Goal: Task Accomplishment & Management: Manage account settings

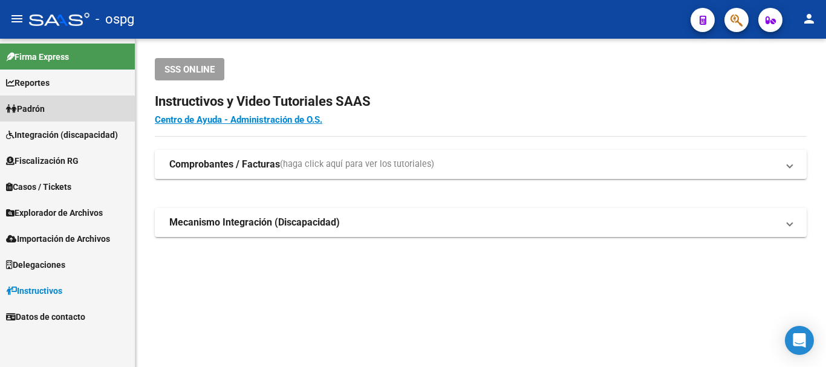
click at [61, 113] on link "Padrón" at bounding box center [67, 109] width 135 height 26
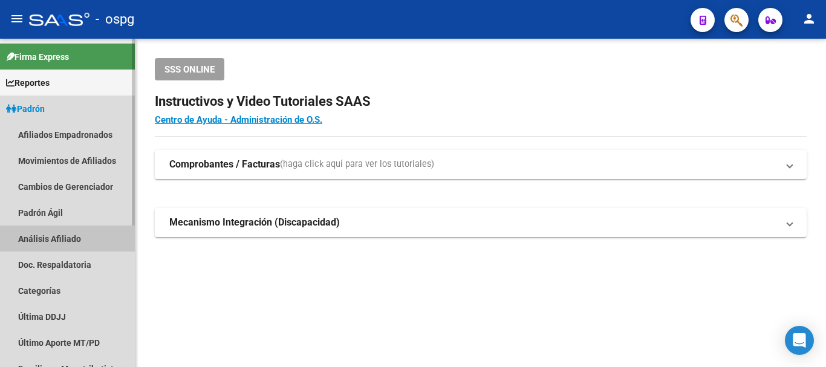
click at [76, 239] on link "Análisis Afiliado" at bounding box center [67, 238] width 135 height 26
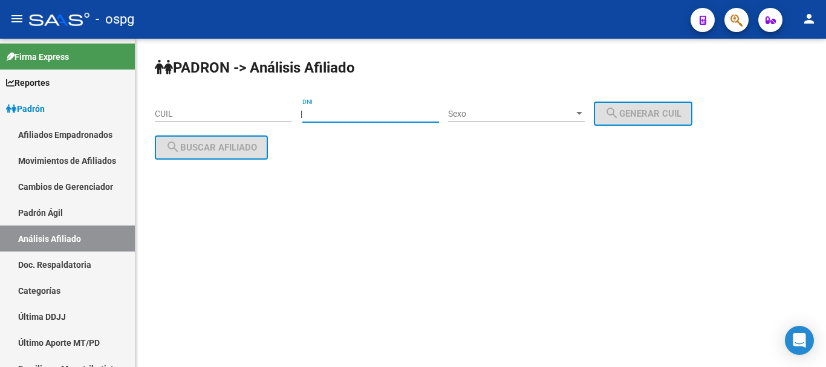
click at [361, 114] on input "DNI" at bounding box center [370, 114] width 137 height 10
type input "18048488"
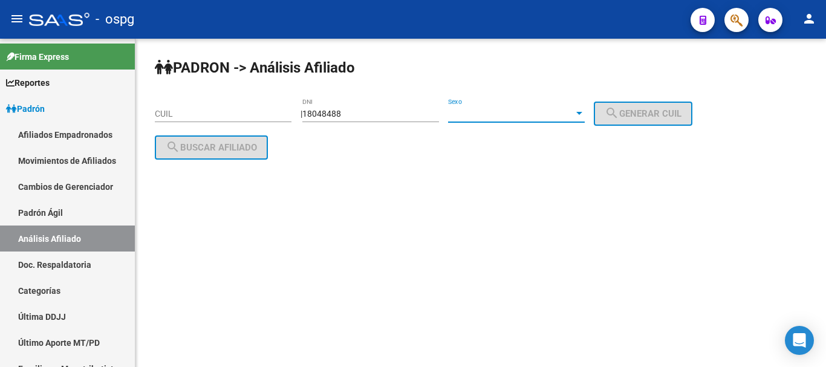
click at [480, 110] on span "Sexo" at bounding box center [511, 114] width 126 height 10
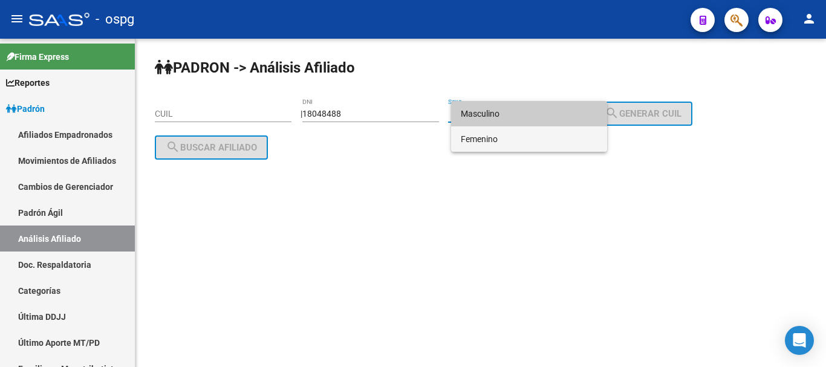
click at [487, 133] on span "Femenino" at bounding box center [529, 138] width 137 height 25
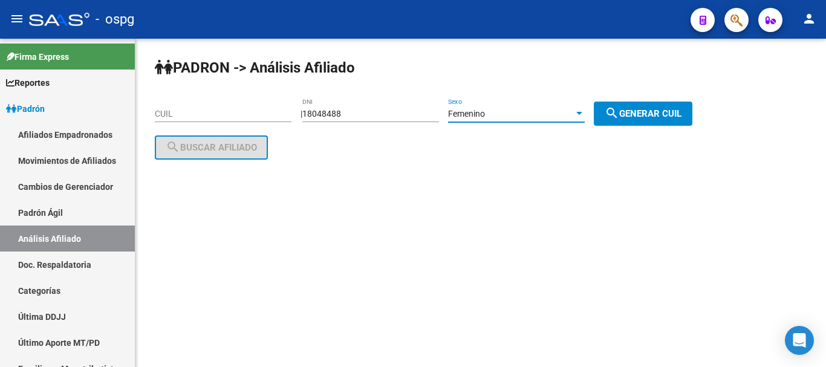
click at [648, 112] on span "search Generar CUIL" at bounding box center [642, 113] width 77 height 11
type input "23-18048488-4"
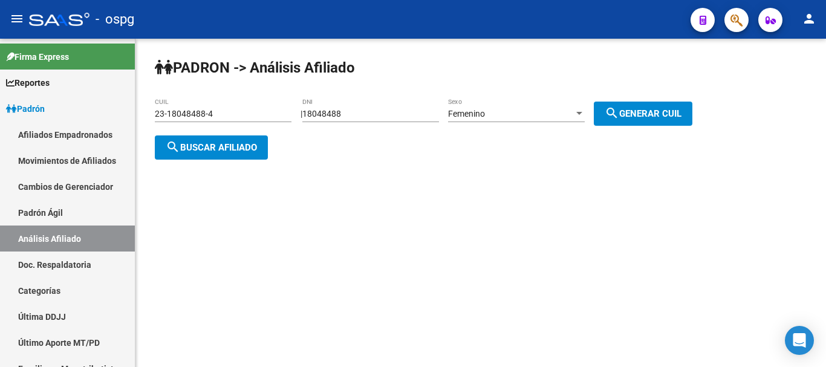
click at [181, 144] on span "search Buscar afiliado" at bounding box center [211, 147] width 91 height 11
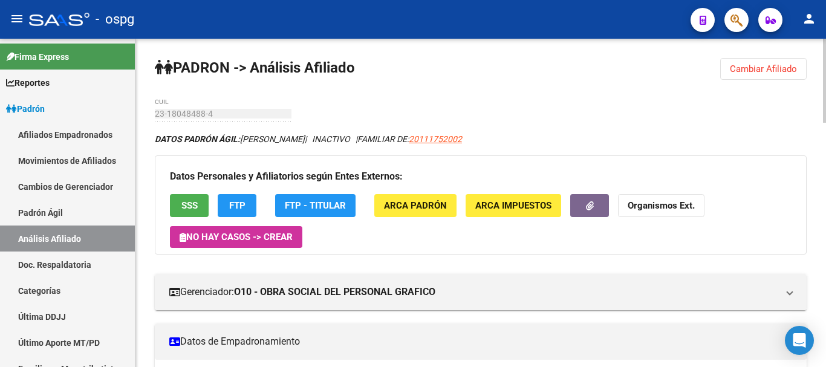
click at [825, 24] on div "menu - ospg person Firma Express Reportes Ingresos Devengados Análisis Históric…" at bounding box center [413, 183] width 826 height 367
click at [745, 73] on span "Cambiar Afiliado" at bounding box center [763, 68] width 67 height 11
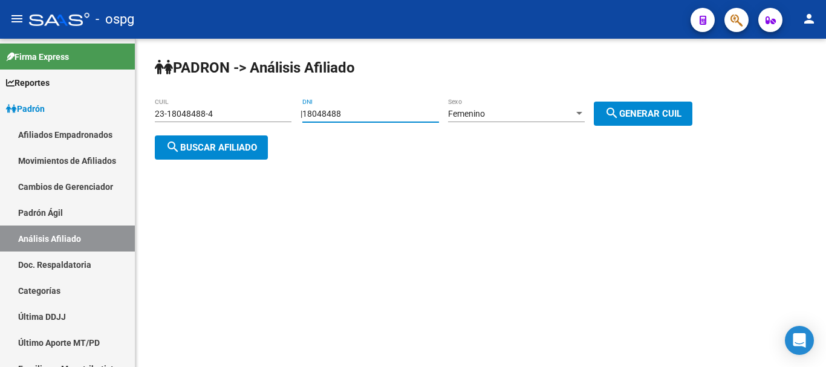
drag, startPoint x: 397, startPoint y: 110, endPoint x: 195, endPoint y: 119, distance: 202.7
click at [195, 119] on app-analisis-afiliado "PADRON -> Análisis Afiliado 23-18048488-4 CUIL | 18048488 DNI Femenino Sexo sea…" at bounding box center [428, 131] width 546 height 44
paste input "3439814"
type input "34398148"
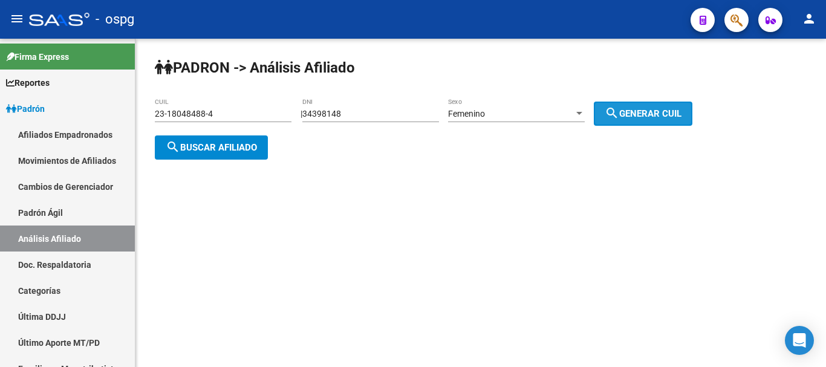
click at [679, 102] on button "search Generar CUIL" at bounding box center [643, 114] width 99 height 24
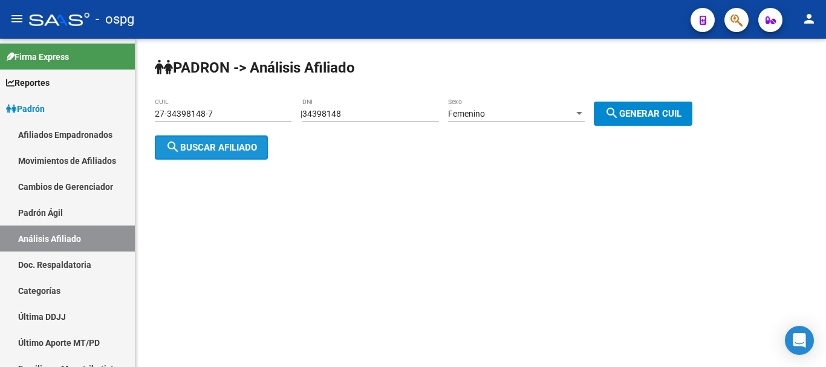
click at [186, 140] on button "search Buscar afiliado" at bounding box center [211, 147] width 113 height 24
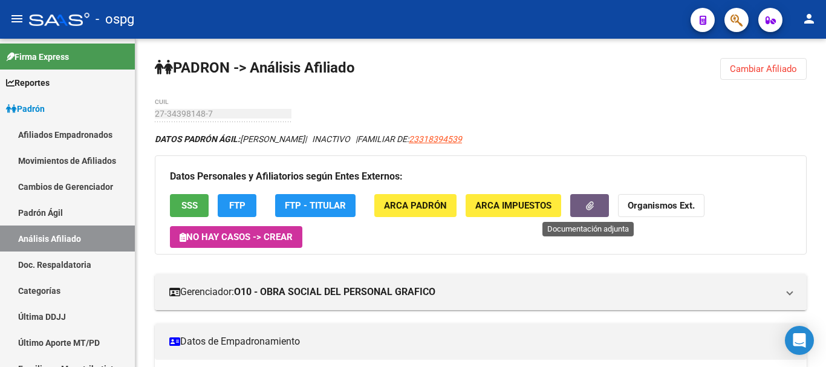
click at [582, 201] on button "button" at bounding box center [589, 205] width 39 height 22
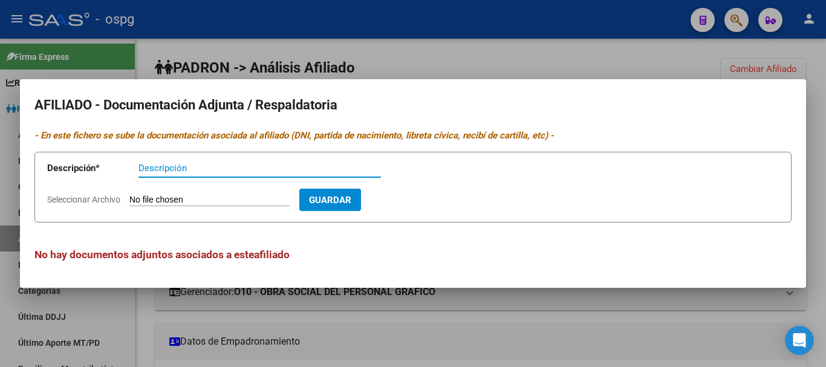
click at [661, 64] on div at bounding box center [413, 183] width 826 height 367
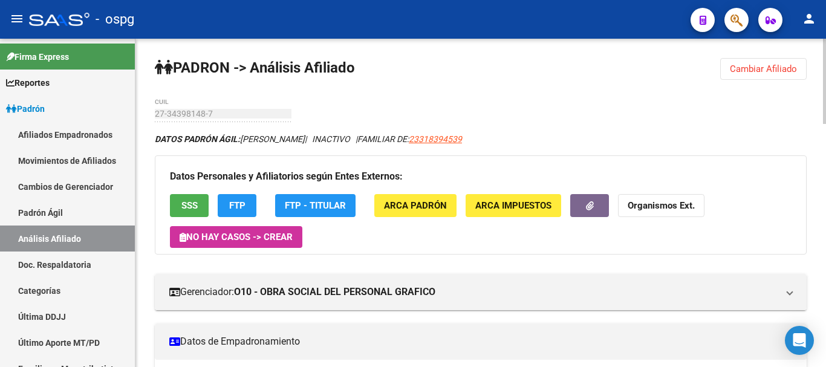
click at [649, 201] on strong "Organismos Ext." at bounding box center [660, 206] width 67 height 11
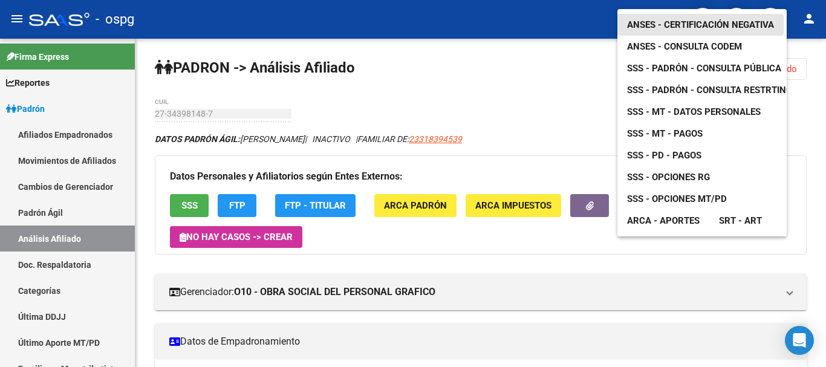
click at [700, 14] on link "ANSES - Certificación Negativa" at bounding box center [700, 25] width 166 height 22
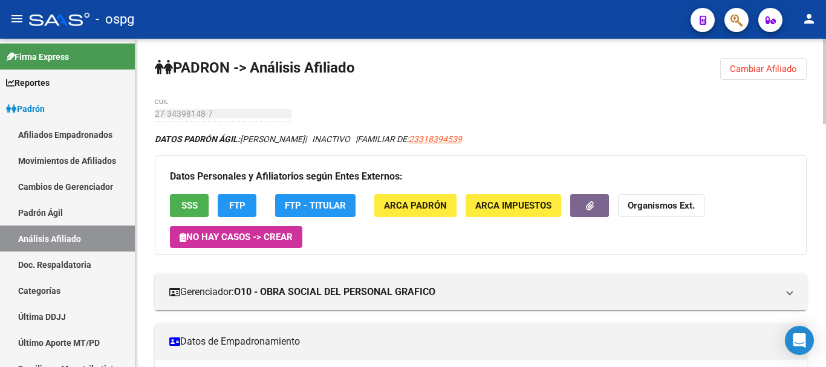
click at [766, 60] on button "Cambiar Afiliado" at bounding box center [763, 69] width 86 height 22
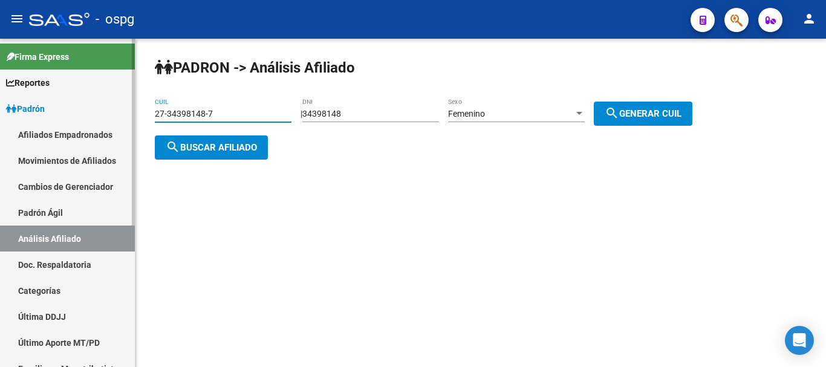
drag, startPoint x: 265, startPoint y: 114, endPoint x: 2, endPoint y: 114, distance: 262.9
click at [0, 116] on mat-sidenav-container "Firma Express Reportes Ingresos Devengados Análisis Histórico Detalles Transfer…" at bounding box center [413, 203] width 826 height 328
click at [199, 138] on button "search Buscar afiliado" at bounding box center [211, 147] width 113 height 24
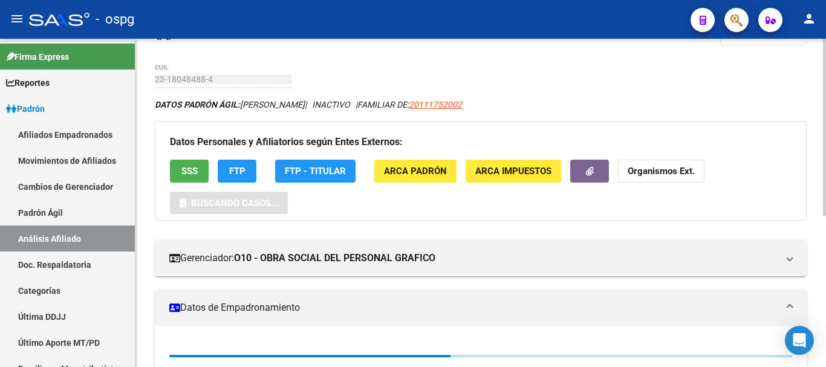
scroll to position [60, 0]
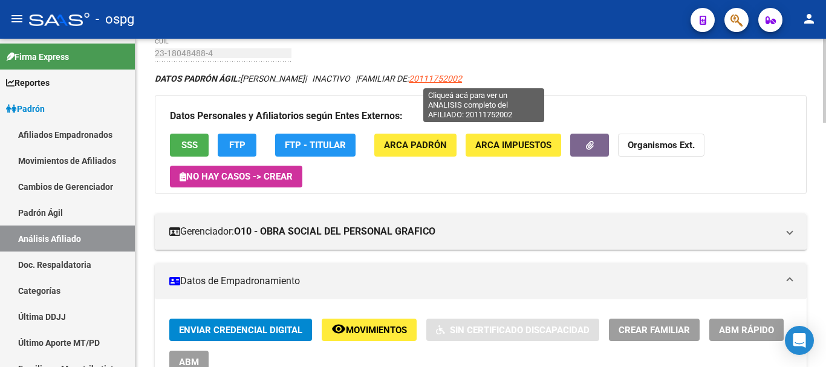
click at [462, 77] on span "20111752002" at bounding box center [435, 79] width 53 height 10
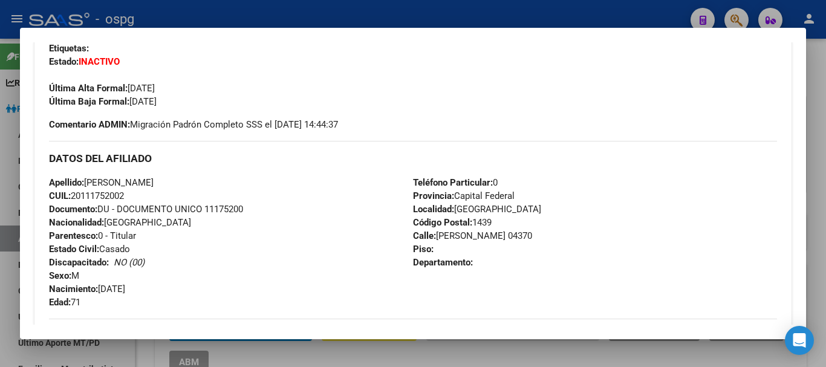
scroll to position [0, 0]
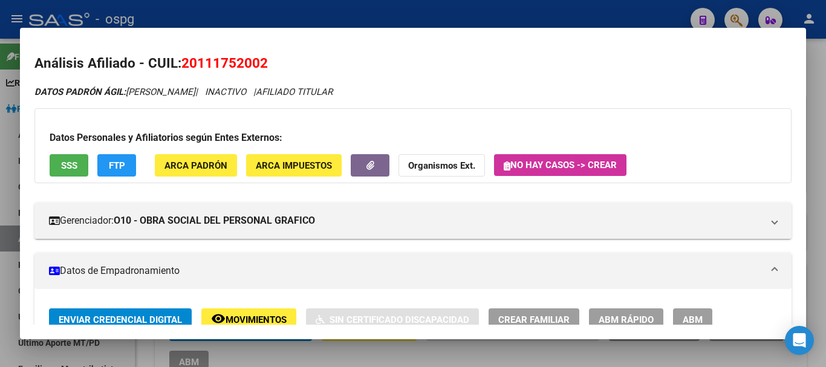
click at [443, 160] on strong "Organismos Ext." at bounding box center [441, 165] width 67 height 11
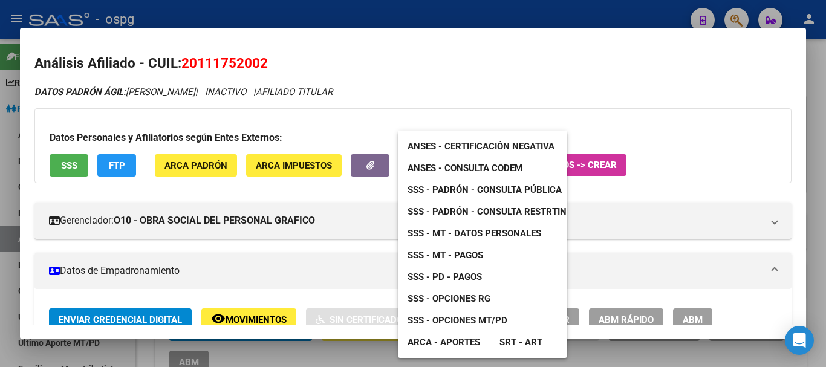
click at [173, 62] on div at bounding box center [413, 183] width 826 height 367
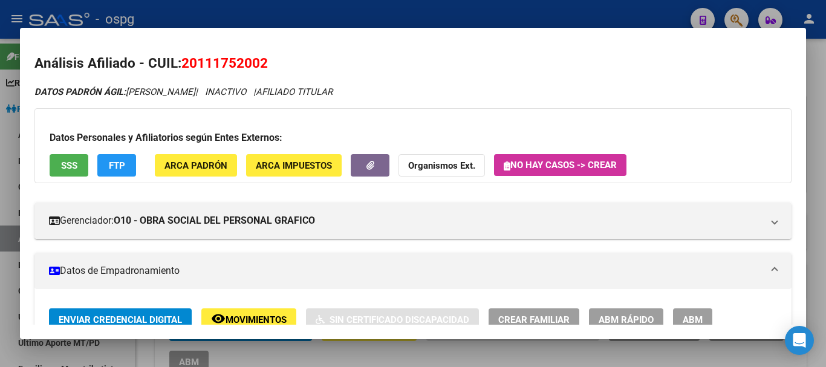
click at [180, 62] on h2 "Análisis Afiliado - CUIL: 20111752002" at bounding box center [412, 63] width 757 height 21
drag, startPoint x: 199, startPoint y: 62, endPoint x: 261, endPoint y: 65, distance: 61.8
click at [261, 65] on span "20111752002" at bounding box center [224, 63] width 86 height 16
copy span "11175200"
click at [469, 161] on strong "Organismos Ext." at bounding box center [441, 165] width 67 height 11
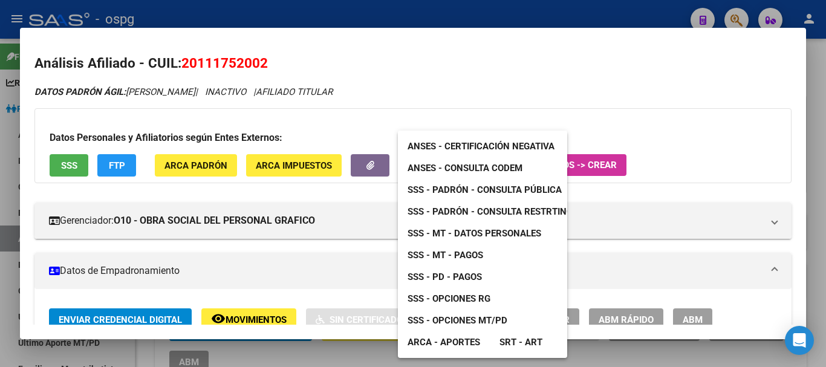
click at [506, 144] on span "ANSES - Certificación Negativa" at bounding box center [480, 146] width 147 height 11
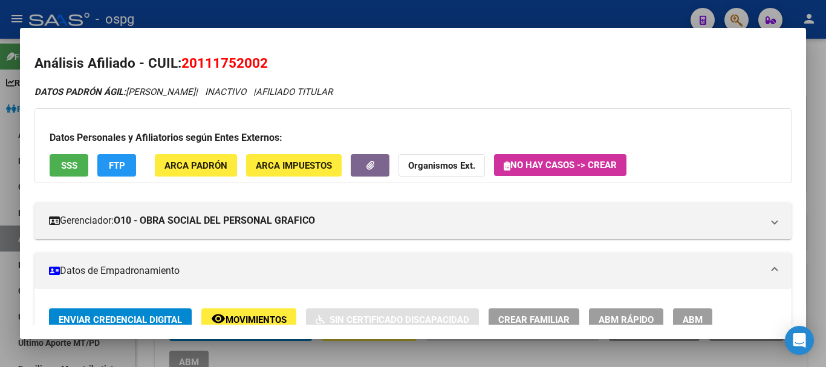
copy span "11175200"
click at [328, 97] on div "DATOS PADRÓN ÁGIL: [PERSON_NAME] | INACTIVO | AFILIADO TITULAR" at bounding box center [412, 92] width 757 height 14
click at [457, 160] on span "Organismos Ext." at bounding box center [441, 165] width 67 height 11
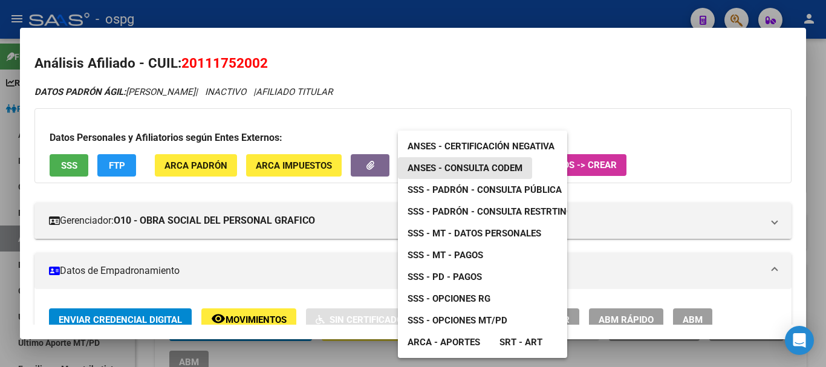
click at [514, 163] on span "ANSES - Consulta CODEM" at bounding box center [464, 168] width 115 height 11
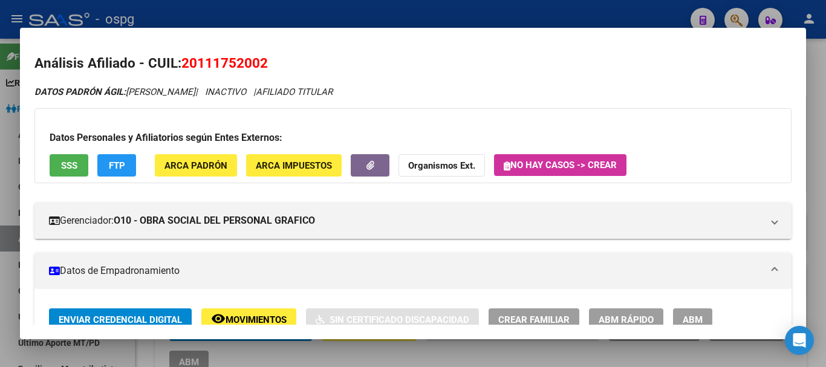
drag, startPoint x: 183, startPoint y: 60, endPoint x: 317, endPoint y: 62, distance: 133.6
click at [317, 62] on h2 "Análisis Afiliado - CUIL: 20111752002" at bounding box center [412, 63] width 757 height 21
copy span "20111752002"
click at [317, 13] on div at bounding box center [413, 183] width 826 height 367
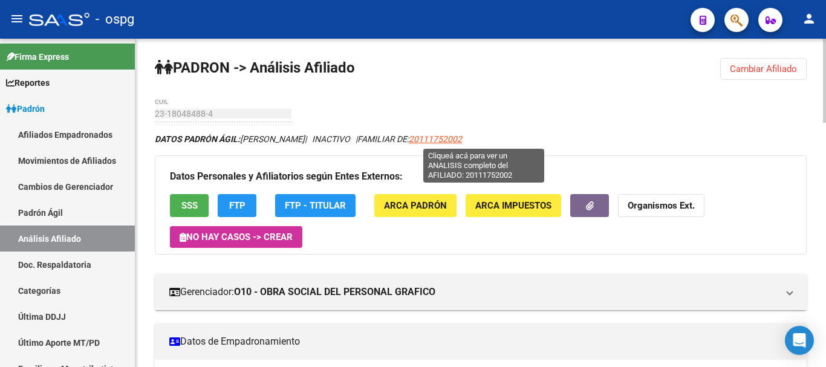
click at [462, 138] on span "20111752002" at bounding box center [435, 139] width 53 height 10
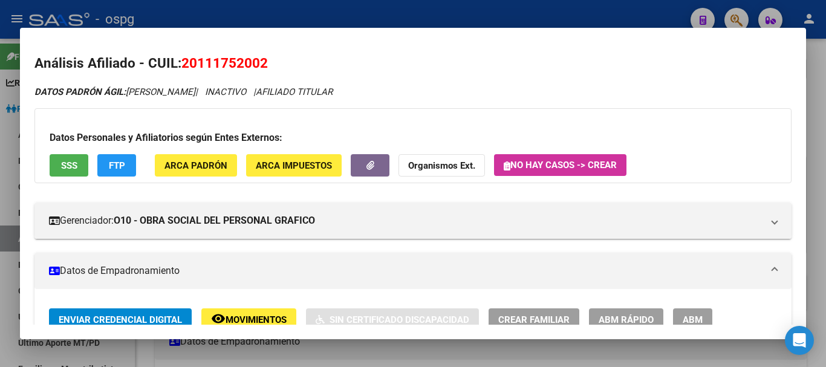
click at [456, 19] on div at bounding box center [413, 183] width 826 height 367
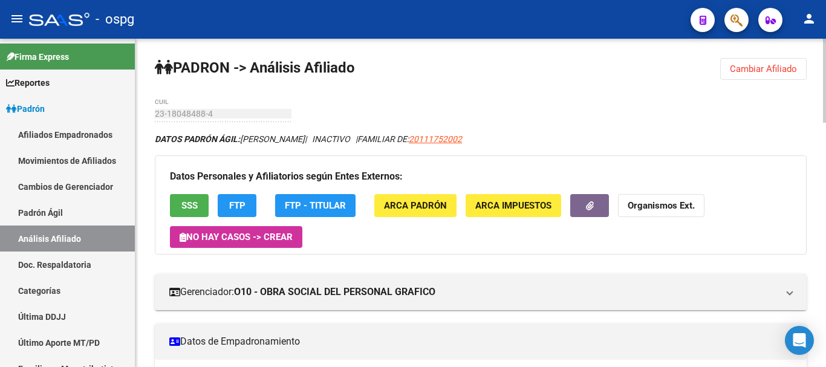
drag, startPoint x: 579, startPoint y: 203, endPoint x: 715, endPoint y: 129, distance: 154.4
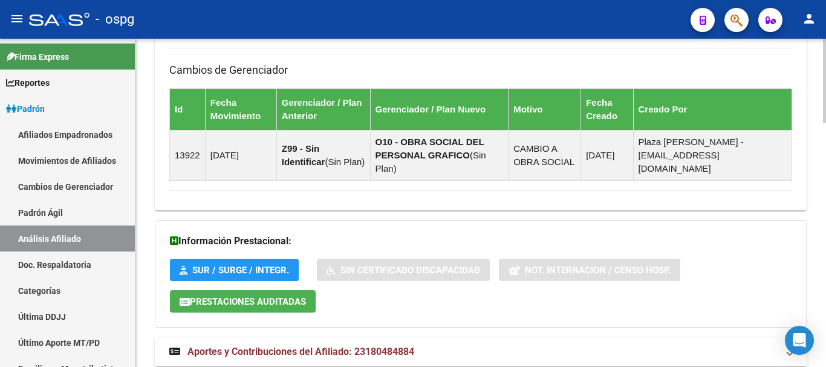
scroll to position [953, 0]
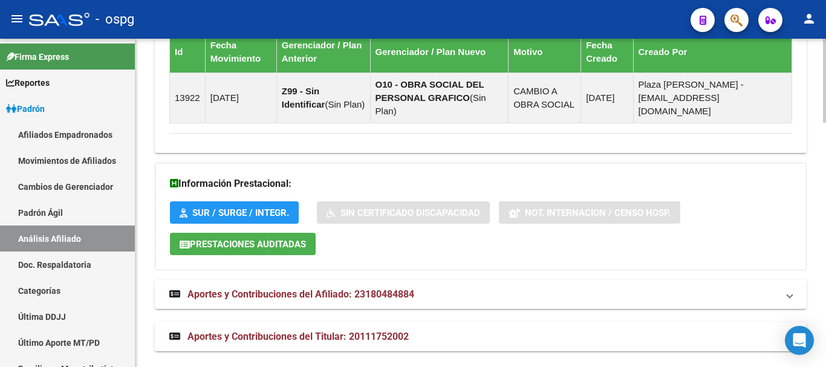
click at [825, 366] on html "menu - ospg person Firma Express Reportes Ingresos Devengados Análisis Históric…" at bounding box center [413, 183] width 826 height 367
click at [397, 288] on span "Aportes y Contribuciones del Afiliado: 23180484884" at bounding box center [300, 293] width 227 height 11
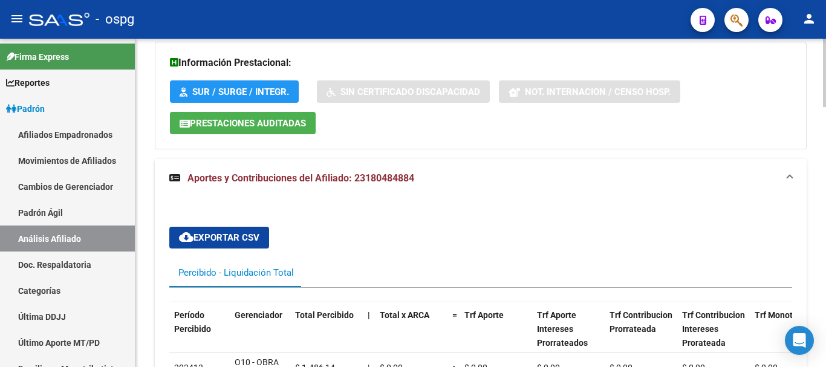
scroll to position [1195, 0]
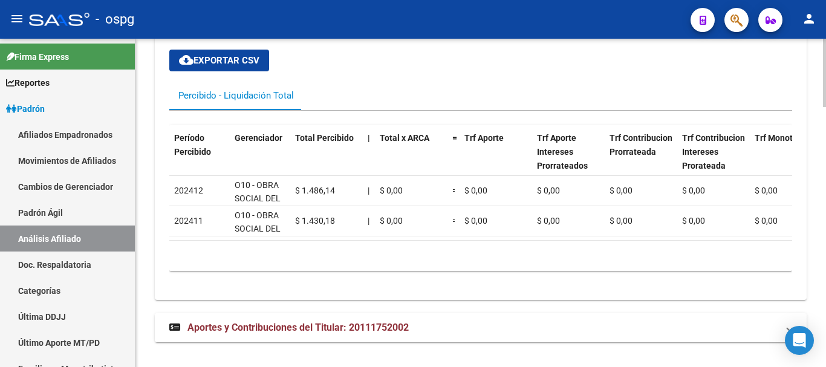
drag, startPoint x: 358, startPoint y: 332, endPoint x: 365, endPoint y: 311, distance: 21.6
click at [358, 329] on mat-expansion-panel-header "Aportes y Contribuciones del Titular: 20111752002" at bounding box center [481, 327] width 652 height 29
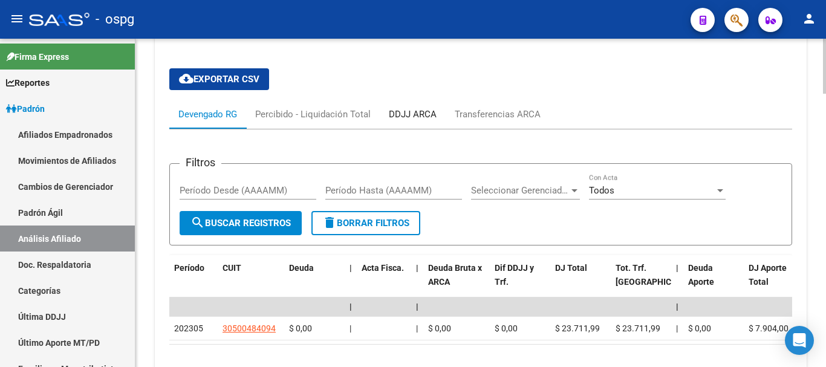
click at [407, 109] on div "DDJJ ARCA" at bounding box center [413, 114] width 48 height 13
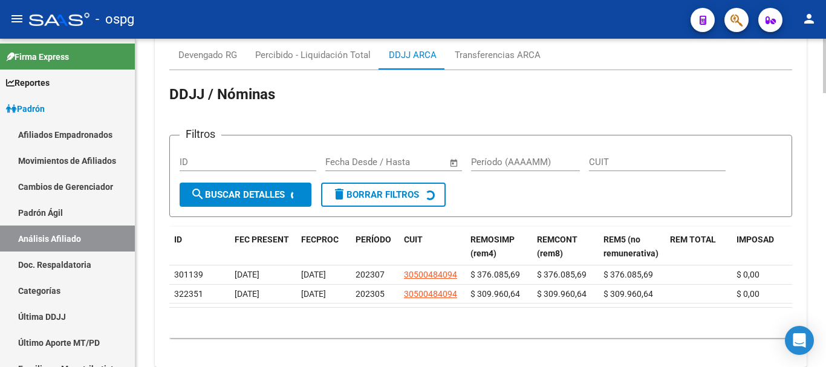
scroll to position [1624, 0]
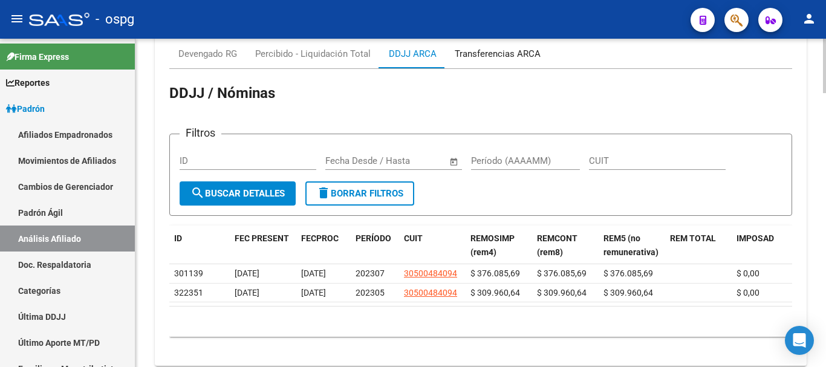
click at [478, 51] on div "Transferencias ARCA" at bounding box center [498, 53] width 86 height 13
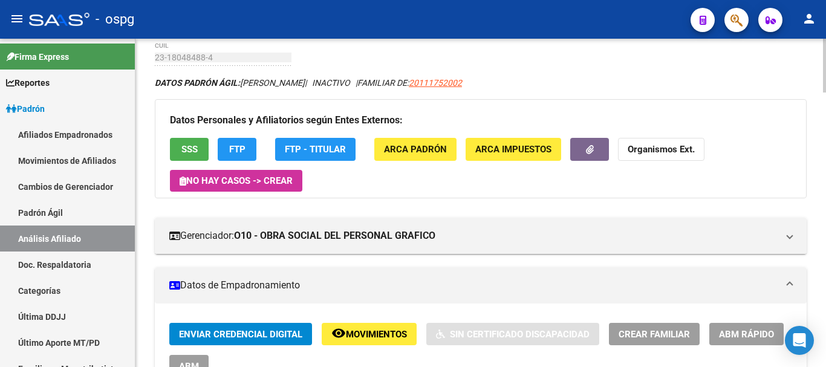
scroll to position [0, 0]
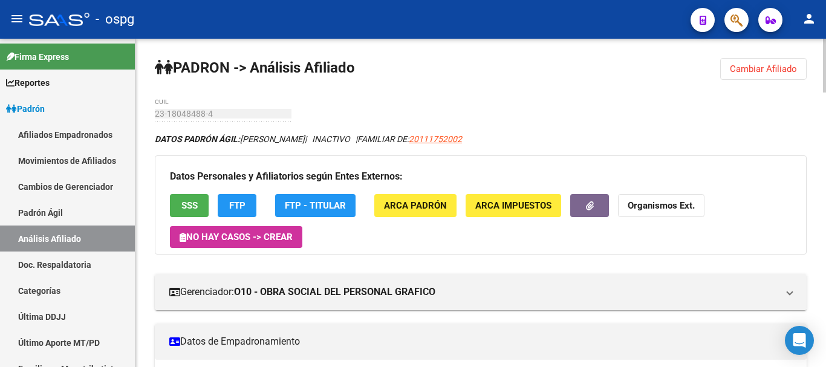
click at [825, 33] on div "menu - ospg person Firma Express Reportes Ingresos Devengados Análisis Históric…" at bounding box center [413, 183] width 826 height 367
click at [757, 63] on button "Cambiar Afiliado" at bounding box center [763, 69] width 86 height 22
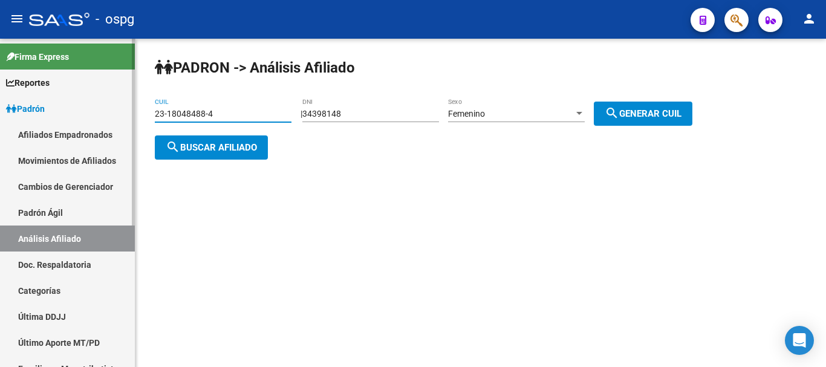
drag, startPoint x: 214, startPoint y: 112, endPoint x: 0, endPoint y: 131, distance: 214.8
click at [0, 131] on mat-sidenav-container "Firma Express Reportes Ingresos Devengados Análisis Histórico Detalles Transfer…" at bounding box center [413, 203] width 826 height 328
paste input "07829401-9"
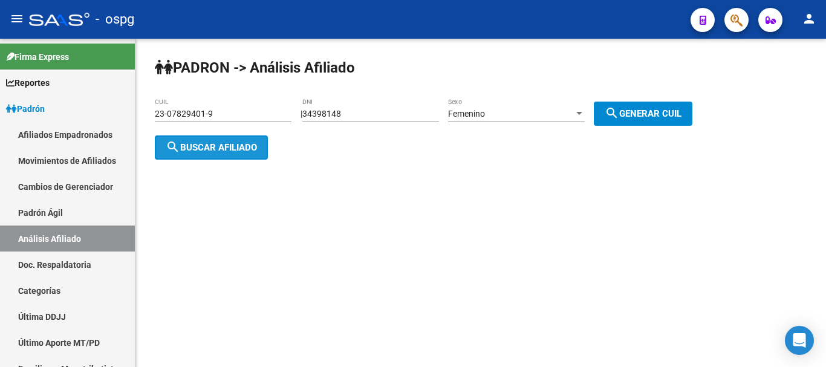
click at [230, 153] on button "search Buscar afiliado" at bounding box center [211, 147] width 113 height 24
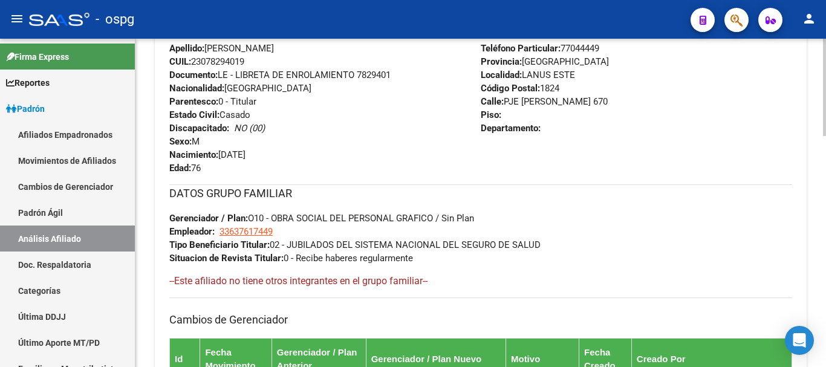
scroll to position [779, 0]
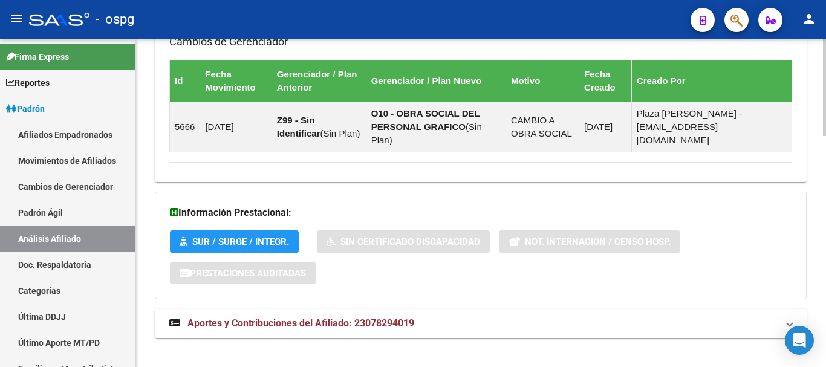
click at [825, 355] on div at bounding box center [824, 314] width 3 height 97
click at [406, 319] on mat-expansion-panel-header "Aportes y Contribuciones del Afiliado: 23078294019" at bounding box center [481, 323] width 652 height 29
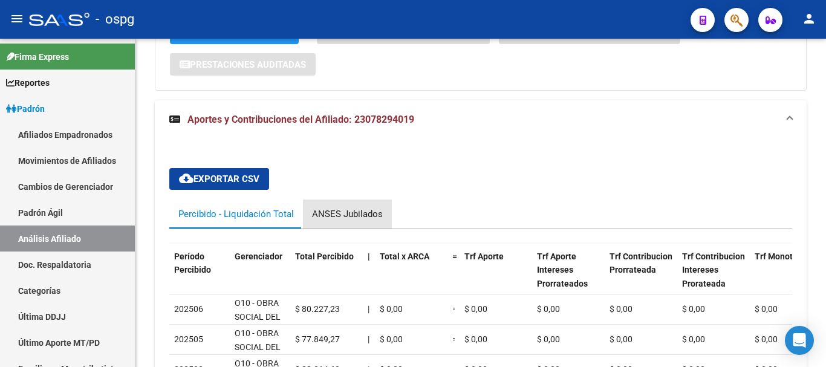
click at [357, 199] on div "ANSES Jubilados" at bounding box center [347, 213] width 89 height 29
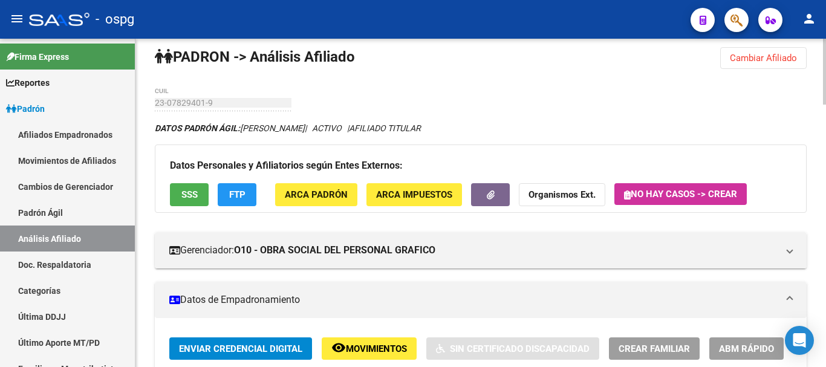
scroll to position [0, 0]
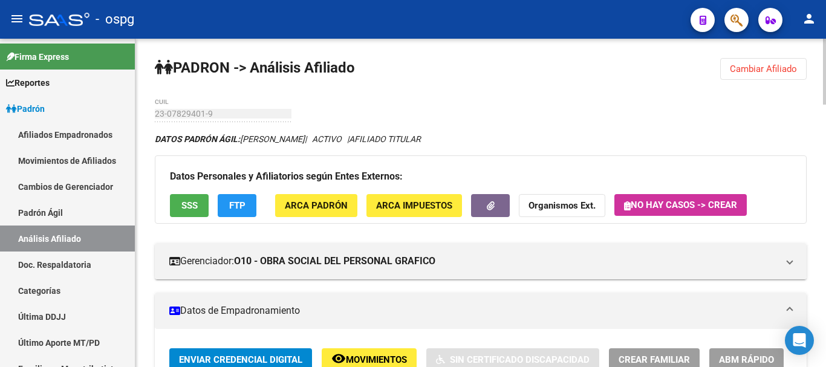
click at [752, 71] on span "Cambiar Afiliado" at bounding box center [763, 68] width 67 height 11
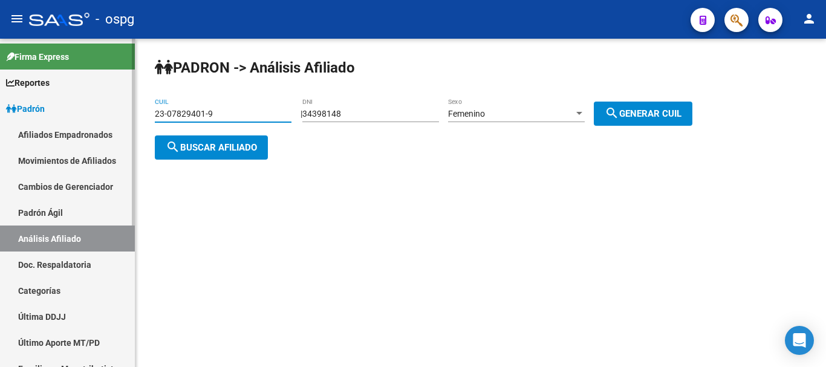
drag, startPoint x: 232, startPoint y: 117, endPoint x: 76, endPoint y: 122, distance: 156.0
click at [76, 122] on mat-sidenav-container "Firma Express Reportes Ingresos Devengados Análisis Histórico Detalles Transfer…" at bounding box center [413, 203] width 826 height 328
paste input "18-048488"
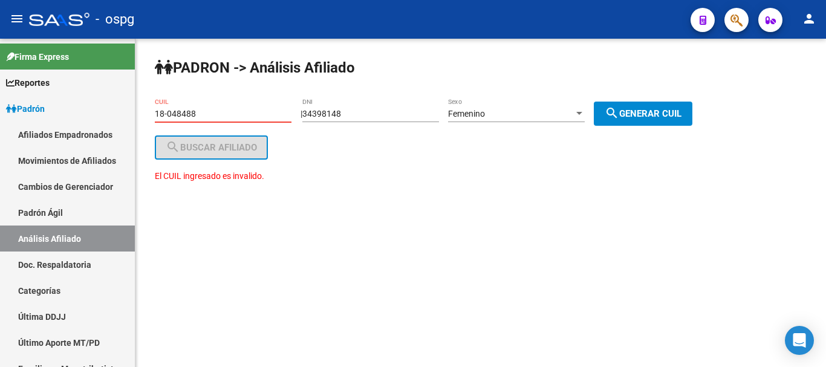
type input "18-048488"
click at [232, 110] on app-analisis-afiliado "PADRON -> Análisis Afiliado 18-048488 CUIL | 34398148 DNI Femenino Sexo search …" at bounding box center [481, 152] width 652 height 87
click at [226, 111] on div "18-048488 CUIL" at bounding box center [223, 110] width 137 height 24
drag, startPoint x: 225, startPoint y: 111, endPoint x: 0, endPoint y: 101, distance: 225.1
click at [0, 101] on mat-sidenav-container "Firma Express Reportes Ingresos Devengados Análisis Histórico Detalles Transfer…" at bounding box center [413, 203] width 826 height 328
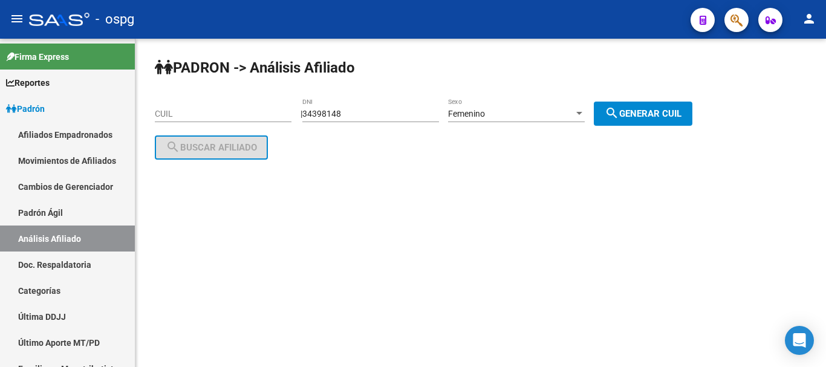
click at [673, 196] on div "PADRON -> Análisis Afiliado CUIL | 34398148 DNI Femenino Sexo search Generar CU…" at bounding box center [480, 119] width 690 height 160
click at [366, 122] on div "34398148 DNI" at bounding box center [370, 115] width 137 height 34
drag, startPoint x: 366, startPoint y: 118, endPoint x: 85, endPoint y: 108, distance: 281.9
click at [85, 108] on mat-sidenav-container "Firma Express Reportes Ingresos Devengados Análisis Histórico Detalles Transfer…" at bounding box center [413, 203] width 826 height 328
paste input "1804848"
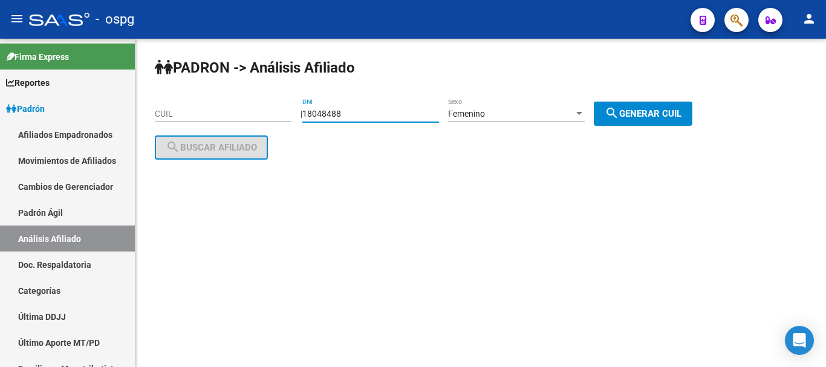
type input "18048488"
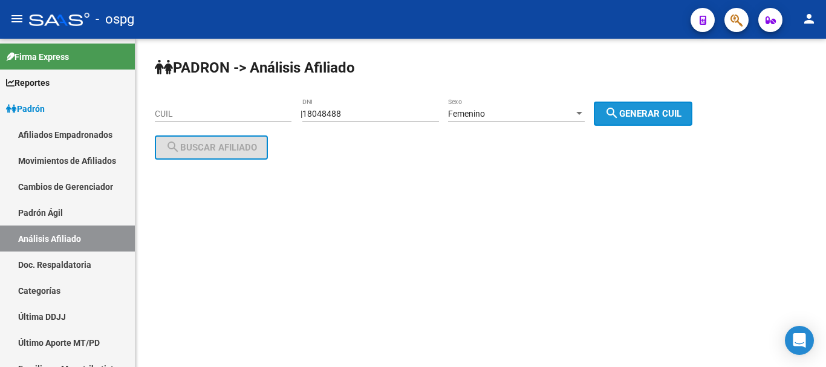
click at [632, 117] on span "search Generar CUIL" at bounding box center [642, 113] width 77 height 11
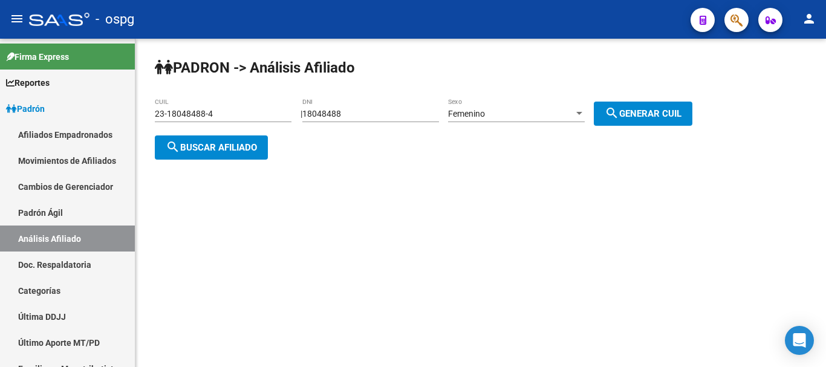
click at [213, 135] on button "search Buscar afiliado" at bounding box center [211, 147] width 113 height 24
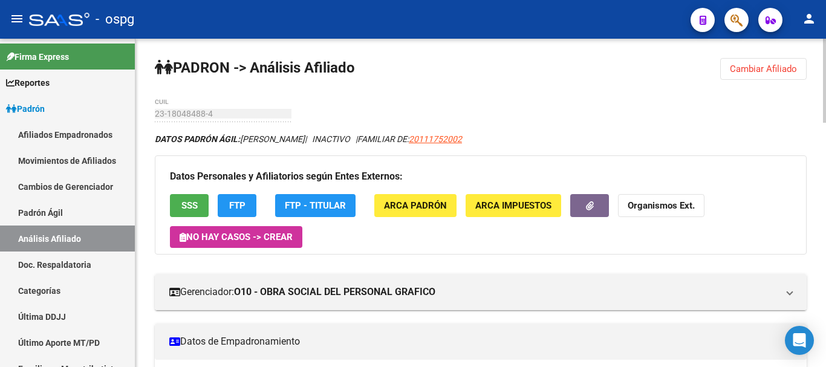
click at [747, 67] on span "Cambiar Afiliado" at bounding box center [763, 68] width 67 height 11
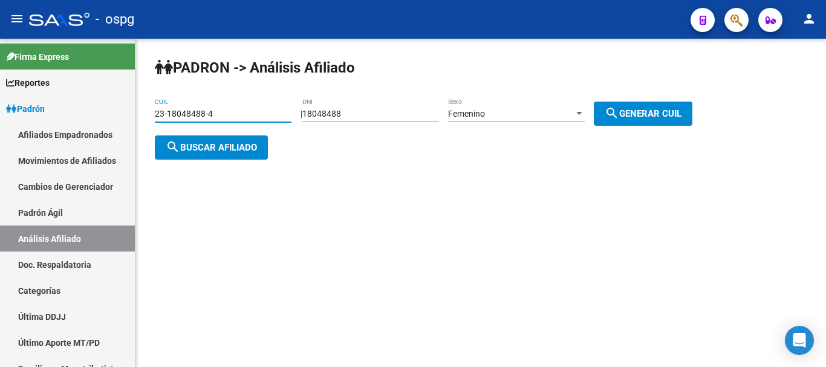
drag, startPoint x: 285, startPoint y: 111, endPoint x: 220, endPoint y: 67, distance: 78.8
click at [44, 108] on mat-sidenav-container "Firma Express Reportes Ingresos Devengados Análisis Histórico Detalles Transfer…" at bounding box center [413, 203] width 826 height 328
paste input "7-28455781-1"
type input "27-28455781-1"
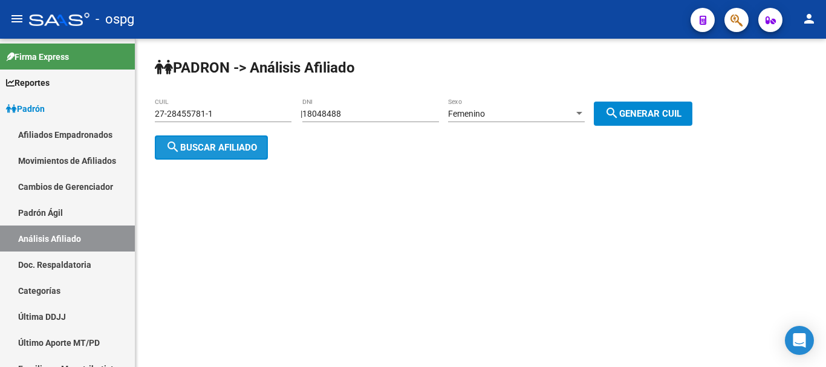
click at [178, 148] on mat-icon "search" at bounding box center [173, 147] width 15 height 15
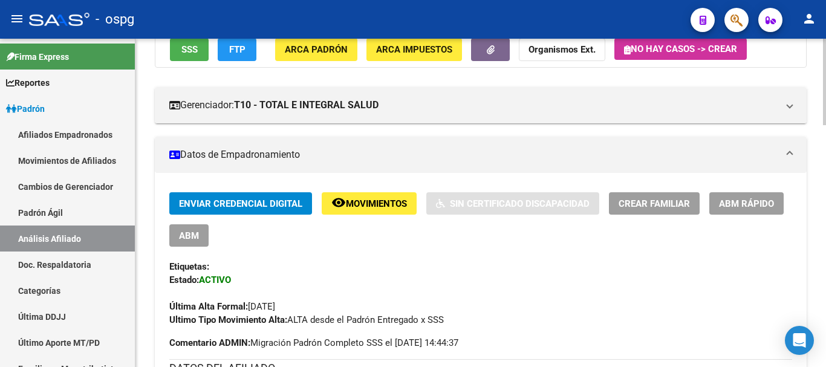
scroll to position [60, 0]
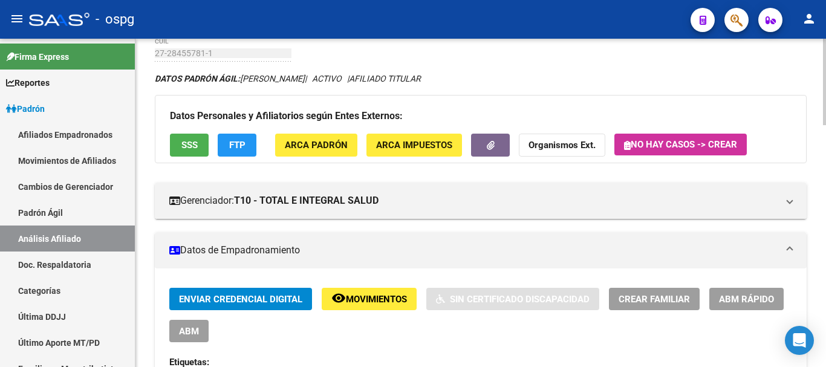
click at [242, 151] on span "FTP" at bounding box center [237, 145] width 16 height 11
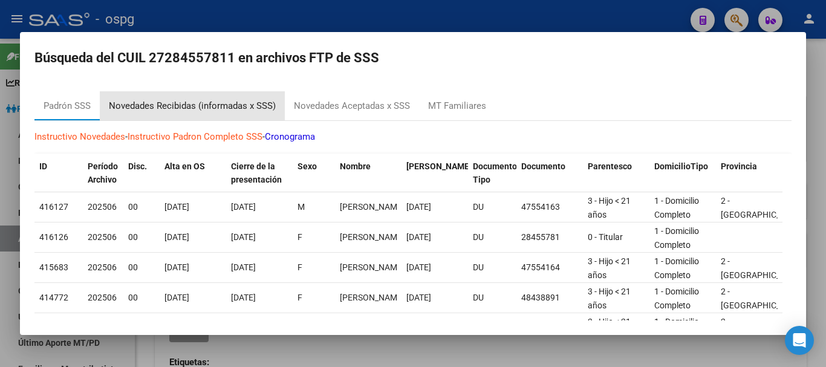
click at [181, 110] on div "Novedades Recibidas (informadas x SSS)" at bounding box center [192, 106] width 167 height 14
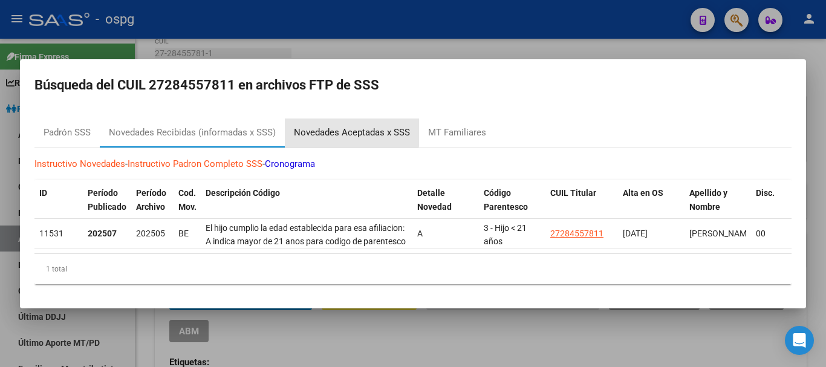
click at [348, 126] on div "Novedades Aceptadas x SSS" at bounding box center [352, 133] width 116 height 14
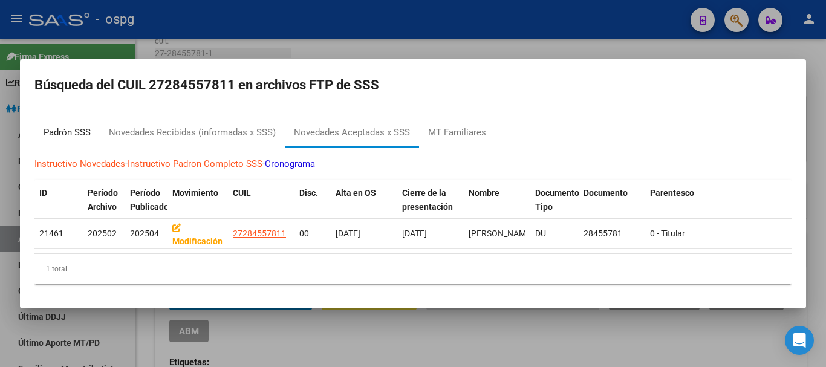
click at [61, 130] on div "Padrón SSS" at bounding box center [67, 133] width 47 height 14
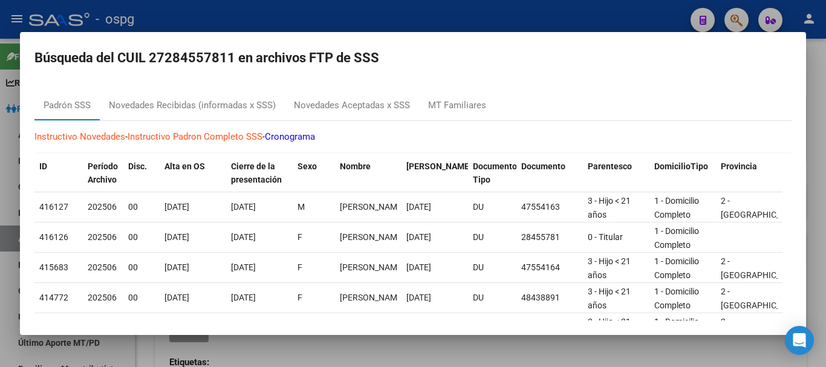
click at [362, 33] on mat-dialog-container "Búsqueda del CUIL 27284557811 en archivos FTP de SSS Padrón SSS Novedades Recib…" at bounding box center [413, 183] width 786 height 303
click at [541, 6] on div at bounding box center [413, 183] width 826 height 367
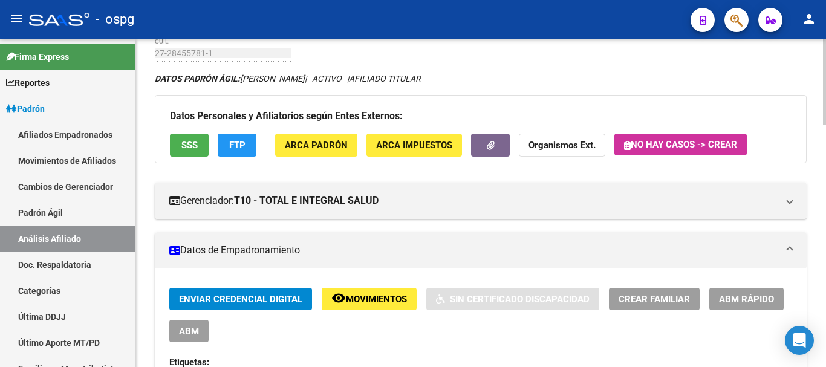
scroll to position [0, 0]
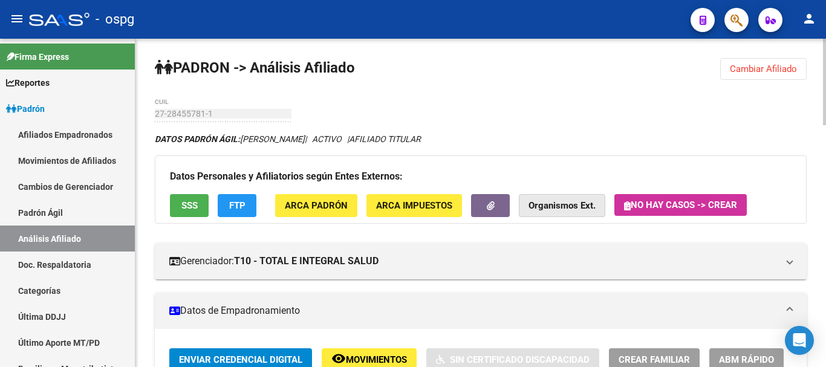
click at [551, 212] on button "Organismos Ext." at bounding box center [562, 205] width 86 height 22
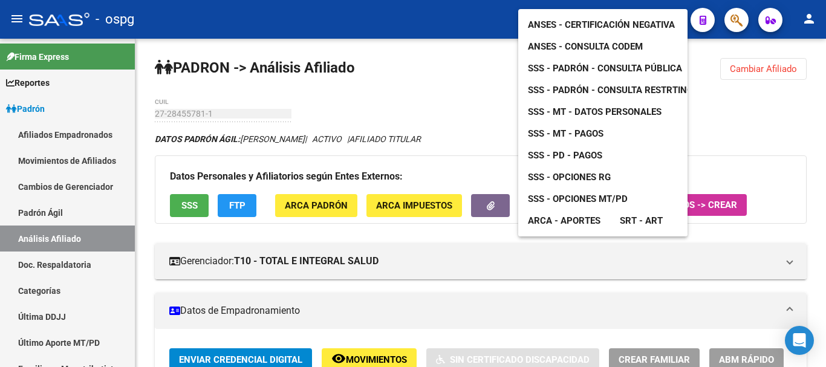
click at [599, 14] on link "ANSES - Certificación Negativa" at bounding box center [601, 25] width 166 height 22
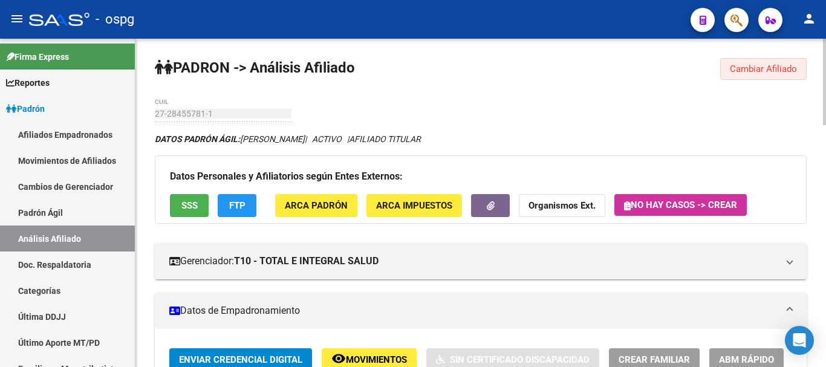
click at [788, 68] on span "Cambiar Afiliado" at bounding box center [763, 68] width 67 height 11
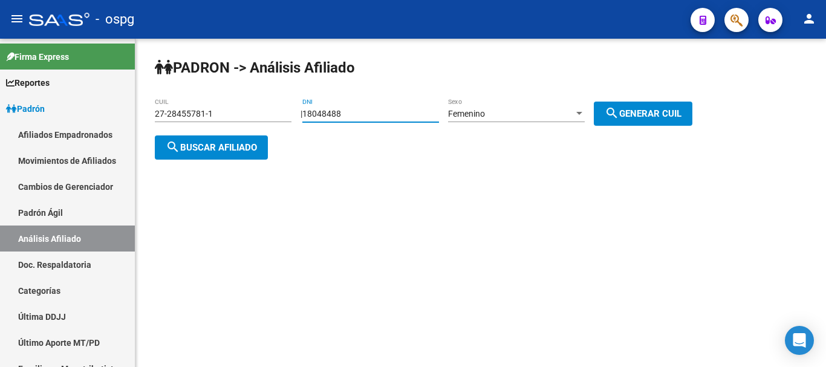
drag, startPoint x: 371, startPoint y: 118, endPoint x: 274, endPoint y: 115, distance: 97.4
click at [274, 115] on app-analisis-afiliado "PADRON -> Análisis Afiliado 27-28455781-1 CUIL | 18048488 DNI Femenino Sexo sea…" at bounding box center [428, 131] width 546 height 44
click at [253, 105] on div "27-28455781-1 CUIL" at bounding box center [223, 110] width 137 height 24
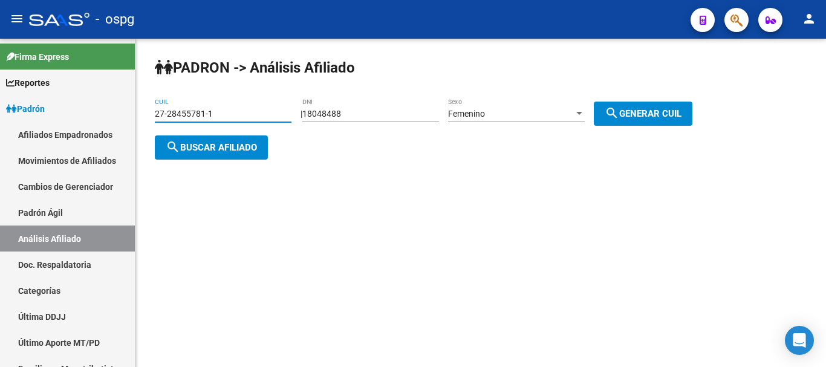
drag, startPoint x: 166, startPoint y: 112, endPoint x: 204, endPoint y: 112, distance: 37.5
click at [204, 112] on input "27-28455781-1" at bounding box center [223, 114] width 137 height 10
drag, startPoint x: 239, startPoint y: 118, endPoint x: 0, endPoint y: 155, distance: 242.2
click at [0, 155] on mat-sidenav-container "Firma Express Reportes Ingresos Devengados Análisis Histórico Detalles Transfer…" at bounding box center [413, 203] width 826 height 328
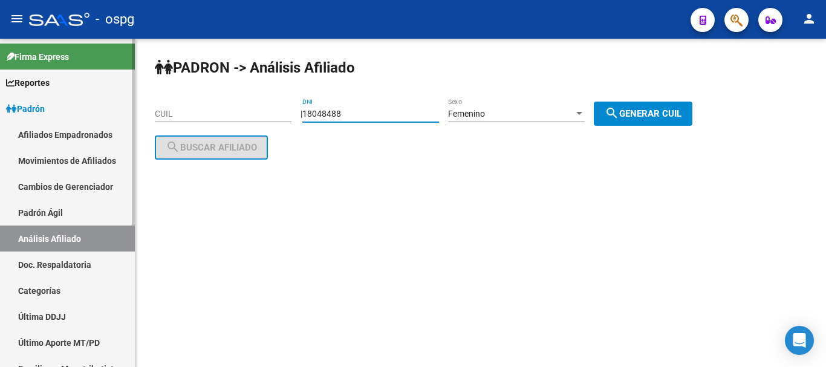
drag, startPoint x: 401, startPoint y: 111, endPoint x: 8, endPoint y: 119, distance: 392.4
click at [10, 116] on mat-sidenav-container "Firma Express Reportes Ingresos Devengados Análisis Histórico Detalles Transfer…" at bounding box center [413, 203] width 826 height 328
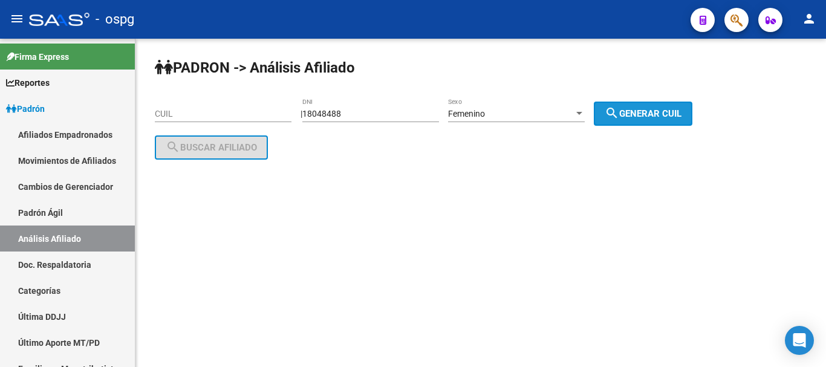
click at [653, 122] on button "search Generar CUIL" at bounding box center [643, 114] width 99 height 24
type input "23-18048488-4"
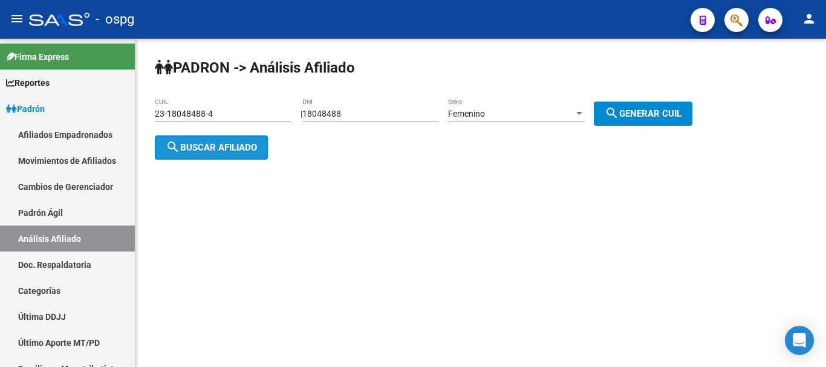
click at [193, 147] on span "search Buscar afiliado" at bounding box center [211, 147] width 91 height 11
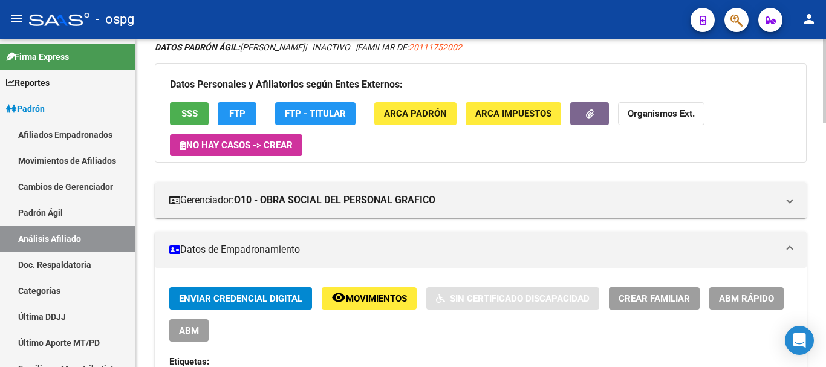
scroll to position [121, 0]
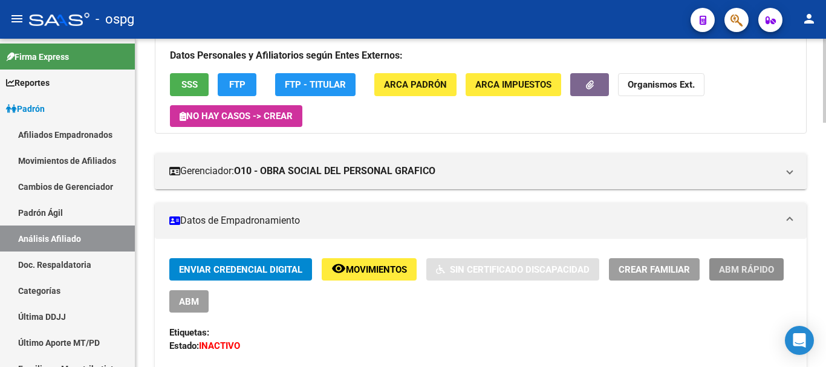
click at [757, 266] on span "ABM Rápido" at bounding box center [746, 269] width 55 height 11
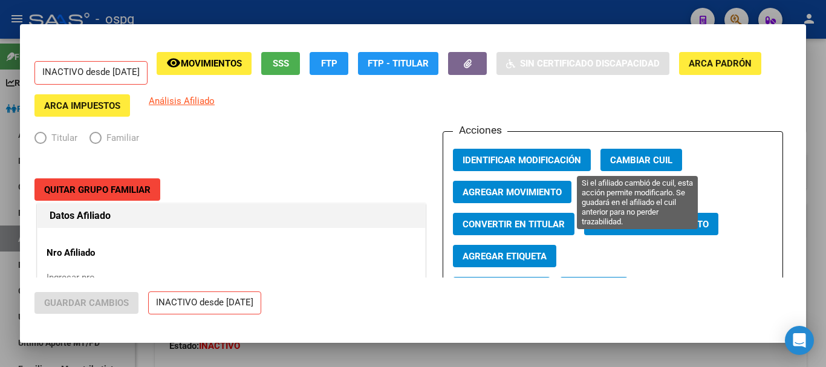
radio input "true"
type input "33-63761744-9"
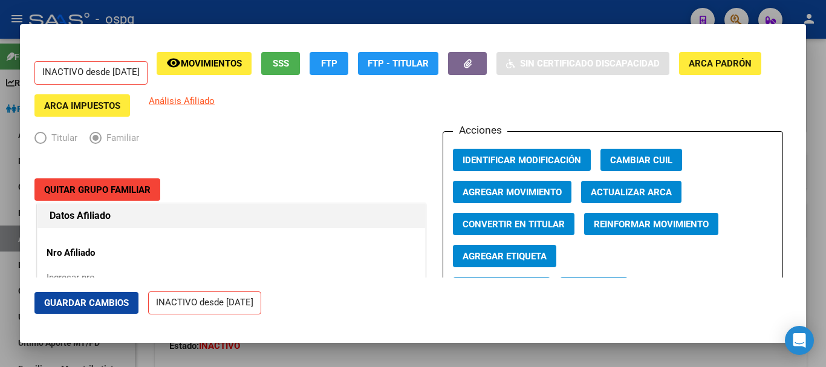
click at [624, 15] on div at bounding box center [413, 183] width 826 height 367
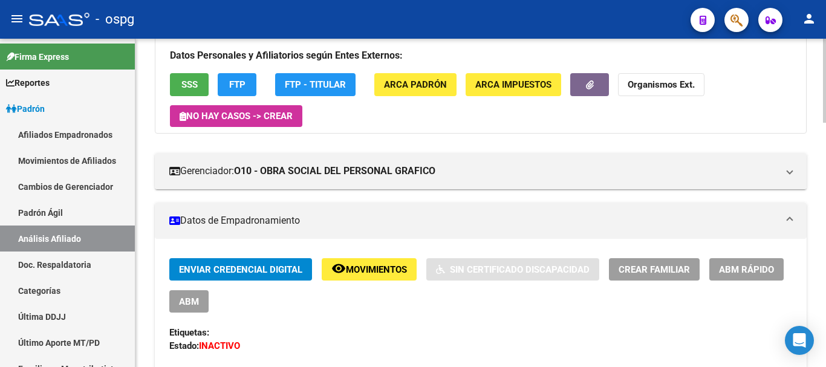
click at [194, 301] on span "ABM" at bounding box center [189, 301] width 20 height 11
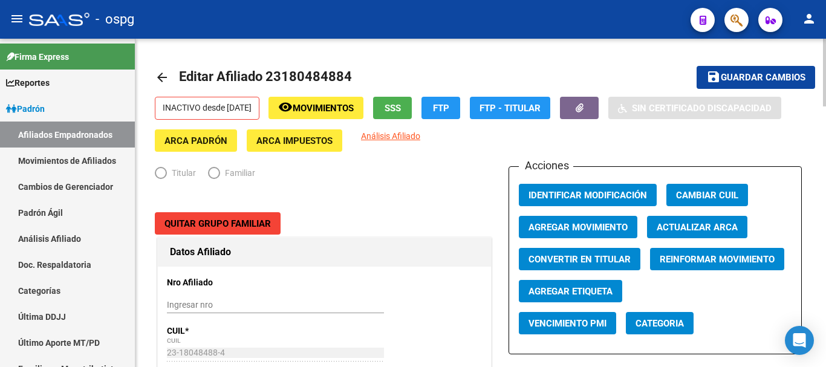
radio input "true"
type input "33-63761744-9"
click at [594, 263] on span "Convertir en Titular" at bounding box center [579, 259] width 102 height 11
radio input "true"
type input "0"
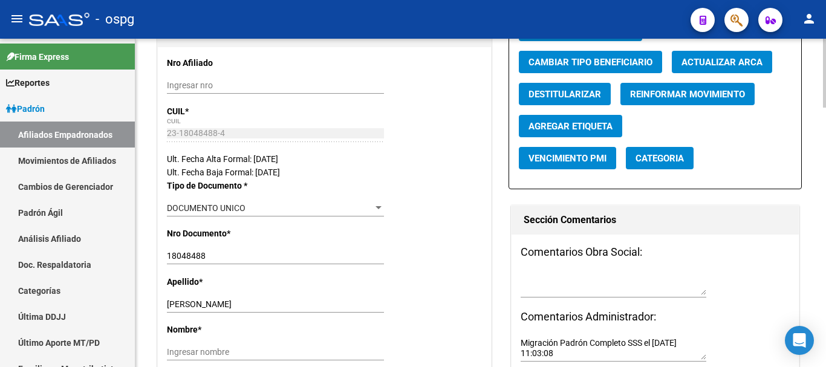
scroll to position [242, 0]
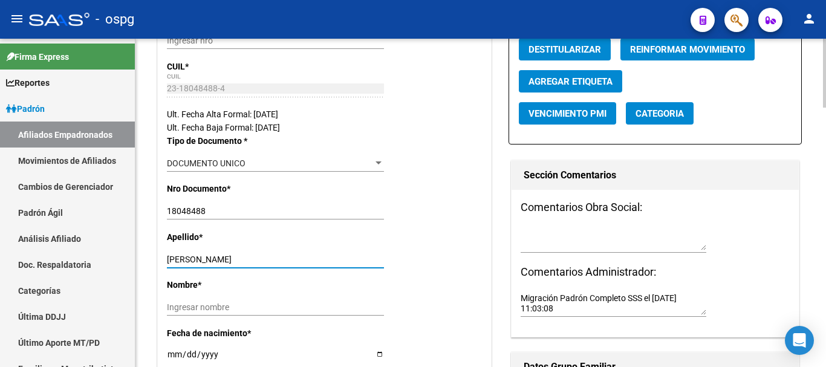
drag, startPoint x: 204, startPoint y: 256, endPoint x: 423, endPoint y: 273, distance: 220.1
click at [423, 273] on div "Apellido * [PERSON_NAME] apellido" at bounding box center [324, 254] width 315 height 48
type input "CARRIZO"
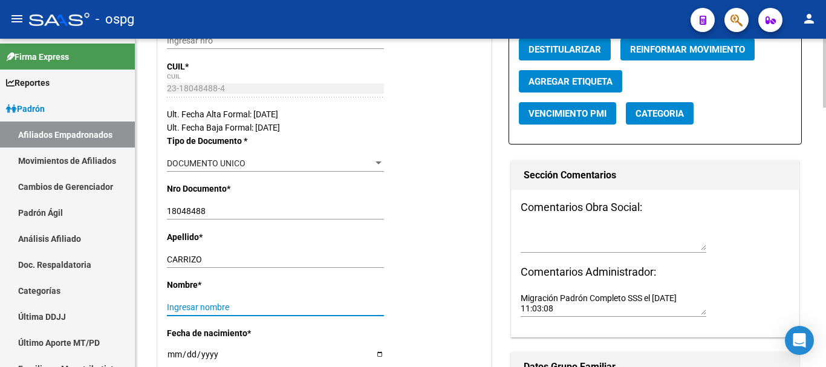
click at [292, 303] on input "Ingresar nombre" at bounding box center [275, 307] width 217 height 10
paste input "[PERSON_NAME]"
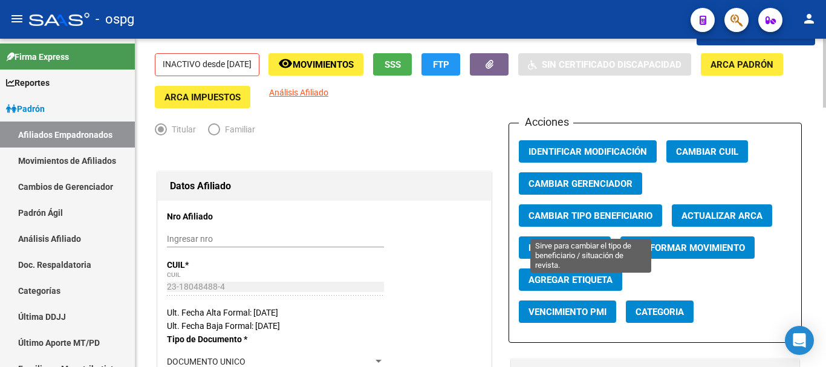
scroll to position [0, 0]
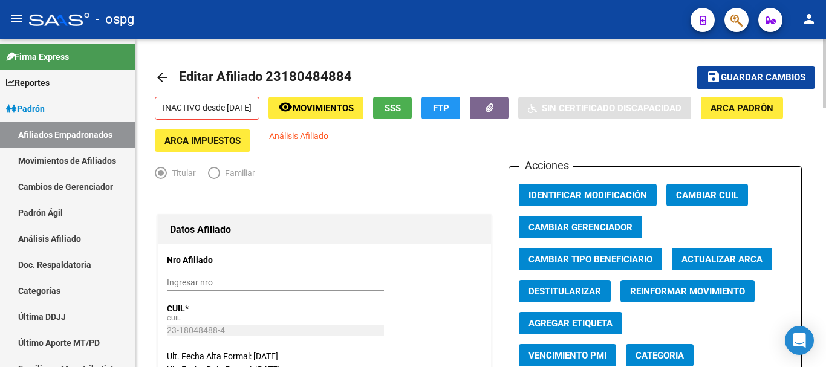
type input "[PERSON_NAME]"
click at [756, 73] on span "Guardar cambios" at bounding box center [763, 78] width 85 height 11
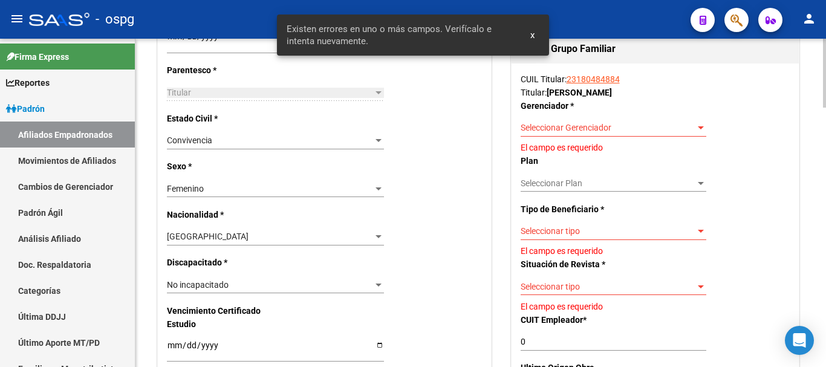
scroll to position [484, 0]
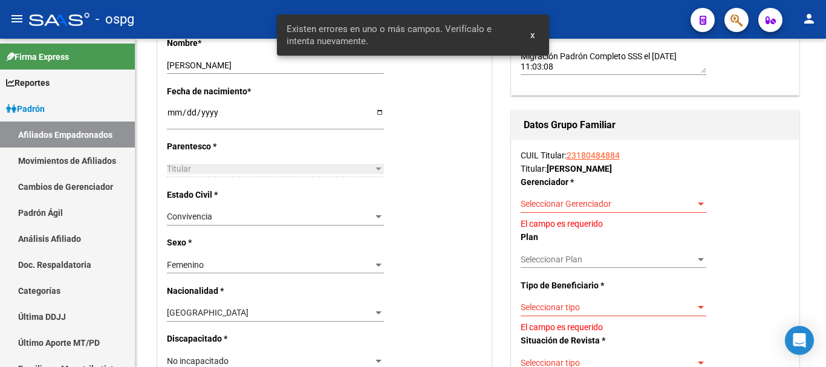
click at [594, 203] on span "Seleccionar Gerenciador" at bounding box center [607, 204] width 175 height 10
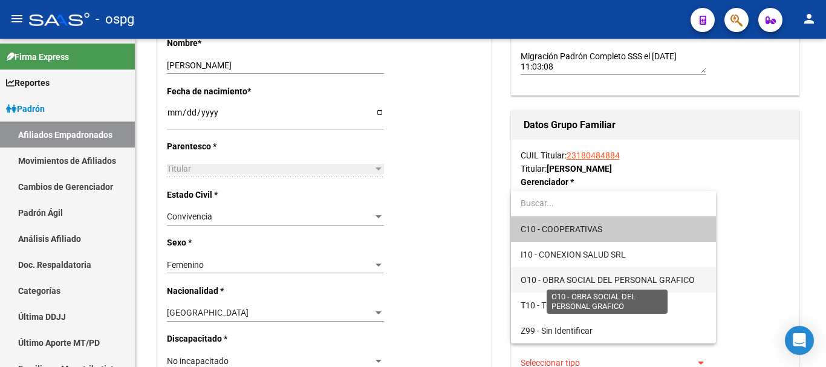
click at [575, 278] on span "O10 - OBRA SOCIAL DEL PERSONAL GRAFICO" at bounding box center [607, 280] width 174 height 10
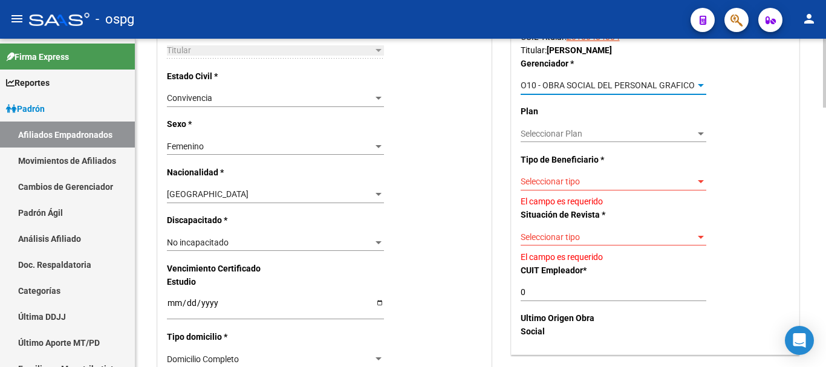
scroll to position [604, 0]
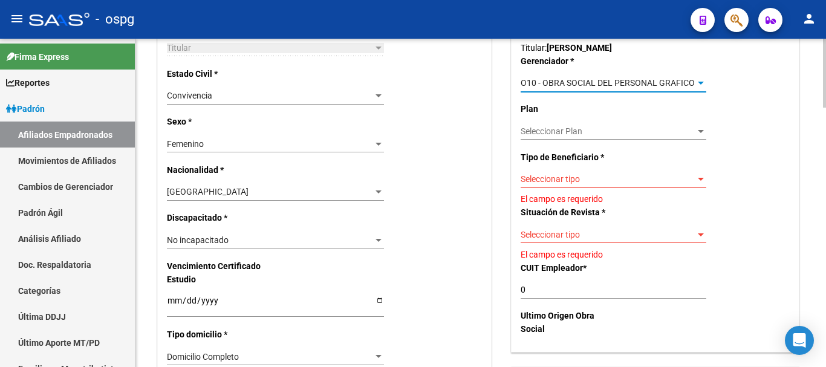
click at [577, 183] on div "Seleccionar tipo Seleccionar tipo" at bounding box center [613, 179] width 186 height 17
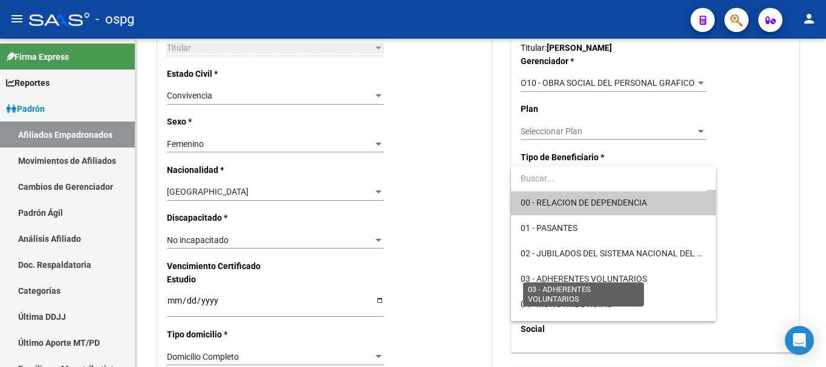
scroll to position [0, 0]
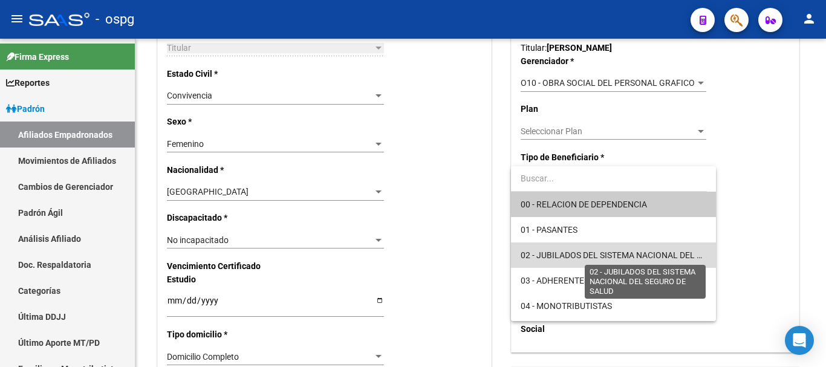
click at [635, 250] on span "02 - JUBILADOS DEL SISTEMA NACIONAL DEL SEGURO DE SALUD" at bounding box center [644, 255] width 248 height 10
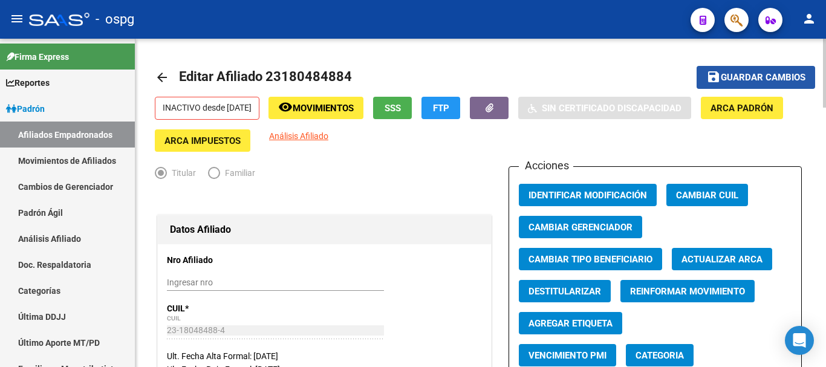
click at [779, 77] on span "Guardar cambios" at bounding box center [763, 78] width 85 height 11
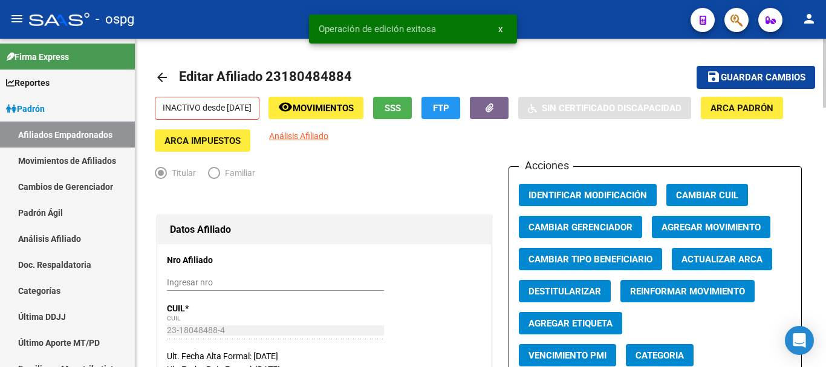
click at [157, 79] on mat-icon "arrow_back" at bounding box center [162, 77] width 15 height 15
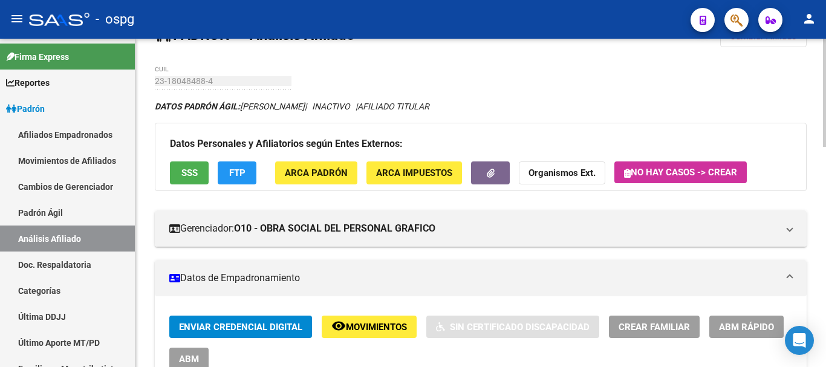
scroll to position [60, 0]
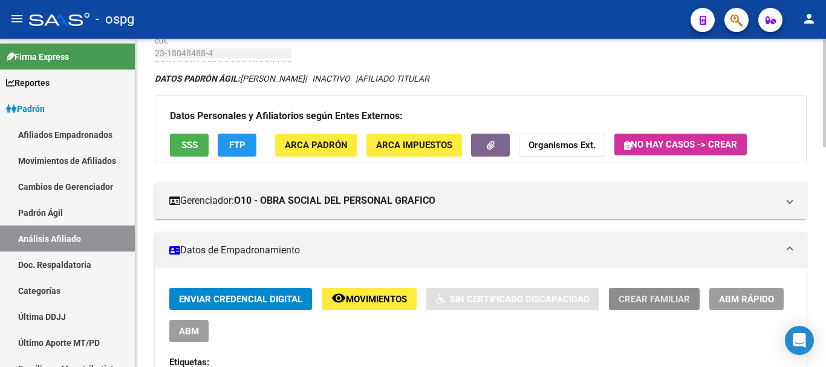
click at [693, 299] on button "Crear Familiar" at bounding box center [654, 299] width 91 height 22
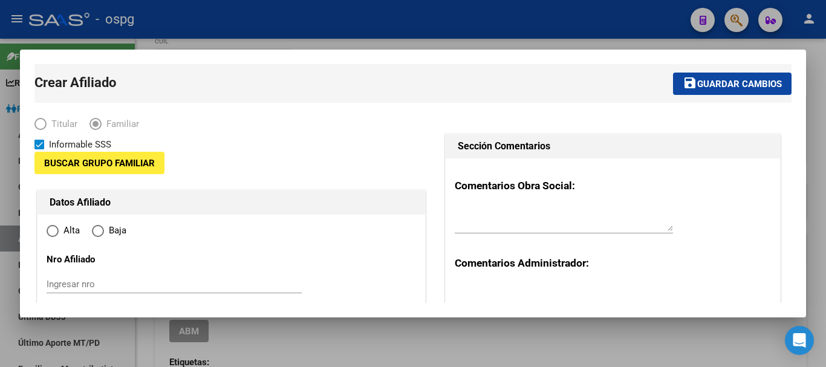
type input "0"
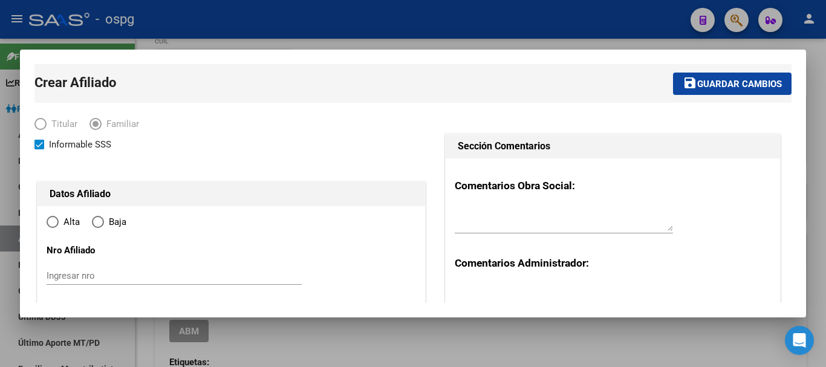
type input "CAPITAL FEDERAL"
type input "1439"
type input "0"
radio input "true"
click at [577, 33] on div at bounding box center [413, 183] width 826 height 367
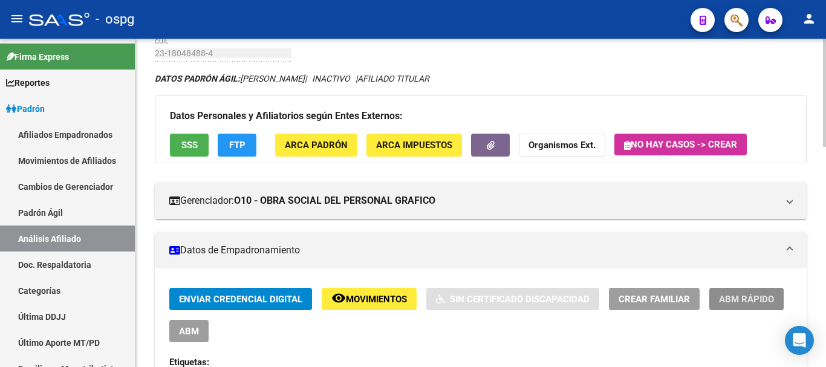
click at [737, 305] on button "ABM Rápido" at bounding box center [746, 299] width 74 height 22
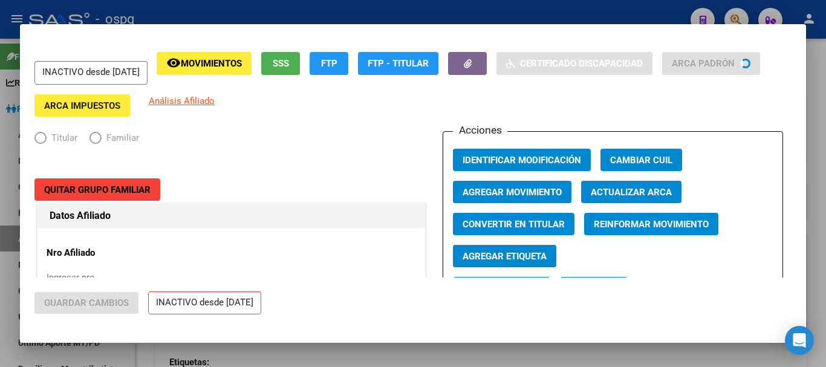
radio input "true"
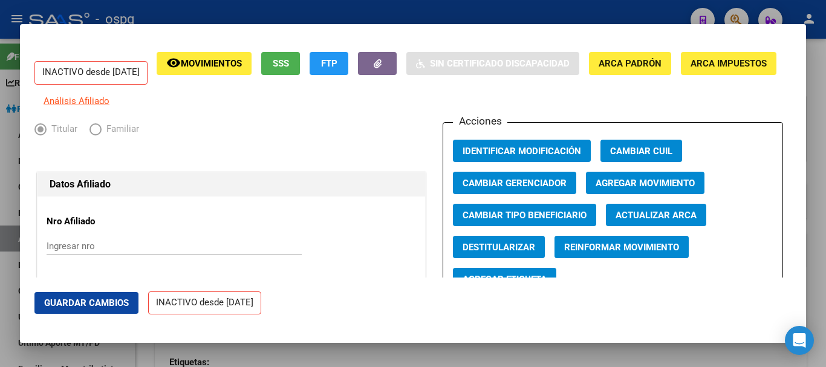
click at [611, 189] on span "Agregar Movimiento" at bounding box center [644, 183] width 99 height 11
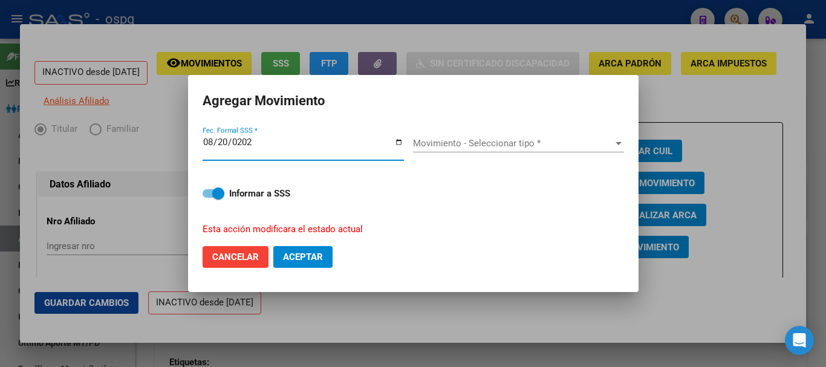
type input "[DATE]"
click at [273, 246] on button "Aceptar" at bounding box center [302, 257] width 59 height 22
click at [459, 143] on span "Movimiento - Seleccionar tipo *" at bounding box center [513, 143] width 200 height 11
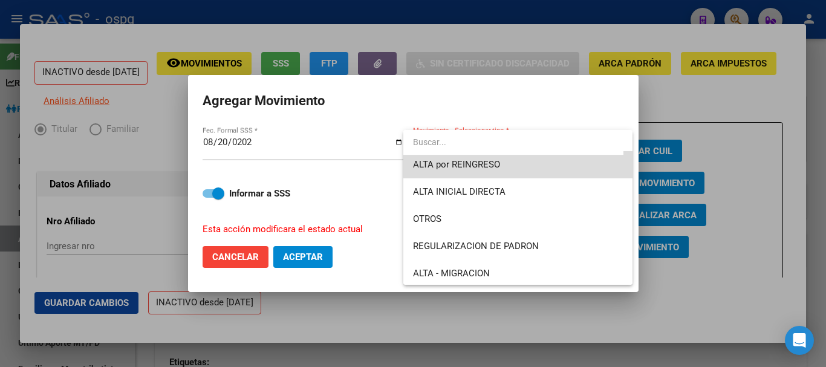
click at [548, 164] on span "ALTA por REINGRESO" at bounding box center [518, 164] width 210 height 27
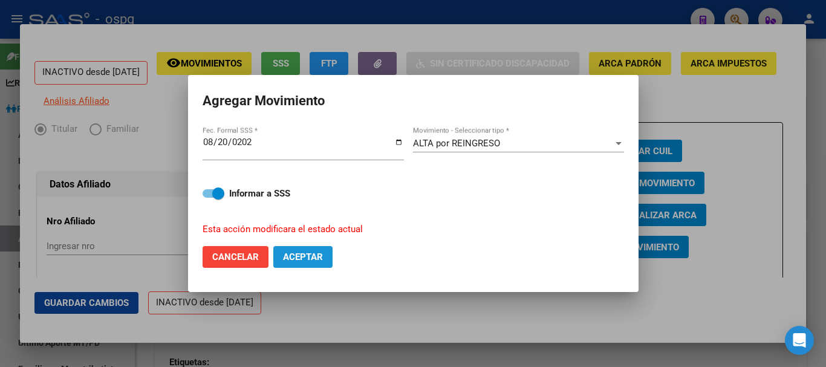
click at [285, 254] on span "Aceptar" at bounding box center [303, 256] width 40 height 11
checkbox input "false"
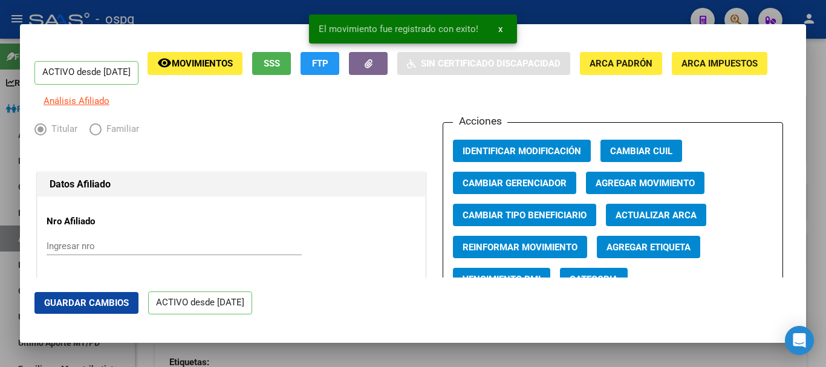
click at [631, 15] on div at bounding box center [413, 183] width 826 height 367
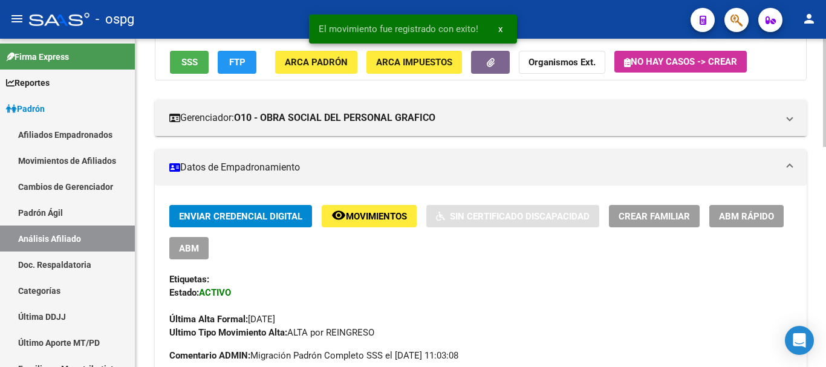
scroll to position [181, 0]
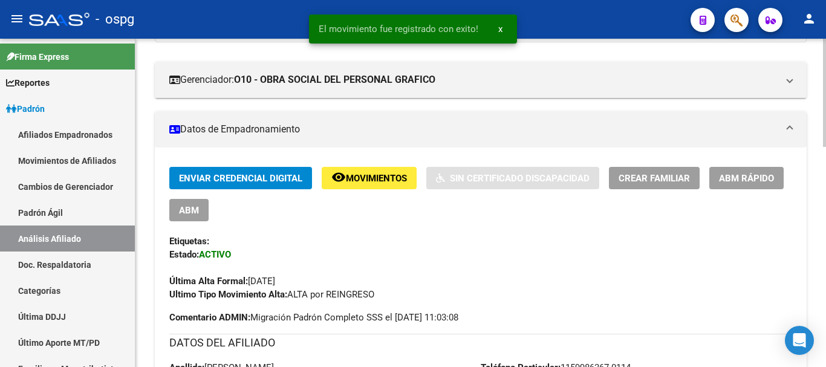
click at [661, 177] on span "Crear Familiar" at bounding box center [653, 178] width 71 height 11
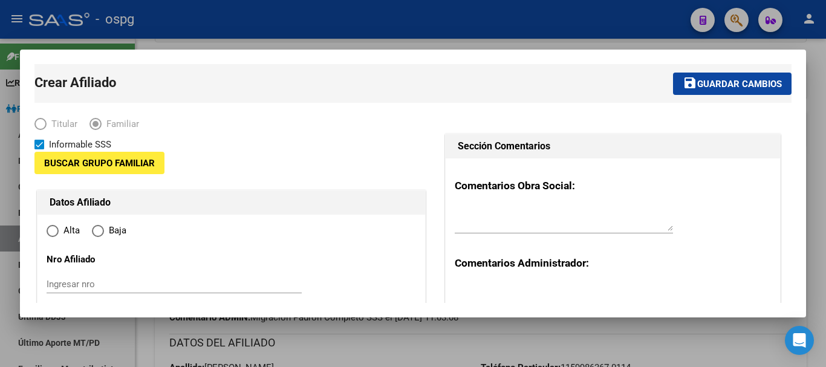
type input "0"
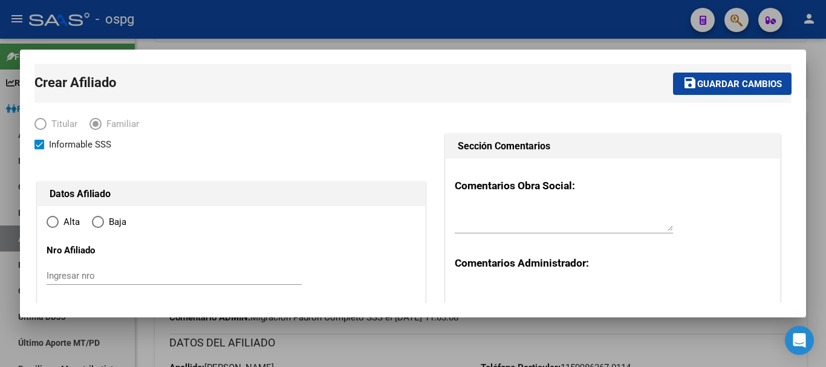
type input "CAPITAL FEDERAL"
type input "1439"
type input "0"
radio input "true"
type input "0"
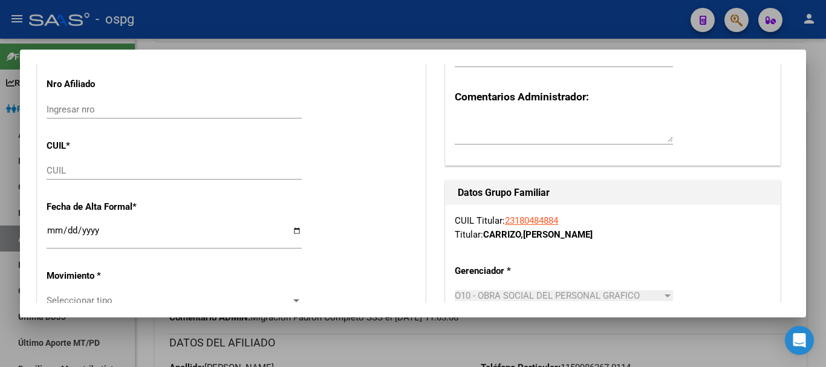
scroll to position [121, 0]
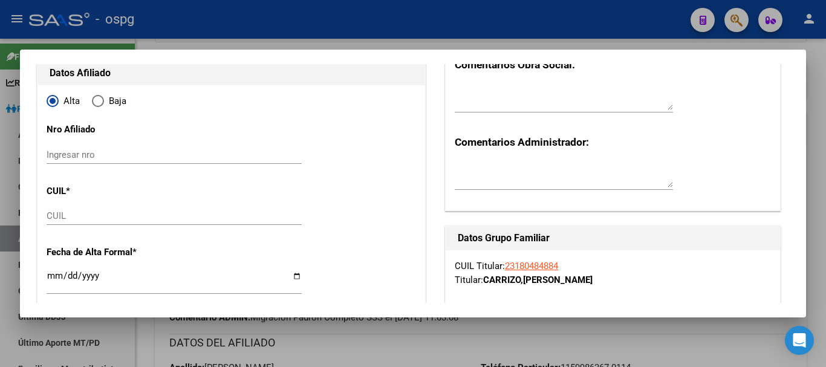
click at [74, 213] on input "CUIL" at bounding box center [174, 215] width 255 height 11
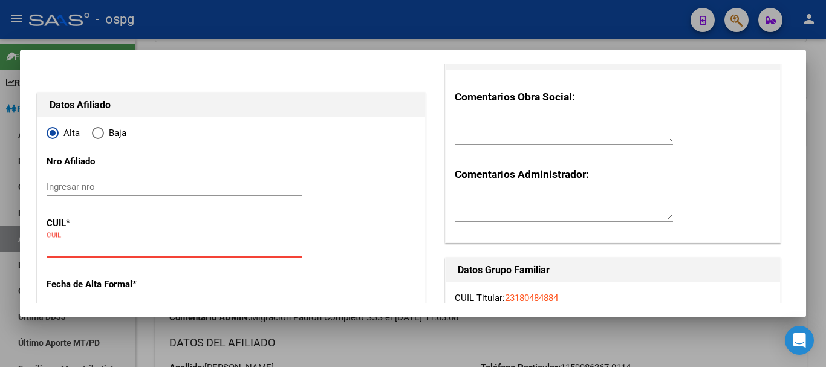
scroll to position [60, 0]
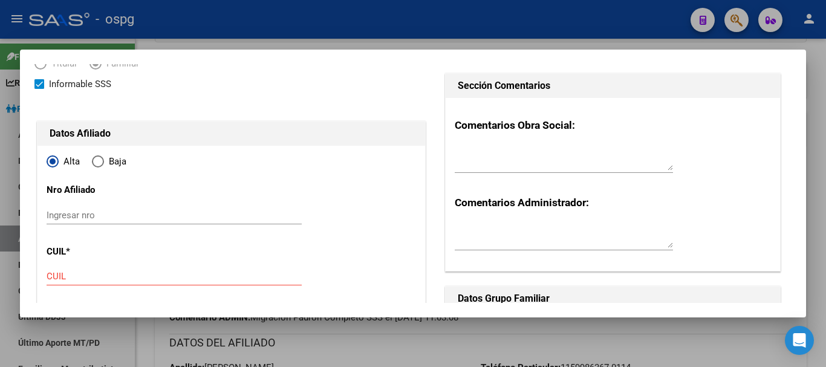
click at [568, 33] on div at bounding box center [413, 183] width 826 height 367
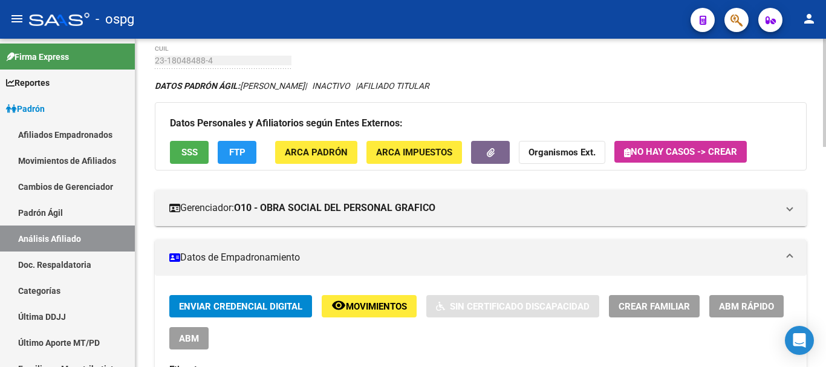
scroll to position [0, 0]
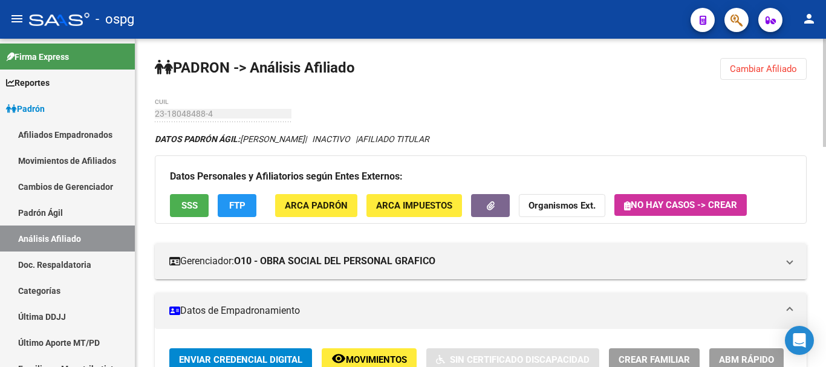
click at [761, 79] on button "Cambiar Afiliado" at bounding box center [763, 69] width 86 height 22
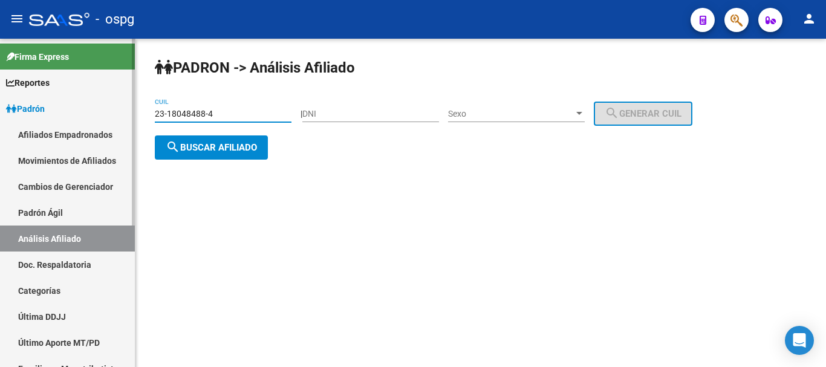
drag, startPoint x: 227, startPoint y: 111, endPoint x: 0, endPoint y: 111, distance: 226.7
click at [0, 111] on mat-sidenav-container "Firma Express Reportes Ingresos Devengados Análisis Histórico Detalles Transfer…" at bounding box center [413, 203] width 826 height 328
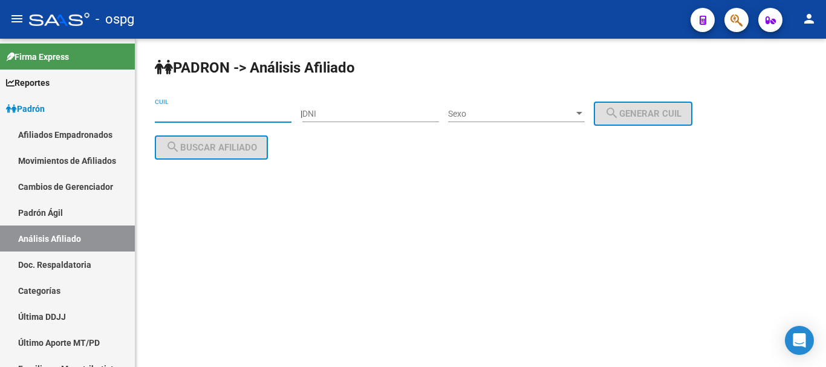
click at [401, 106] on div "DNI" at bounding box center [370, 110] width 137 height 24
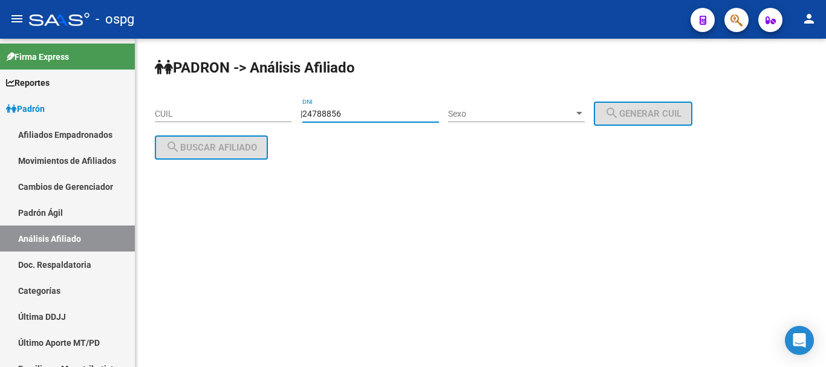
type input "24788856"
click at [572, 108] on div "Sexo Sexo" at bounding box center [516, 110] width 137 height 24
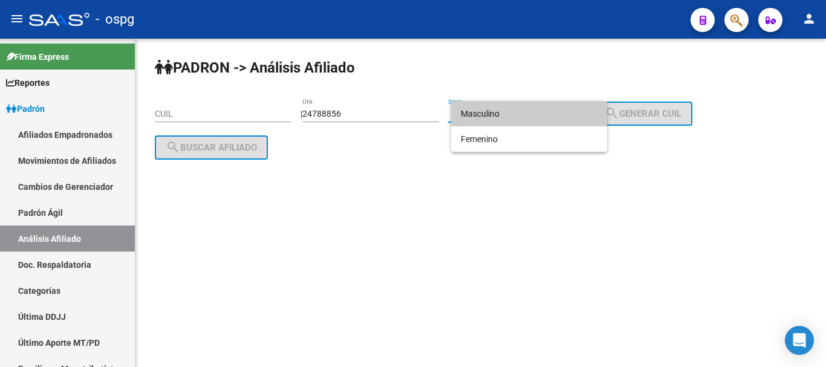
drag, startPoint x: 562, startPoint y: 114, endPoint x: 607, endPoint y: 108, distance: 45.1
click at [563, 113] on span "Masculino" at bounding box center [529, 113] width 137 height 25
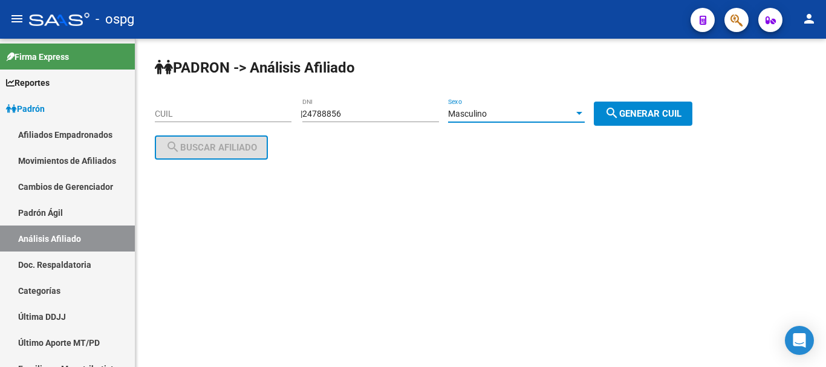
click at [633, 109] on span "search Generar CUIL" at bounding box center [642, 113] width 77 height 11
type input "20-24788856-0"
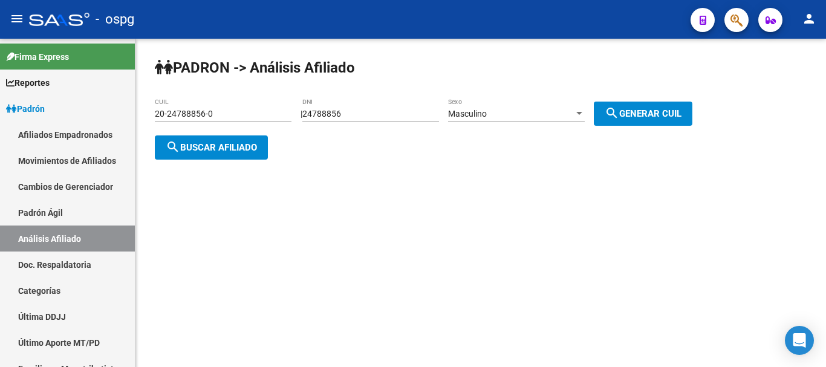
click at [180, 131] on div "20-24788856-0 CUIL" at bounding box center [223, 115] width 137 height 34
click at [181, 142] on span "search Buscar afiliado" at bounding box center [211, 147] width 91 height 11
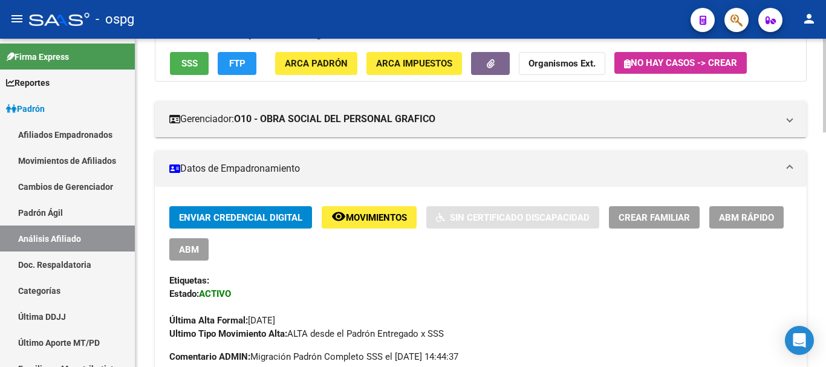
scroll to position [181, 0]
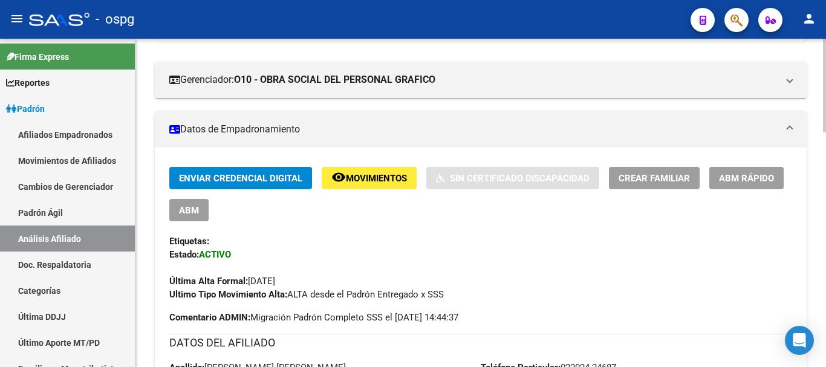
click at [678, 173] on span "Crear Familiar" at bounding box center [653, 178] width 71 height 11
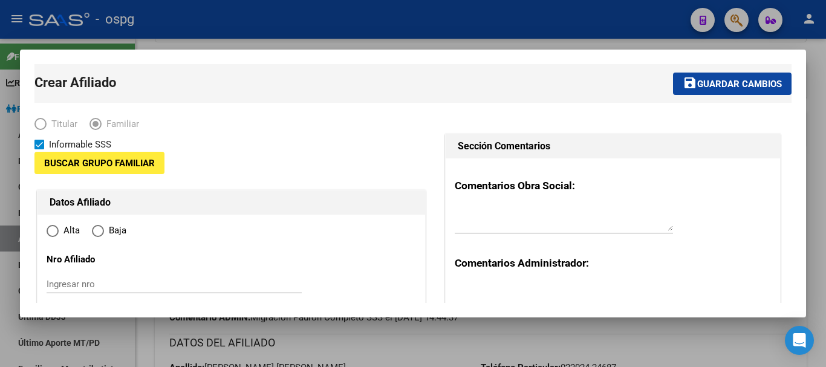
type input "30-70985375-5"
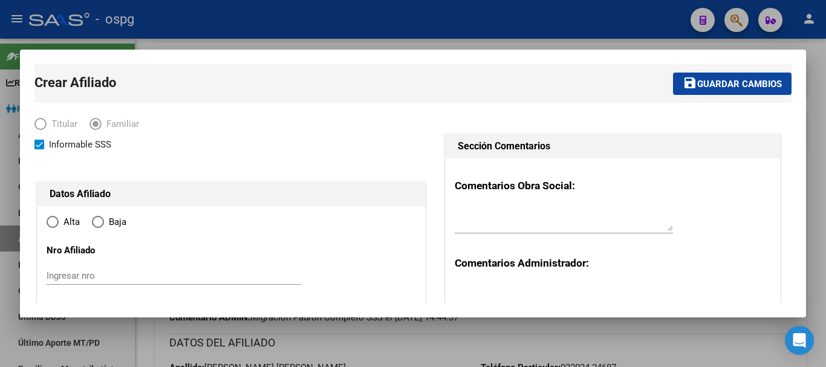
type input "[PERSON_NAME]"
type input "1759"
type input "[PERSON_NAME]"
type input "5142"
radio input "true"
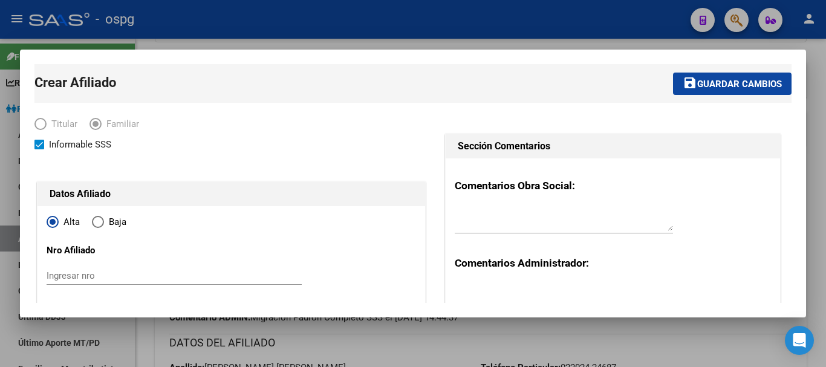
type input "30-70985375-5"
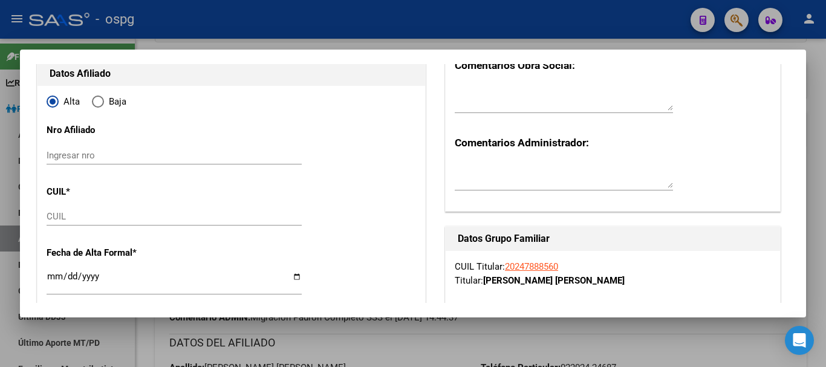
scroll to position [121, 0]
click at [106, 209] on div "CUIL" at bounding box center [174, 216] width 255 height 18
click at [116, 210] on div "CUIL" at bounding box center [174, 216] width 255 height 18
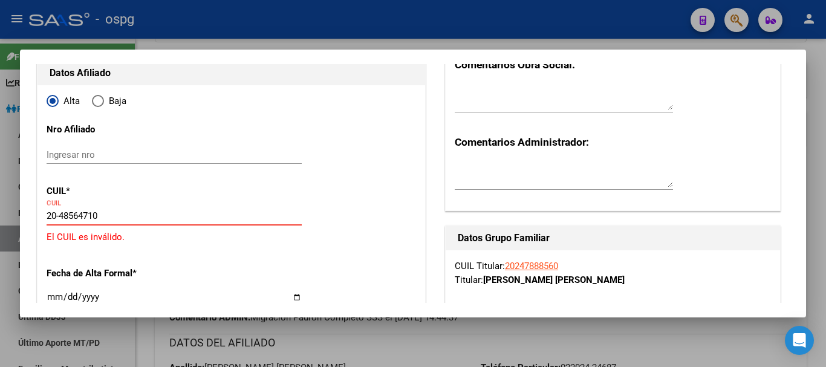
type input "20-48564710-5"
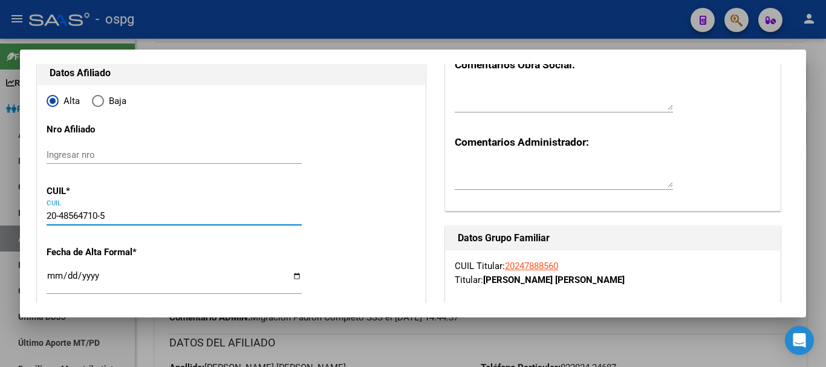
type input "48564710"
type input "[PERSON_NAME] IBI"
type input "[DATE]"
type input "[PERSON_NAME]"
type input "HUEMUL"
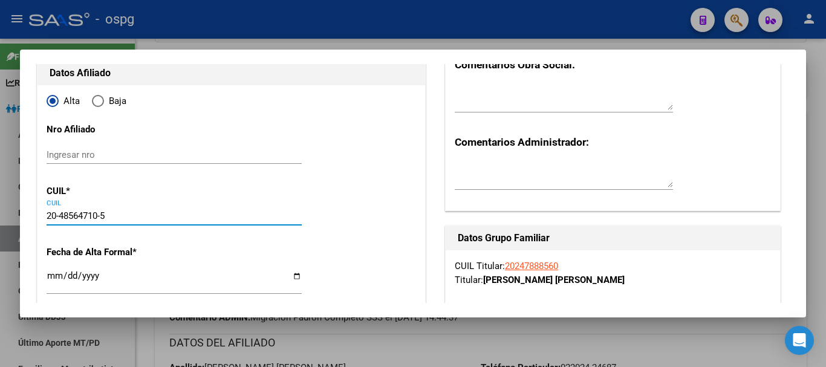
type input "6465"
type input "1"
type input "20-48564710-5"
click at [56, 274] on input "Ingresar fecha" at bounding box center [174, 280] width 255 height 19
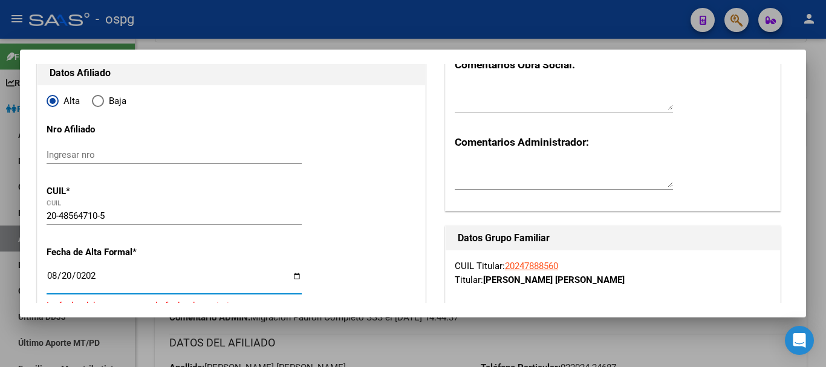
type input "[DATE]"
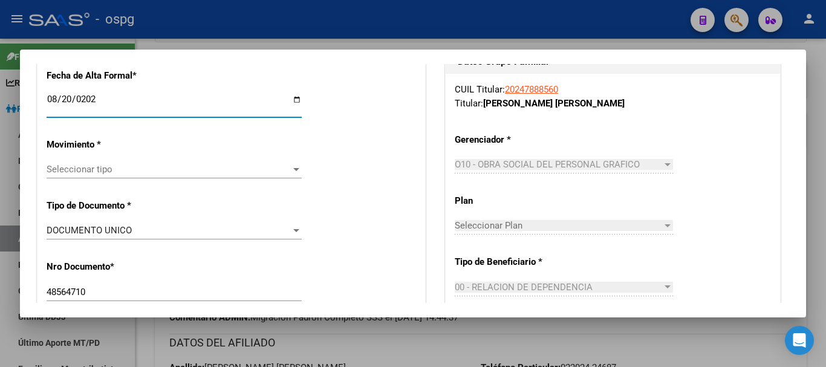
scroll to position [302, 0]
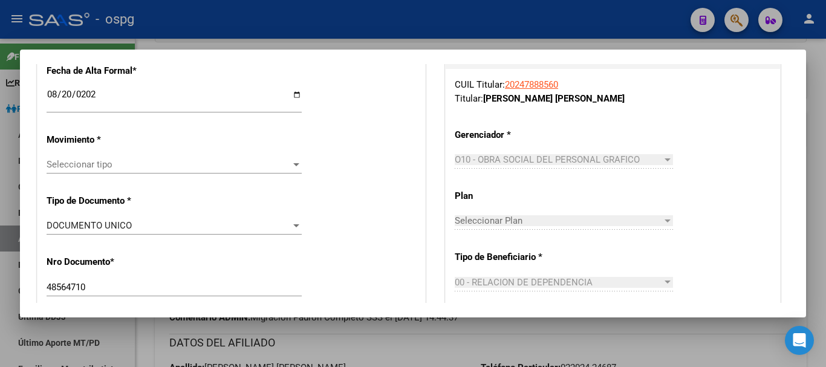
click at [213, 155] on div "Seleccionar tipo Seleccionar tipo" at bounding box center [174, 164] width 255 height 18
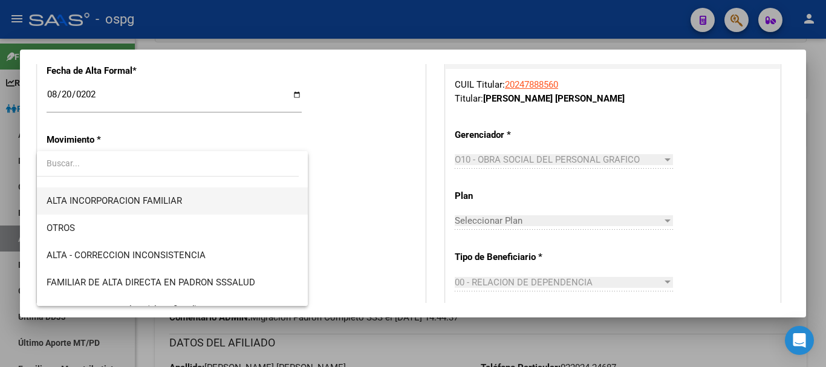
click at [169, 207] on span "ALTA INCORPORACION FAMILIAR" at bounding box center [172, 200] width 251 height 27
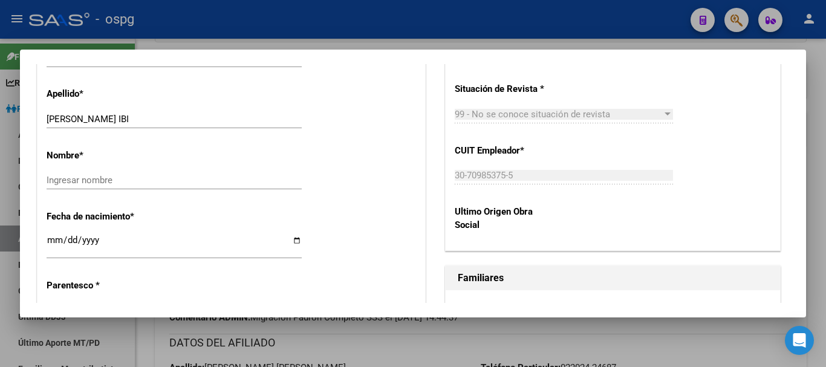
scroll to position [544, 0]
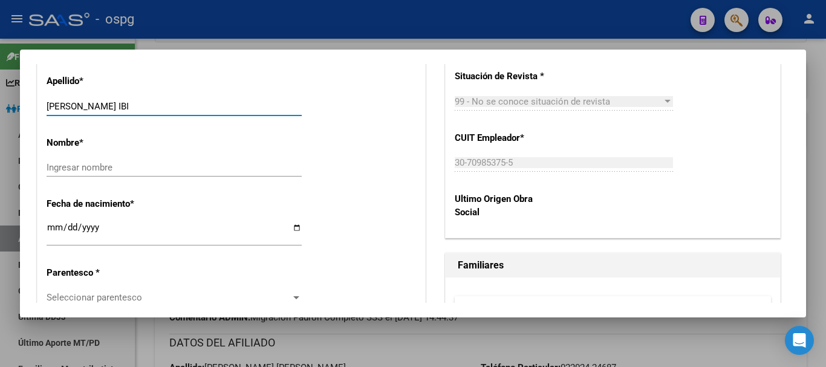
drag, startPoint x: 77, startPoint y: 103, endPoint x: 301, endPoint y: 112, distance: 223.8
click at [305, 105] on app-form-text-field "Apellido * [PERSON_NAME] IBI Ingresar apellido" at bounding box center [179, 94] width 265 height 36
type input "[PERSON_NAME]"
click at [241, 161] on div "Ingresar nombre" at bounding box center [174, 167] width 255 height 18
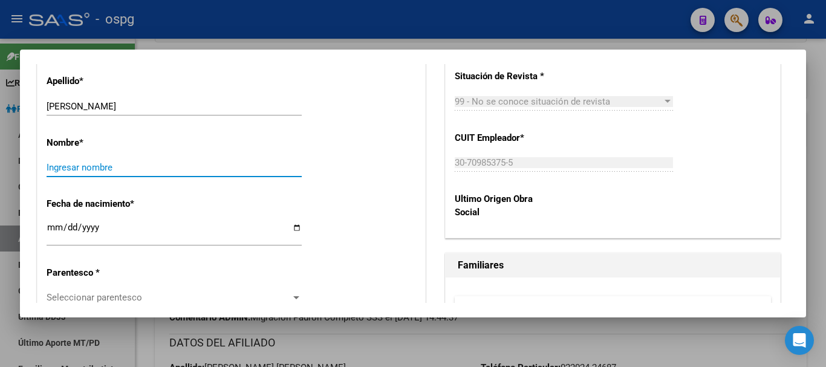
paste input "[PERSON_NAME]"
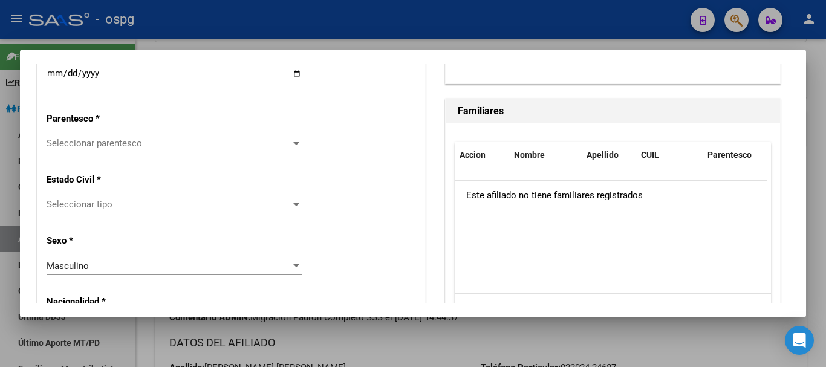
scroll to position [725, 0]
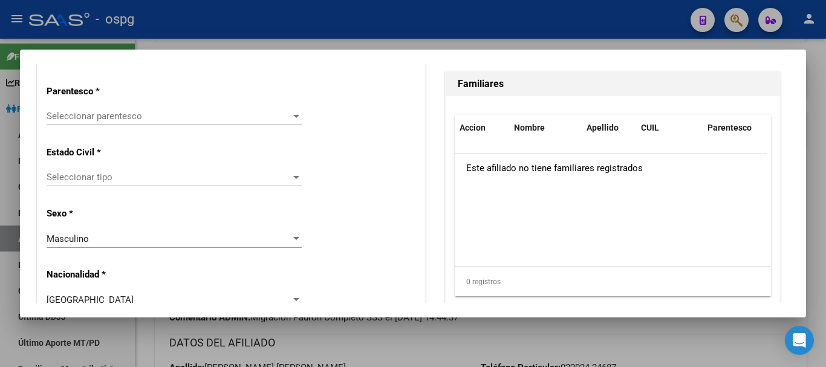
type input "[PERSON_NAME]"
click at [206, 122] on div "Seleccionar parentesco Seleccionar parentesco" at bounding box center [174, 116] width 255 height 18
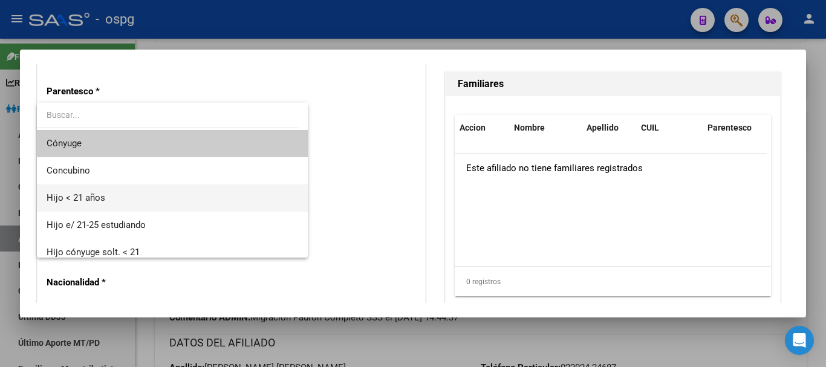
click at [197, 201] on span "Hijo < 21 años" at bounding box center [172, 197] width 251 height 27
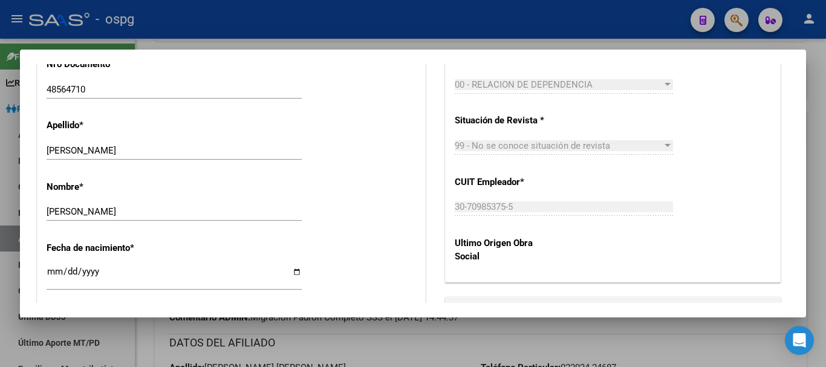
scroll to position [0, 0]
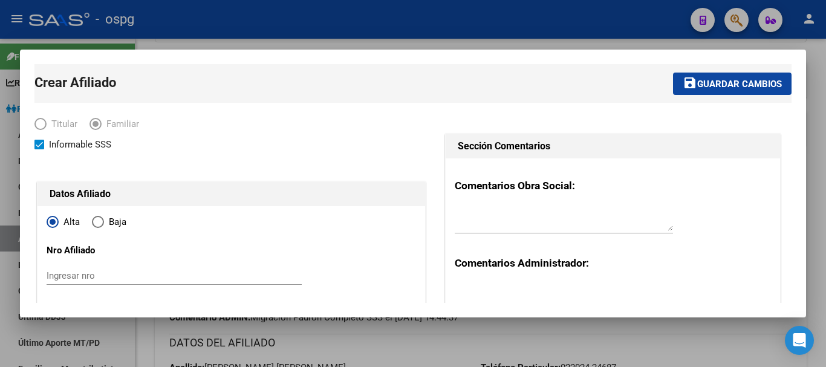
click at [692, 92] on button "save Guardar cambios" at bounding box center [732, 84] width 118 height 22
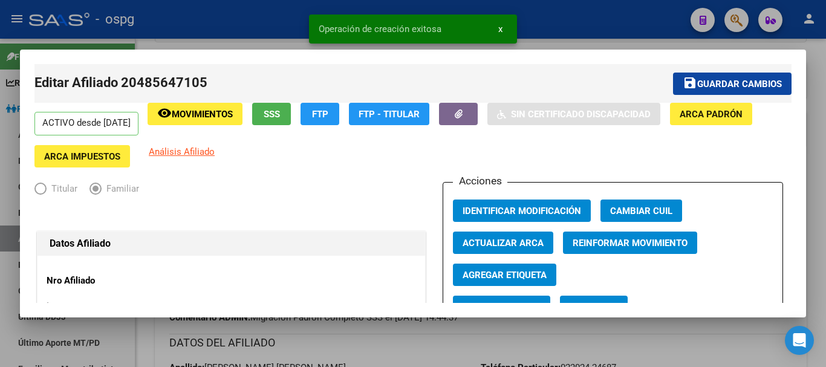
click at [557, 27] on div at bounding box center [413, 183] width 826 height 367
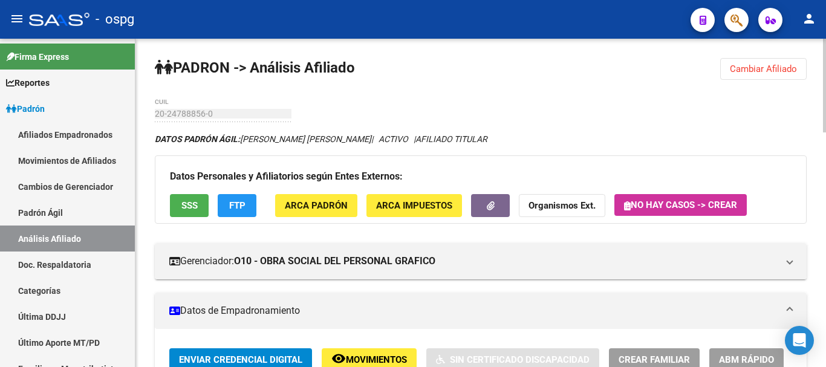
click at [746, 60] on button "Cambiar Afiliado" at bounding box center [763, 69] width 86 height 22
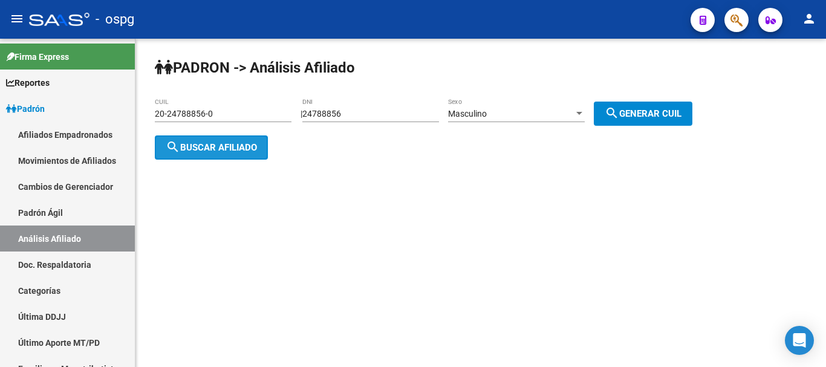
click at [249, 143] on span "search Buscar afiliado" at bounding box center [211, 147] width 91 height 11
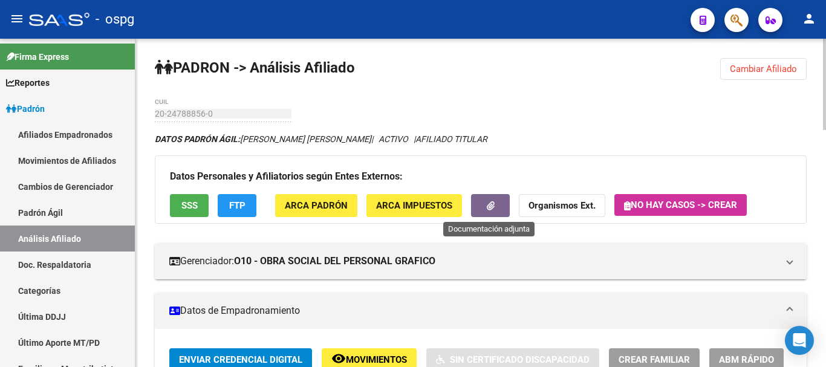
click at [504, 208] on button "button" at bounding box center [490, 205] width 39 height 22
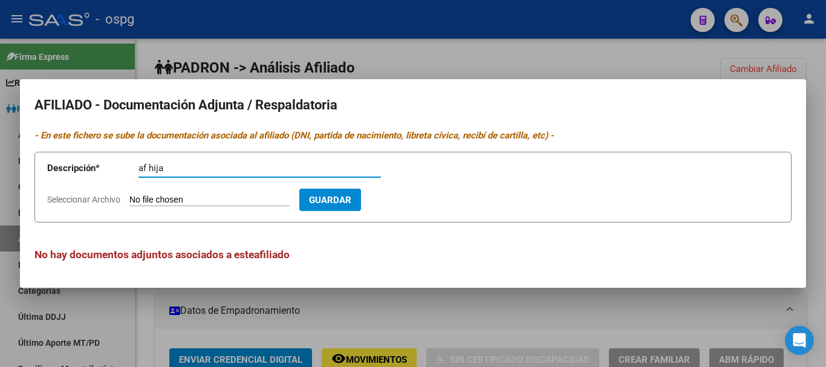
type input "af hija"
click at [80, 199] on span "Seleccionar Archivo" at bounding box center [83, 200] width 73 height 10
click at [129, 199] on input "Seleccionar Archivo" at bounding box center [209, 200] width 160 height 11
type input "C:\fakepath\20250820034015928.pdf"
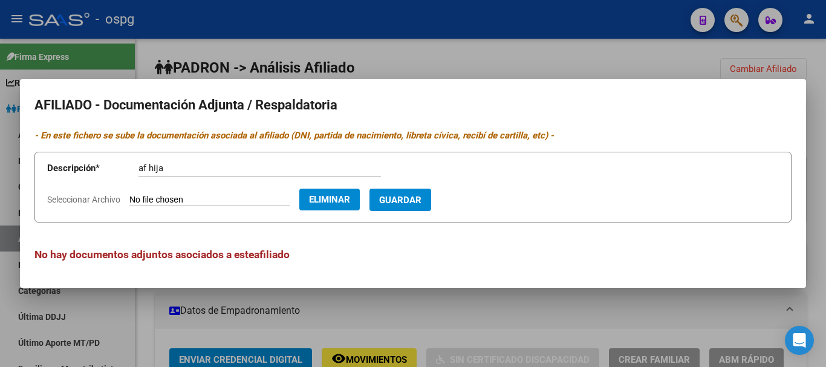
click at [421, 203] on span "Guardar" at bounding box center [400, 200] width 42 height 11
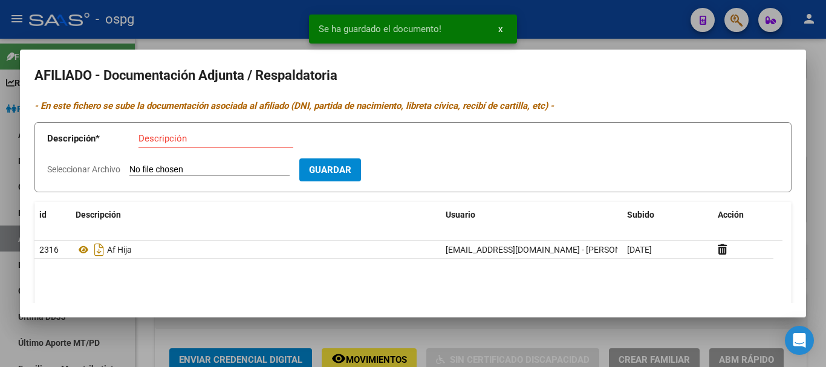
click at [559, 51] on mat-dialog-container "AFILIADO - Documentación Adjunta / Respaldatoria - En este fichero se sube la d…" at bounding box center [413, 184] width 786 height 268
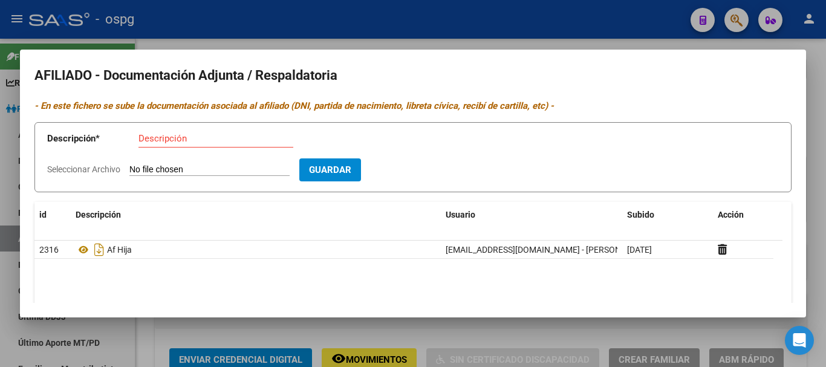
click at [443, 39] on div at bounding box center [413, 183] width 826 height 367
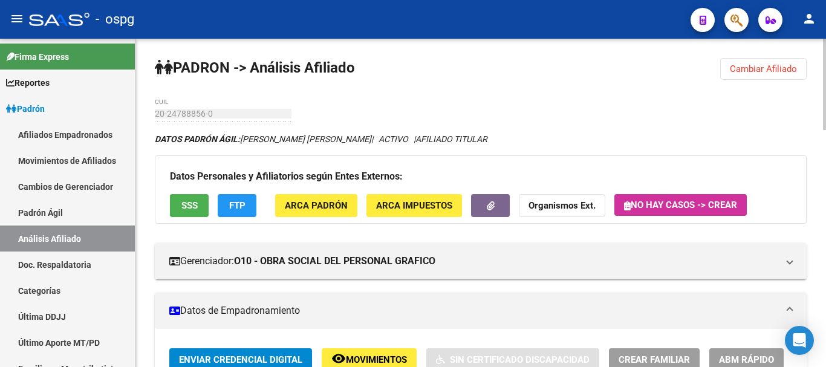
click at [770, 68] on span "Cambiar Afiliado" at bounding box center [763, 68] width 67 height 11
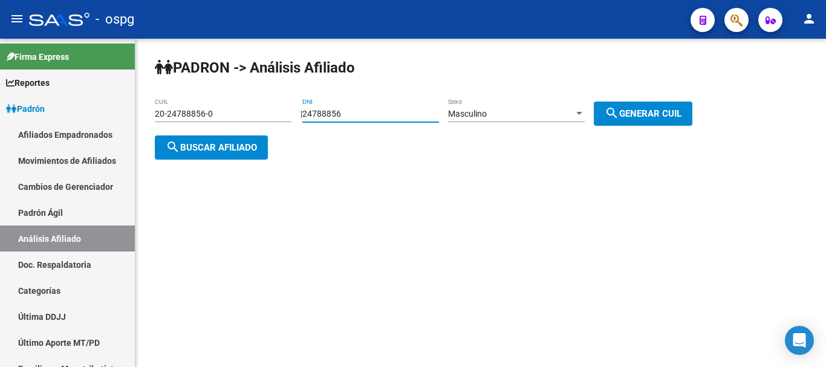
drag, startPoint x: 379, startPoint y: 111, endPoint x: 201, endPoint y: 130, distance: 179.3
click at [201, 130] on app-analisis-afiliado "PADRON -> Análisis Afiliado 20-24788856-0 CUIL | 24788856 DNI Masculino Sexo se…" at bounding box center [428, 131] width 546 height 44
type input "23721389"
drag, startPoint x: 697, startPoint y: 93, endPoint x: 690, endPoint y: 103, distance: 11.7
click at [695, 98] on div "PADRON -> Análisis Afiliado 20-24788856-0 CUIL | 23721389 DNI Masculino Sexo se…" at bounding box center [480, 119] width 690 height 160
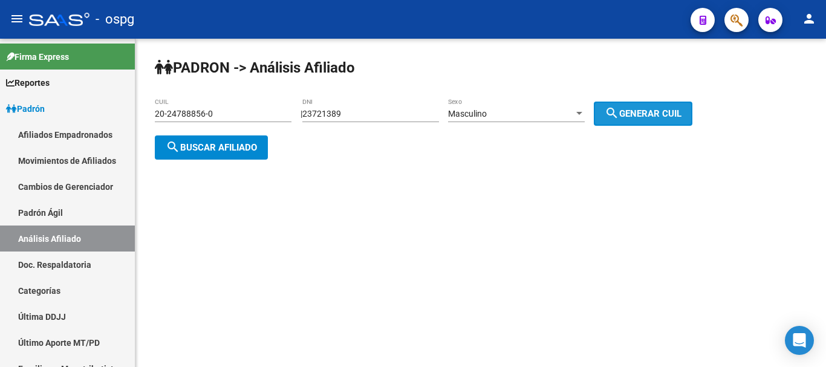
click at [689, 104] on button "search Generar CUIL" at bounding box center [643, 114] width 99 height 24
type input "20-23721389-1"
click at [187, 163] on div "PADRON -> Análisis Afiliado 20-23721389-1 CUIL | 23721389 DNI Masculino Sexo se…" at bounding box center [480, 119] width 690 height 160
click at [191, 153] on button "search Buscar afiliado" at bounding box center [211, 147] width 113 height 24
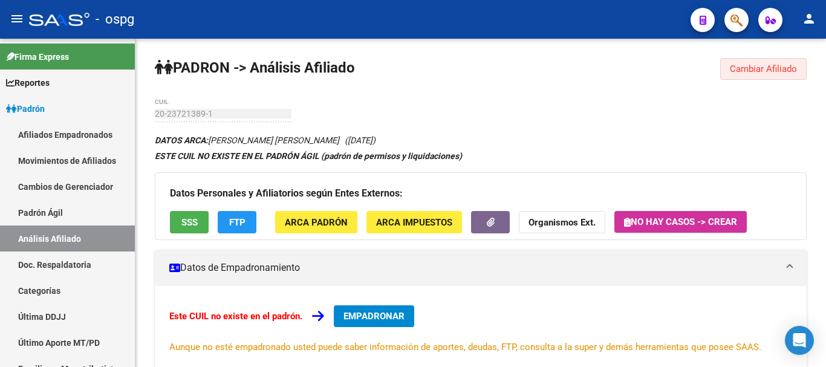
click at [778, 76] on button "Cambiar Afiliado" at bounding box center [763, 69] width 86 height 22
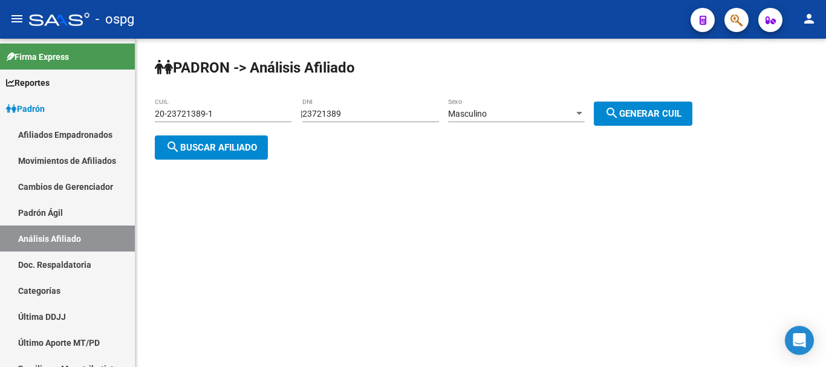
drag, startPoint x: 380, startPoint y: 121, endPoint x: 346, endPoint y: 118, distance: 33.9
click at [346, 118] on div "23721389 DNI" at bounding box center [370, 110] width 137 height 24
drag, startPoint x: 363, startPoint y: 109, endPoint x: 295, endPoint y: 87, distance: 71.9
click at [284, 109] on app-analisis-afiliado "PADRON -> Análisis Afiliado 20-23721389-1 CUIL | 23721389 DNI Masculino Sexo se…" at bounding box center [428, 131] width 546 height 44
type input "22733712"
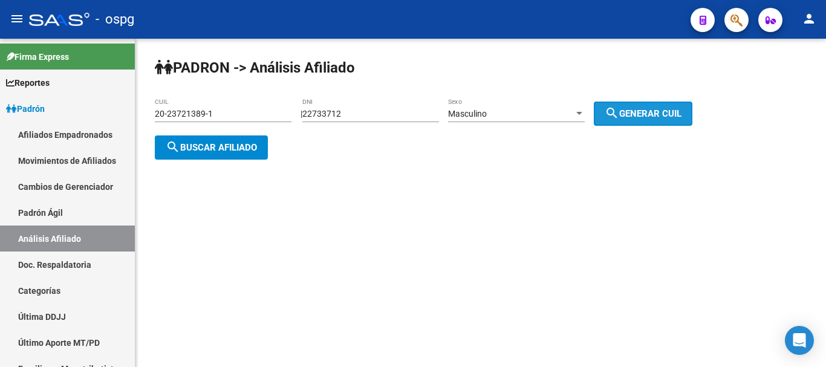
click at [681, 109] on span "search Generar CUIL" at bounding box center [642, 113] width 77 height 11
type input "20-22733712-6"
click at [245, 149] on span "search Buscar afiliado" at bounding box center [211, 147] width 91 height 11
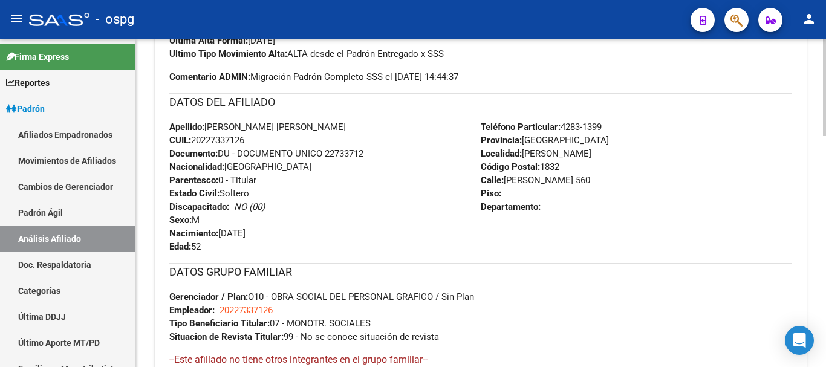
scroll to position [779, 0]
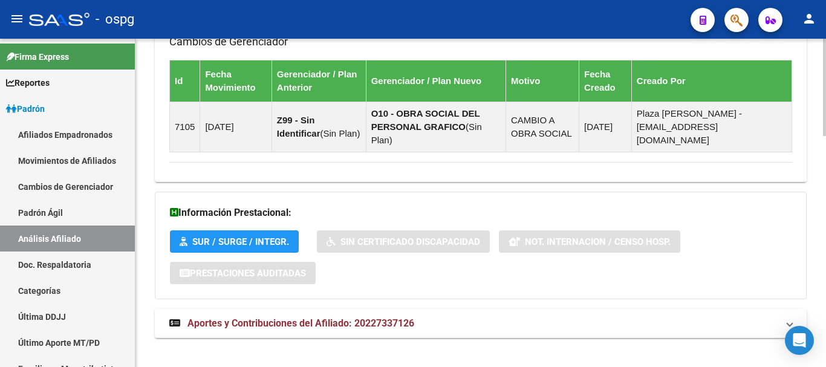
click at [825, 366] on html "menu - ospg person Firma Express Reportes Ingresos Devengados Análisis Históric…" at bounding box center [413, 183] width 826 height 367
click at [511, 318] on mat-expansion-panel-header "Aportes y Contribuciones del Afiliado: 20227337126" at bounding box center [481, 323] width 652 height 29
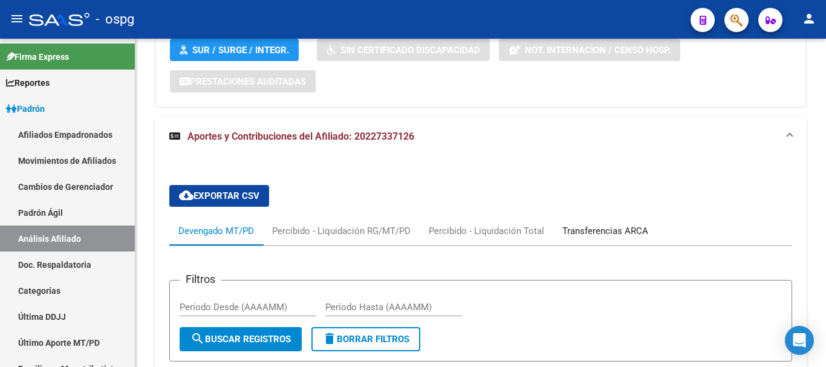
click at [589, 224] on div "Transferencias ARCA" at bounding box center [605, 230] width 86 height 13
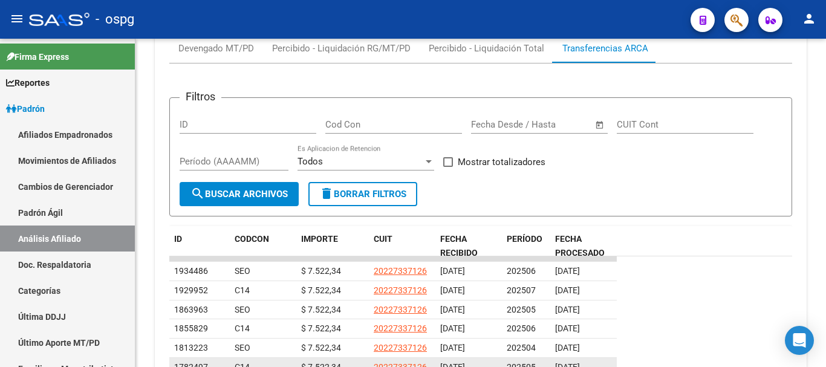
scroll to position [1274, 0]
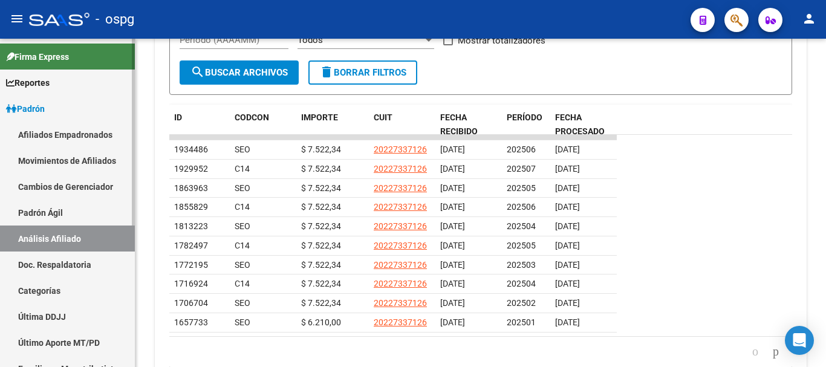
click at [47, 59] on span "Firma Express" at bounding box center [37, 56] width 63 height 13
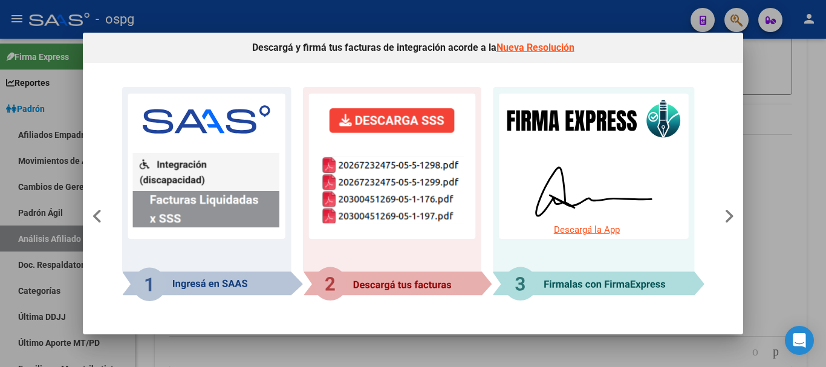
click at [764, 137] on div at bounding box center [413, 183] width 826 height 367
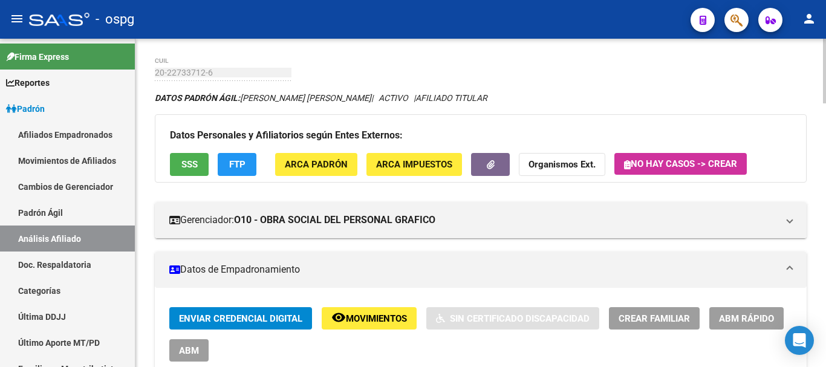
scroll to position [0, 0]
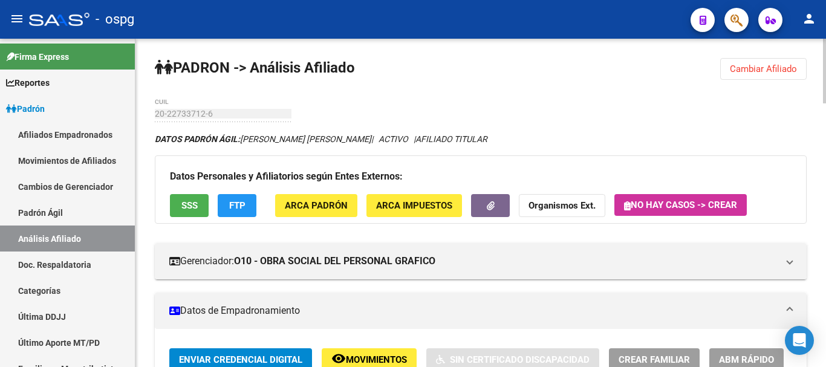
click at [774, 68] on span "Cambiar Afiliado" at bounding box center [763, 68] width 67 height 11
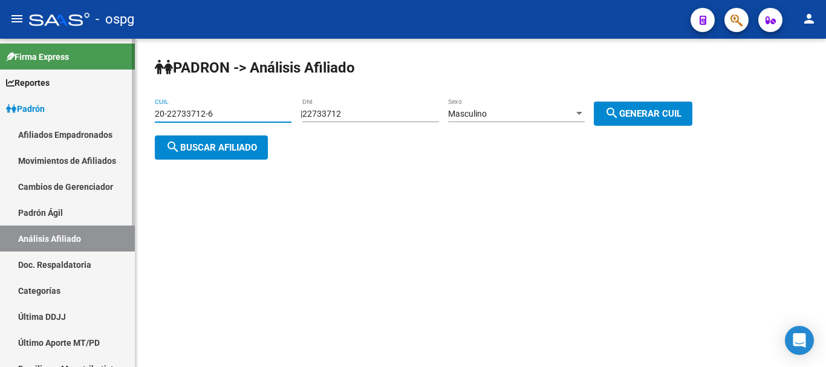
drag, startPoint x: 239, startPoint y: 118, endPoint x: 0, endPoint y: 132, distance: 239.7
click at [0, 132] on mat-sidenav-container "Firma Express Reportes Ingresos Devengados Análisis Histórico Detalles Transfer…" at bounding box center [413, 203] width 826 height 328
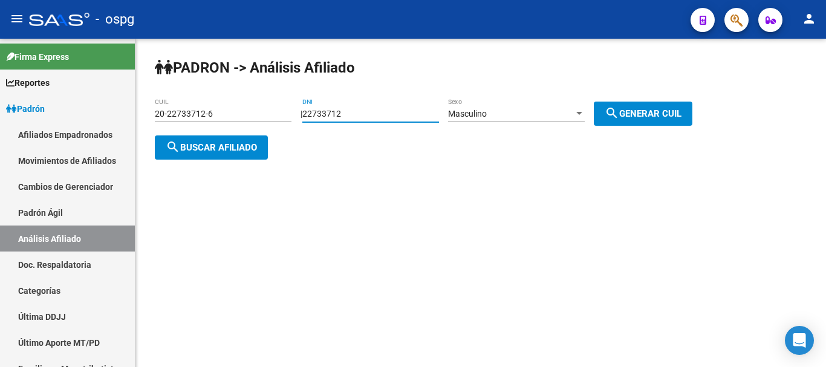
drag, startPoint x: 395, startPoint y: 110, endPoint x: 207, endPoint y: 117, distance: 188.7
click at [207, 117] on app-analisis-afiliado "PADRON -> Análisis Afiliado 20-22733712-6 CUIL | 22733712 DNI Masculino Sexo se…" at bounding box center [428, 131] width 546 height 44
type input "36359046"
click at [619, 112] on mat-icon "search" at bounding box center [611, 113] width 15 height 15
type input "20-36359046-3"
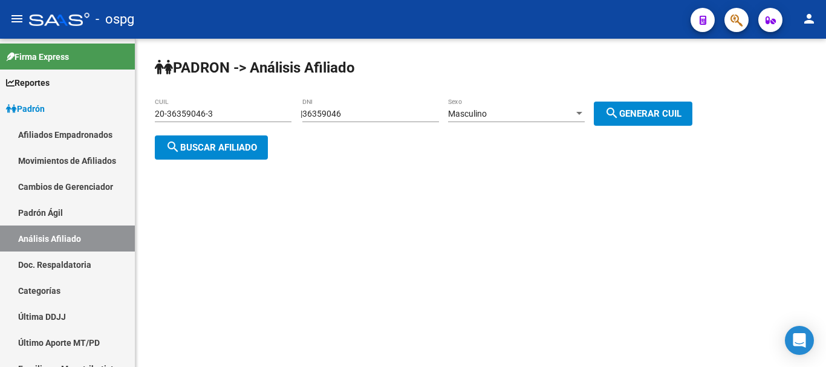
click at [236, 155] on button "search Buscar afiliado" at bounding box center [211, 147] width 113 height 24
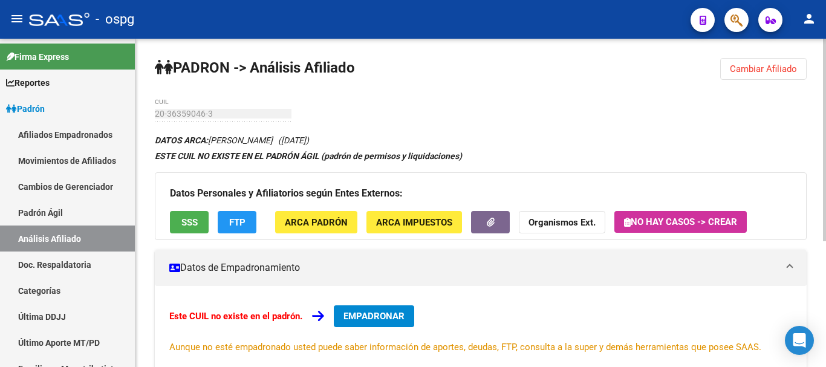
scroll to position [121, 0]
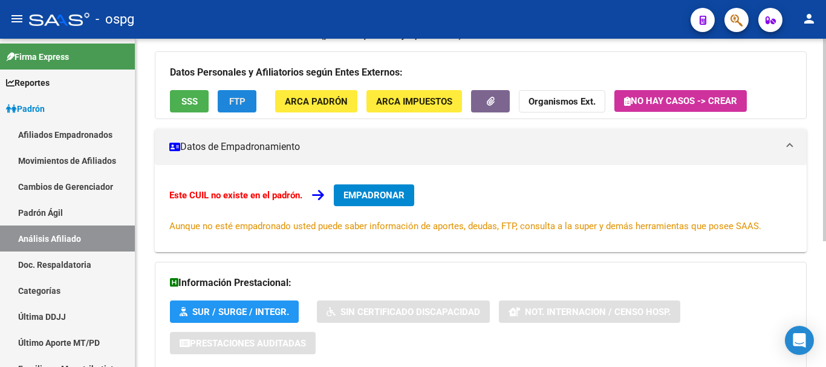
click at [238, 98] on span "FTP" at bounding box center [237, 101] width 16 height 11
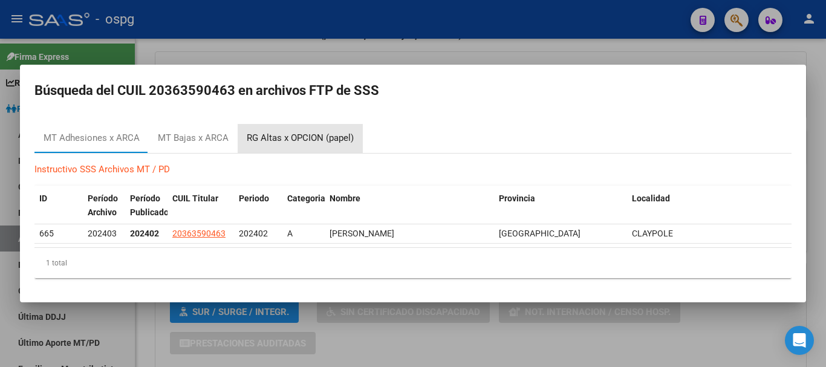
click at [291, 141] on div "RG Altas x OPCION (papel)" at bounding box center [300, 138] width 107 height 14
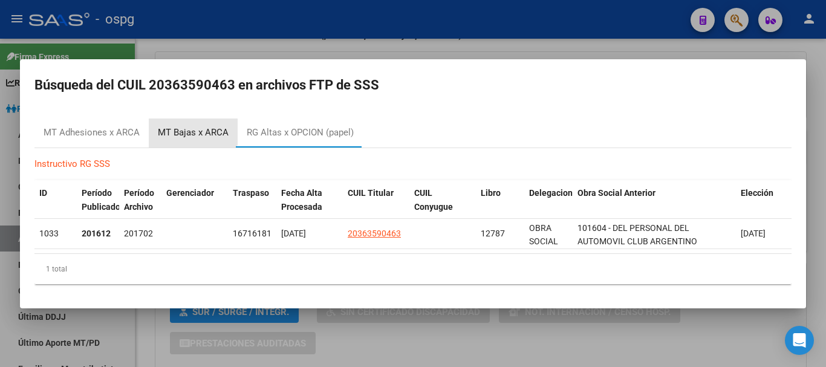
click at [177, 126] on div "MT Bajas x ARCA" at bounding box center [193, 133] width 71 height 14
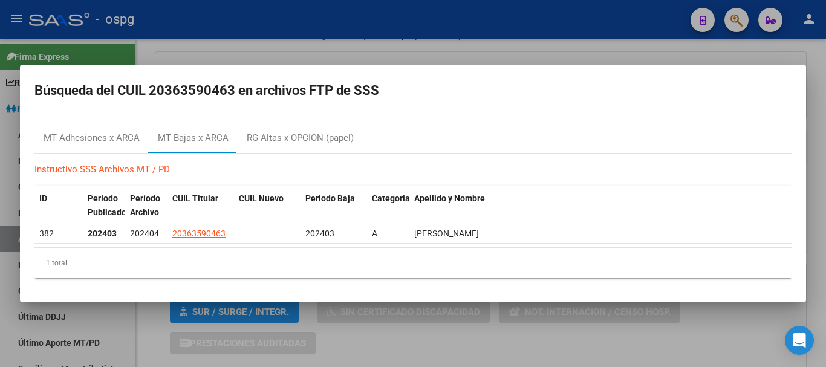
click at [444, 66] on mat-dialog-container "Búsqueda del CUIL 20363590463 en archivos FTP de SSS MT Adhesiones x ARCA MT Ba…" at bounding box center [413, 184] width 786 height 238
click at [449, 62] on div at bounding box center [413, 183] width 826 height 367
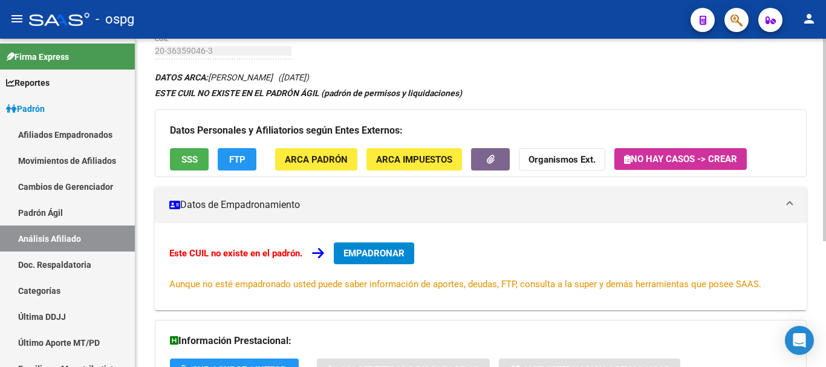
scroll to position [0, 0]
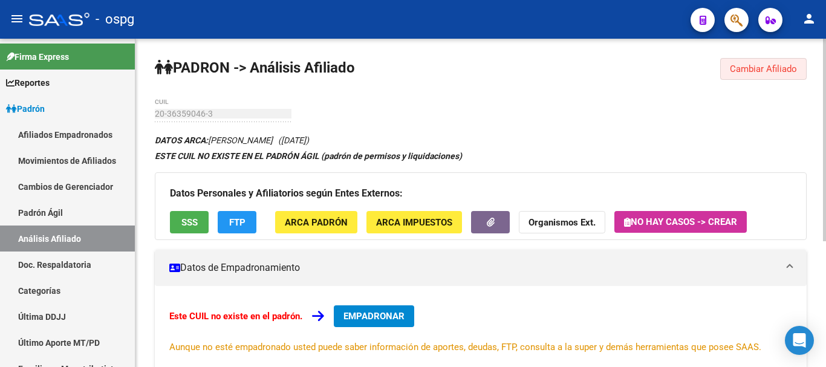
click at [757, 77] on button "Cambiar Afiliado" at bounding box center [763, 69] width 86 height 22
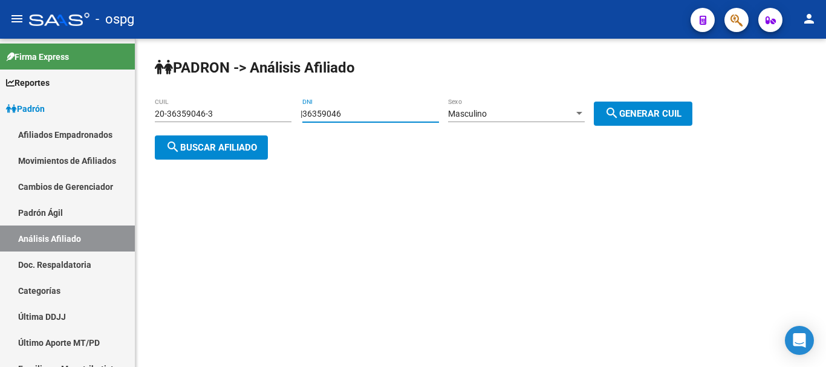
drag, startPoint x: 375, startPoint y: 112, endPoint x: 314, endPoint y: 115, distance: 60.5
click at [314, 115] on div "| 36359046 DNI Masculino Sexo search Generar CUIL" at bounding box center [500, 114] width 401 height 10
click at [195, 147] on span "search Buscar afiliado" at bounding box center [211, 147] width 91 height 11
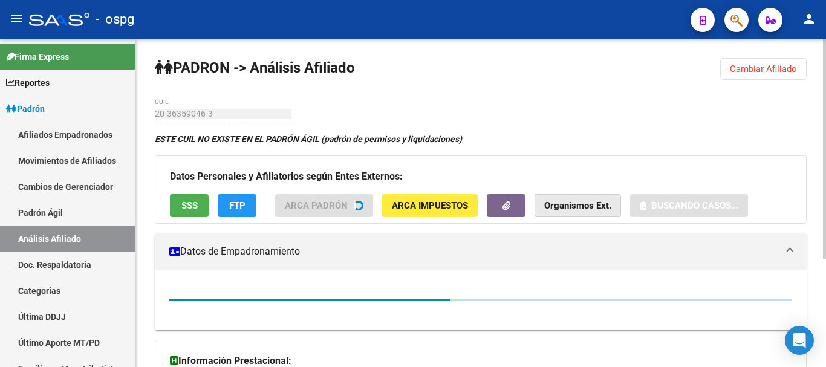
click at [585, 195] on button "Organismos Ext." at bounding box center [577, 205] width 86 height 22
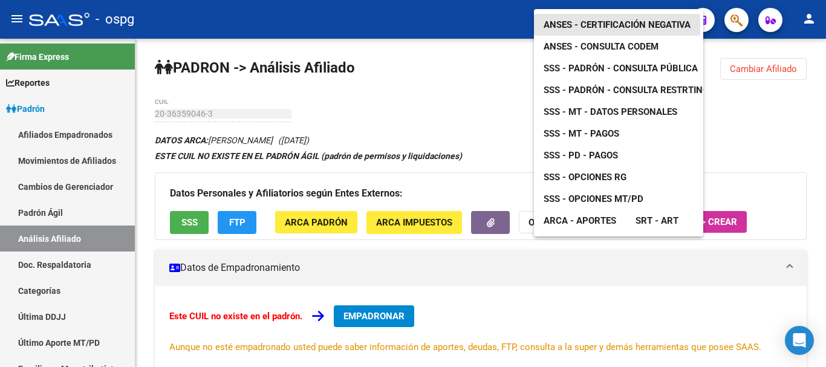
click at [577, 19] on span "ANSES - Certificación Negativa" at bounding box center [616, 24] width 147 height 11
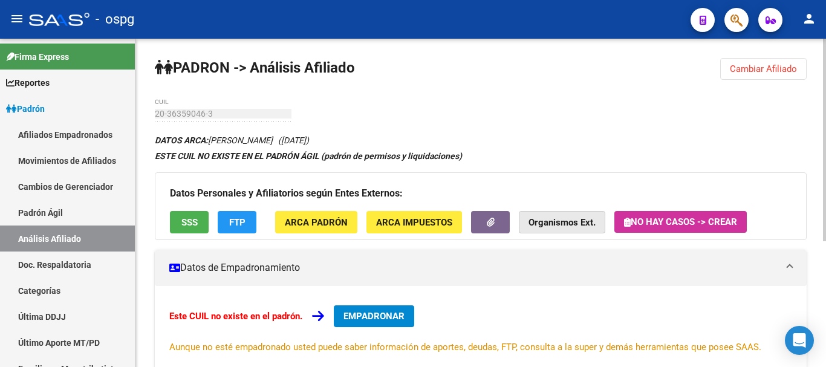
click at [550, 219] on strong "Organismos Ext." at bounding box center [561, 222] width 67 height 11
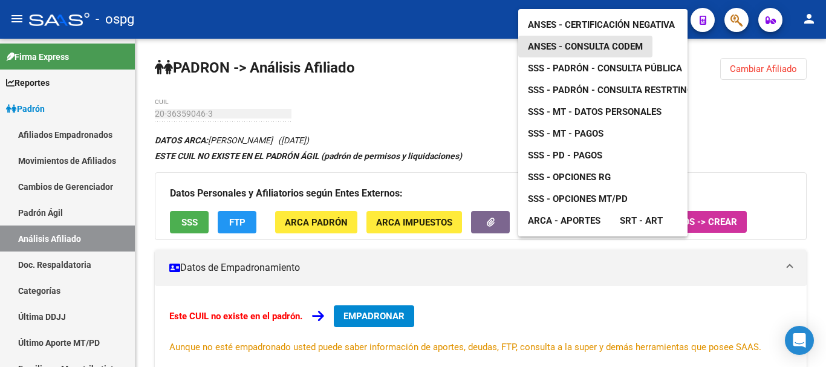
click at [605, 41] on span "ANSES - Consulta CODEM" at bounding box center [585, 46] width 115 height 11
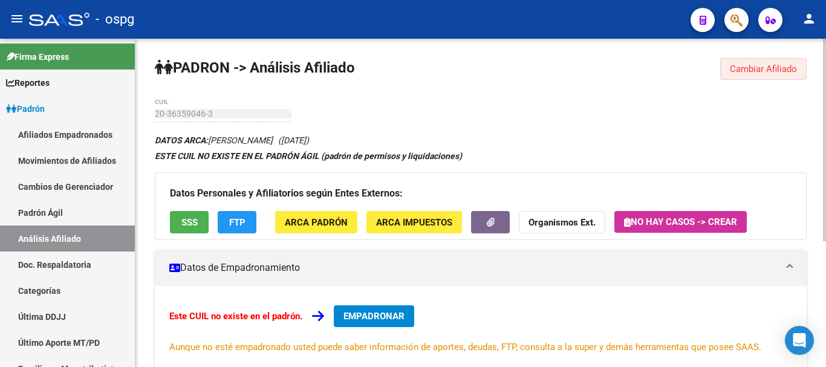
click at [769, 70] on span "Cambiar Afiliado" at bounding box center [763, 68] width 67 height 11
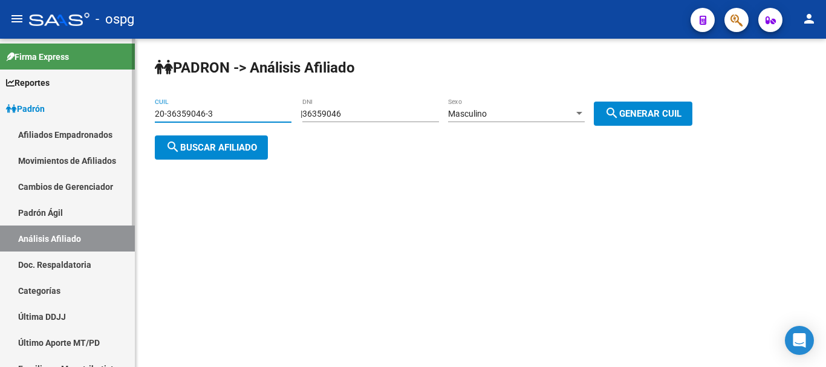
drag, startPoint x: 210, startPoint y: 110, endPoint x: 0, endPoint y: 114, distance: 209.8
click at [0, 114] on mat-sidenav-container "Firma Express Reportes Ingresos Devengados Análisis Histórico Detalles Transfer…" at bounding box center [413, 203] width 826 height 328
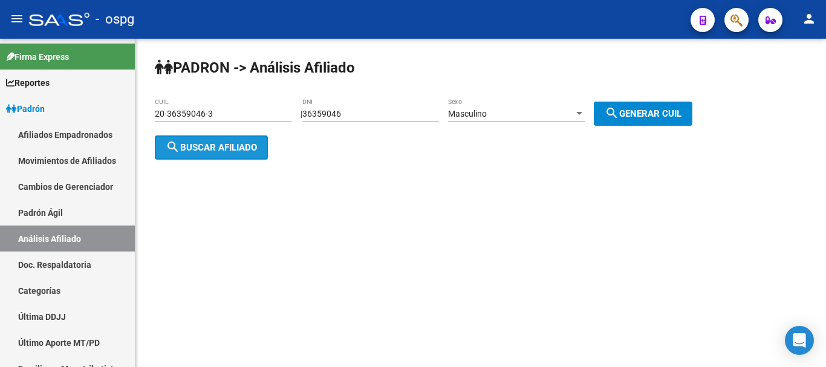
click at [215, 137] on button "search Buscar afiliado" at bounding box center [211, 147] width 113 height 24
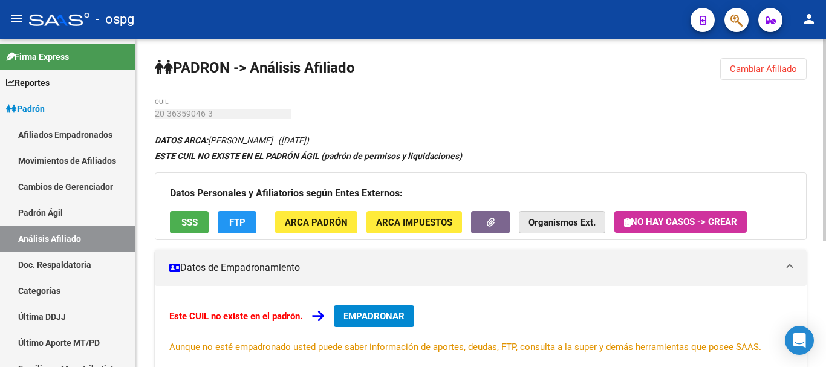
click at [552, 215] on button "Organismos Ext." at bounding box center [562, 222] width 86 height 22
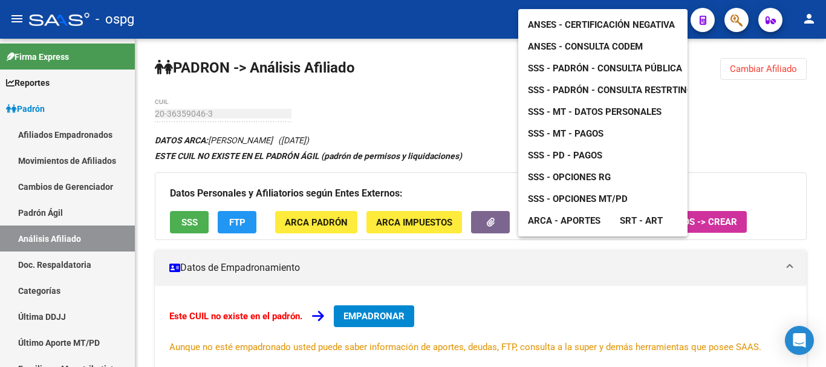
click at [611, 14] on link "ANSES - Certificación Negativa" at bounding box center [601, 25] width 166 height 22
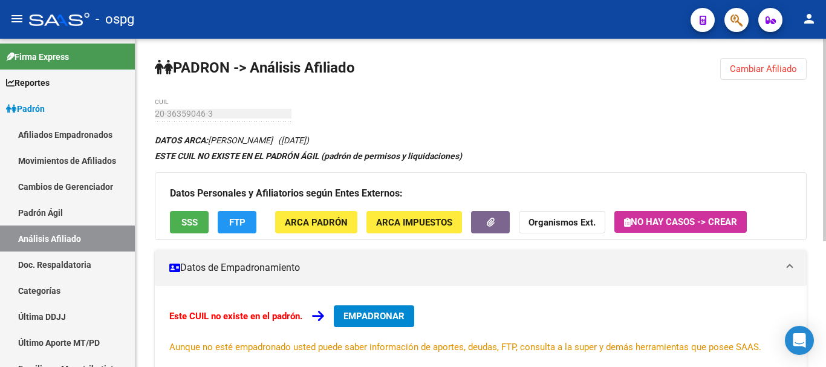
click at [739, 68] on span "Cambiar Afiliado" at bounding box center [763, 68] width 67 height 11
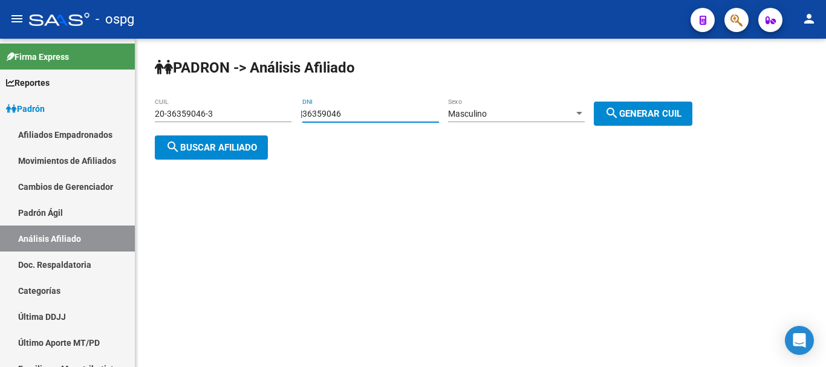
drag, startPoint x: 390, startPoint y: 114, endPoint x: 264, endPoint y: 115, distance: 126.3
click at [264, 115] on app-analisis-afiliado "PADRON -> Análisis Afiliado 20-36359046-3 CUIL | 36359046 DNI Masculino Sexo se…" at bounding box center [428, 131] width 546 height 44
paste input "2254457"
type input "32254457"
click at [650, 114] on span "search Generar CUIL" at bounding box center [642, 113] width 77 height 11
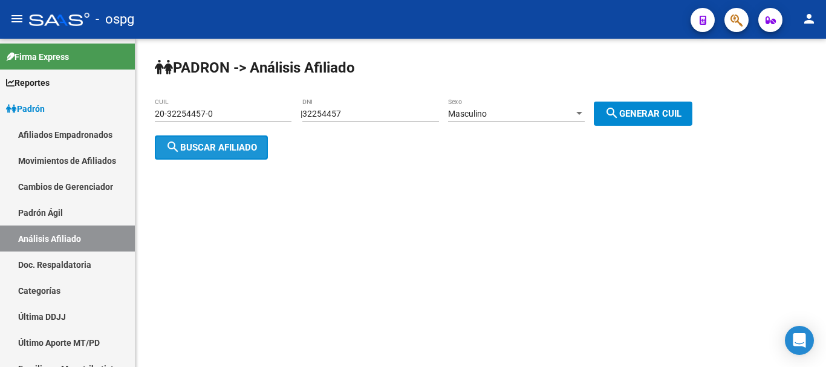
click at [212, 149] on span "search Buscar afiliado" at bounding box center [211, 147] width 91 height 11
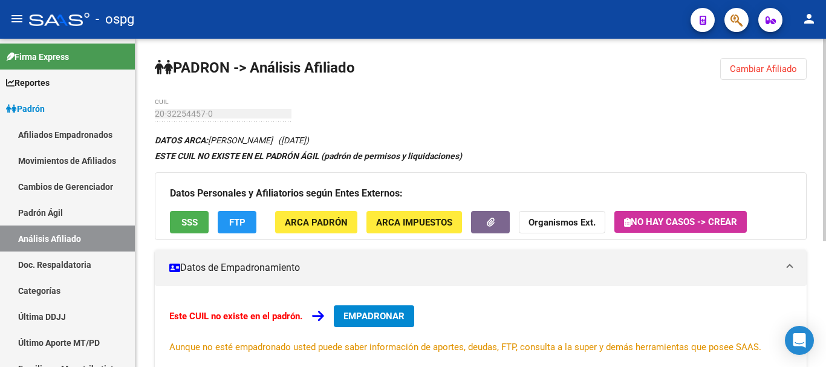
click at [236, 224] on span "FTP" at bounding box center [237, 222] width 16 height 11
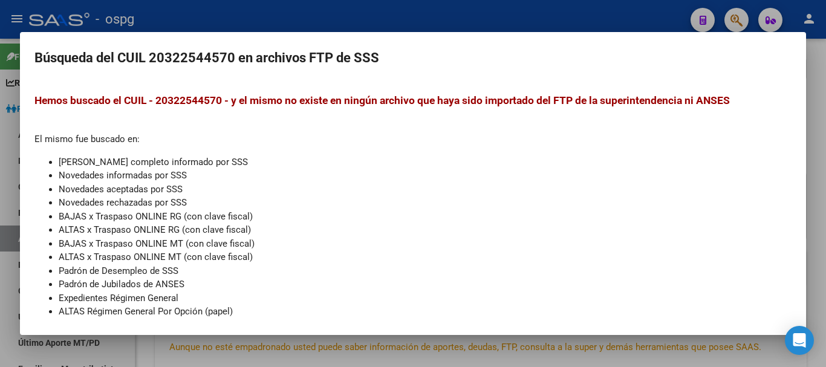
click at [404, 21] on div at bounding box center [413, 183] width 826 height 367
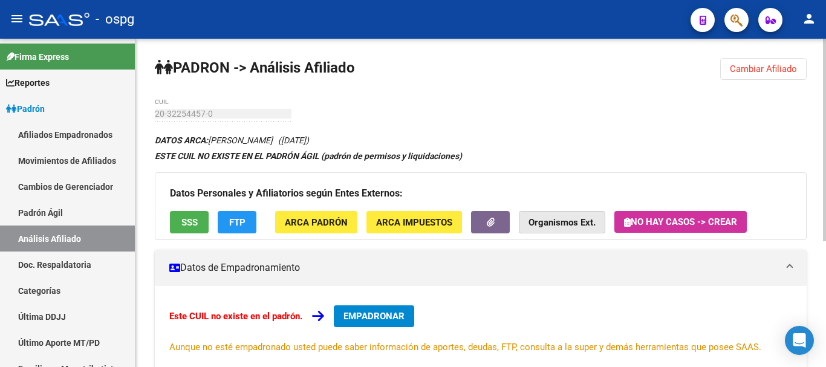
click at [550, 219] on strong "Organismos Ext." at bounding box center [561, 222] width 67 height 11
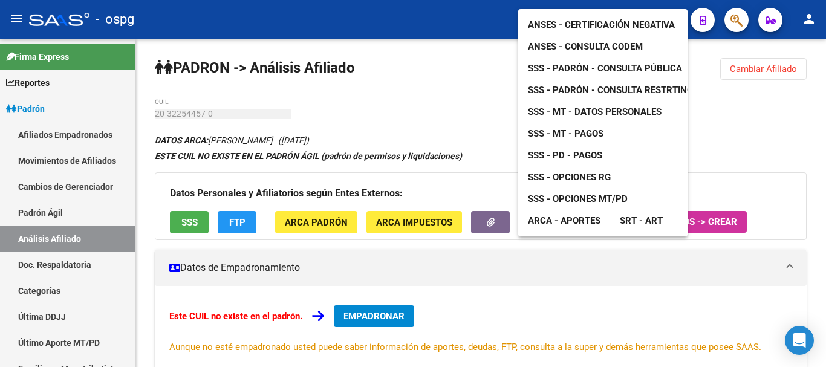
click at [589, 19] on span "ANSES - Certificación Negativa" at bounding box center [601, 24] width 147 height 11
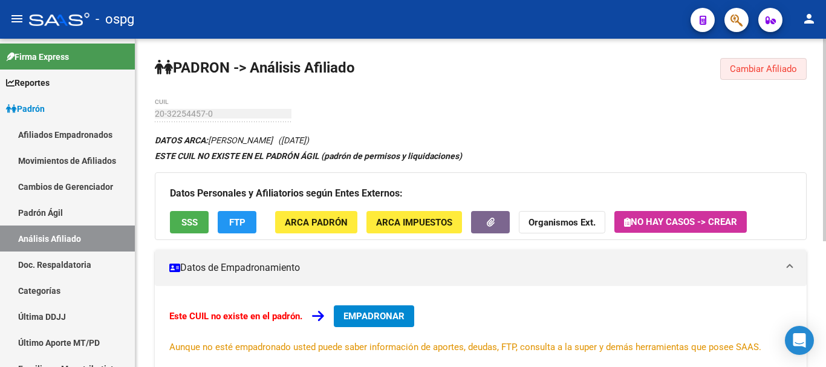
click at [797, 70] on button "Cambiar Afiliado" at bounding box center [763, 69] width 86 height 22
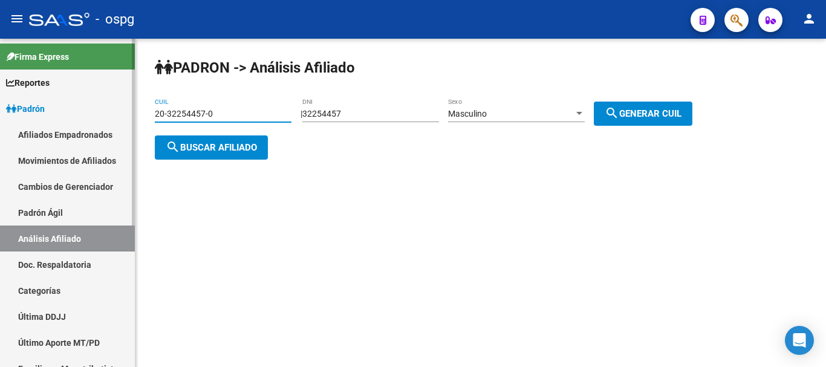
drag, startPoint x: 259, startPoint y: 113, endPoint x: 0, endPoint y: 118, distance: 259.4
click at [0, 118] on mat-sidenav-container "Firma Express Reportes Ingresos Devengados Análisis Histórico Detalles Transfer…" at bounding box center [413, 203] width 826 height 328
click at [227, 143] on span "search Buscar afiliado" at bounding box center [211, 147] width 91 height 11
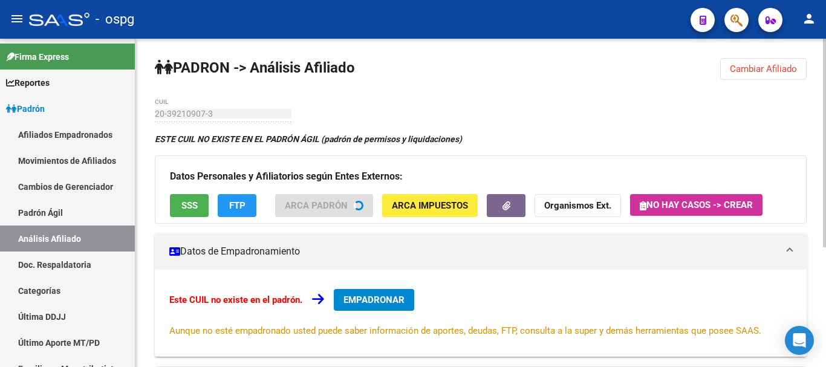
click at [242, 201] on span "FTP" at bounding box center [237, 206] width 16 height 11
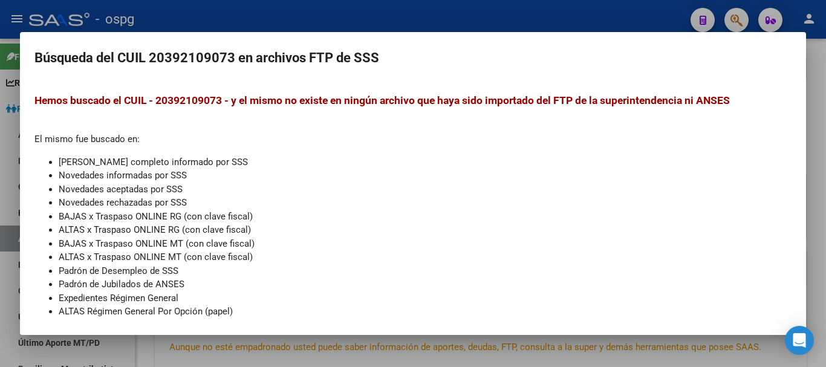
click at [589, 36] on mat-dialog-container "Búsqueda del CUIL 20392109073 en archivos FTP de SSS Hemos buscado el CUIL - 20…" at bounding box center [413, 183] width 786 height 303
click at [635, 8] on div at bounding box center [413, 183] width 826 height 367
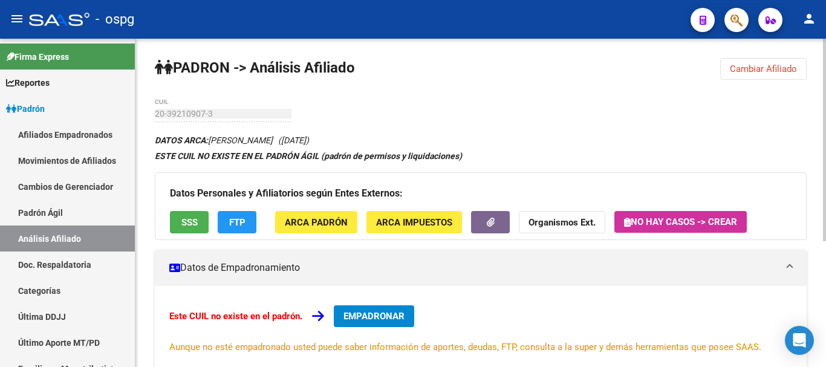
drag, startPoint x: 743, startPoint y: 69, endPoint x: 488, endPoint y: 80, distance: 255.3
click at [743, 68] on span "Cambiar Afiliado" at bounding box center [763, 68] width 67 height 11
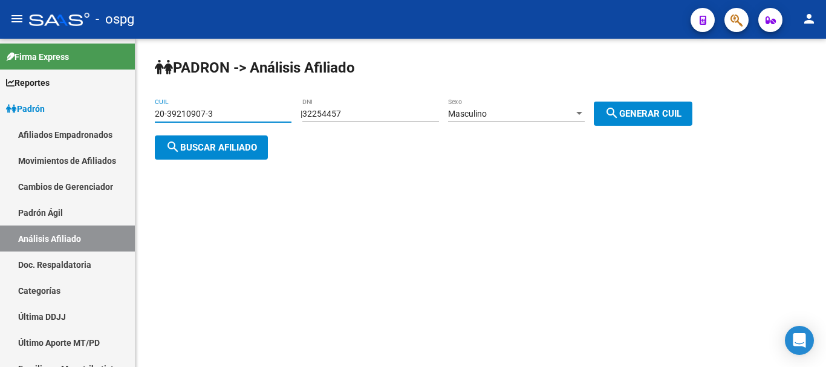
drag, startPoint x: 167, startPoint y: 112, endPoint x: 203, endPoint y: 110, distance: 36.3
click at [203, 110] on input "20-39210907-3" at bounding box center [223, 114] width 137 height 10
click at [201, 142] on span "search Buscar afiliado" at bounding box center [211, 147] width 91 height 11
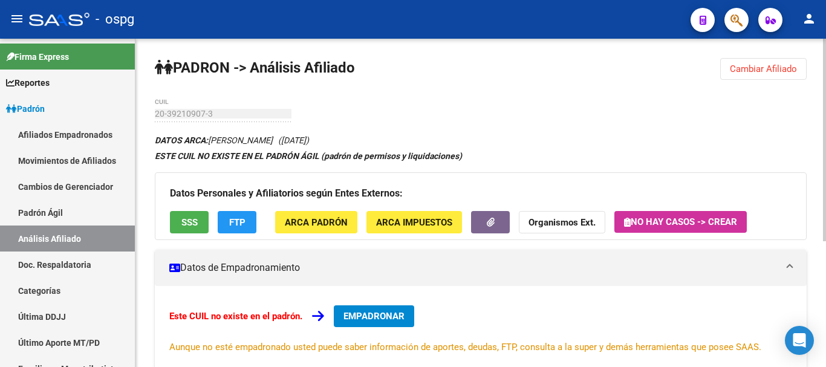
click at [551, 192] on h3 "Datos Personales y Afiliatorios según Entes Externos:" at bounding box center [480, 193] width 621 height 17
click at [552, 220] on strong "Organismos Ext." at bounding box center [561, 222] width 67 height 11
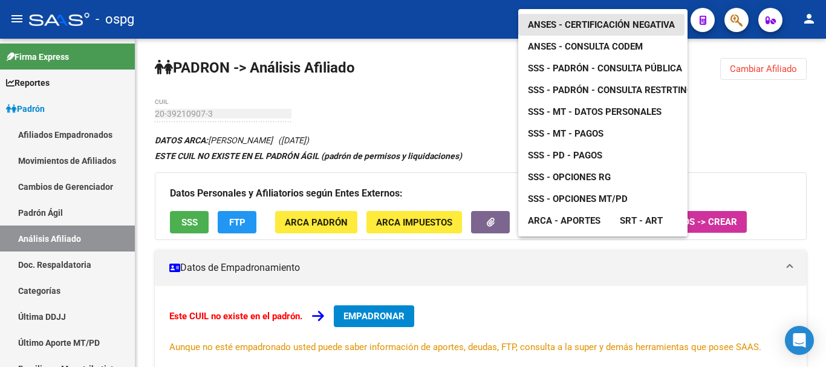
click at [568, 19] on span "ANSES - Certificación Negativa" at bounding box center [601, 24] width 147 height 11
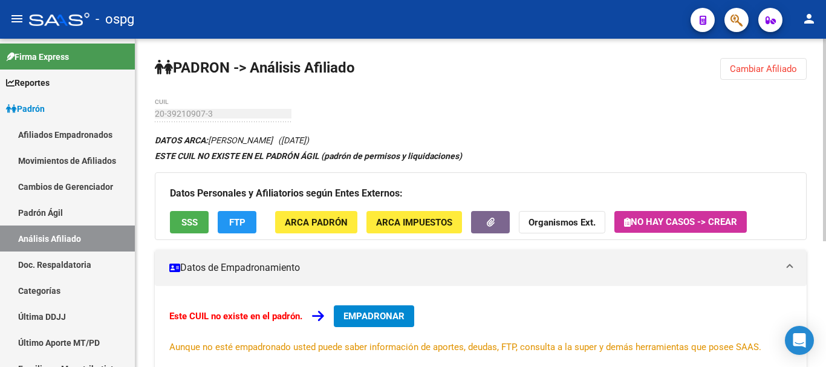
click at [759, 74] on button "Cambiar Afiliado" at bounding box center [763, 69] width 86 height 22
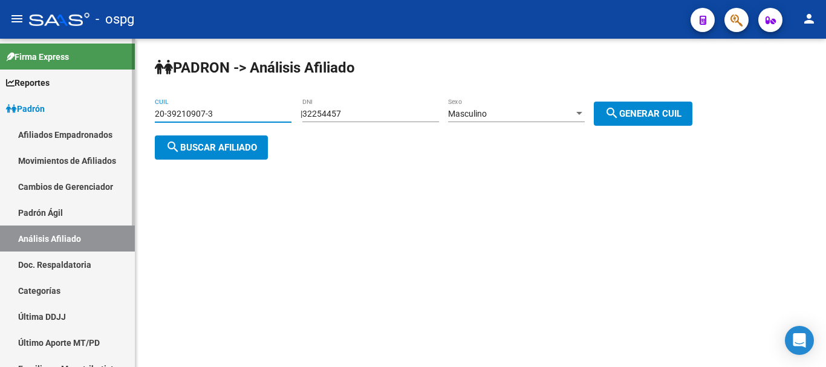
drag, startPoint x: 264, startPoint y: 111, endPoint x: 47, endPoint y: 109, distance: 216.4
click at [47, 109] on mat-sidenav-container "Firma Express Reportes Ingresos Devengados Análisis Histórico Detalles Transfer…" at bounding box center [413, 203] width 826 height 328
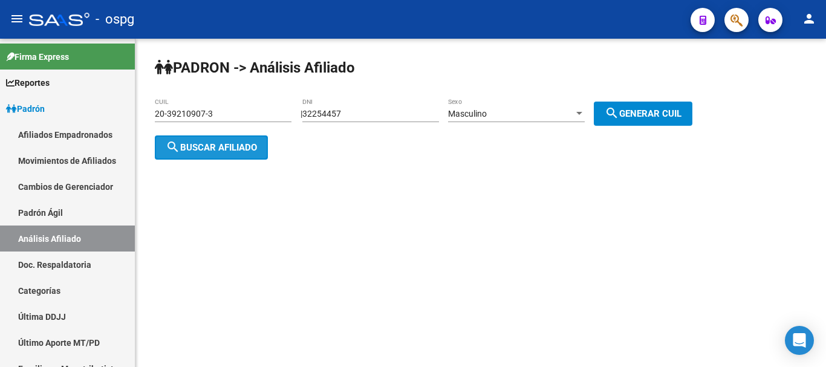
click at [236, 149] on span "search Buscar afiliado" at bounding box center [211, 147] width 91 height 11
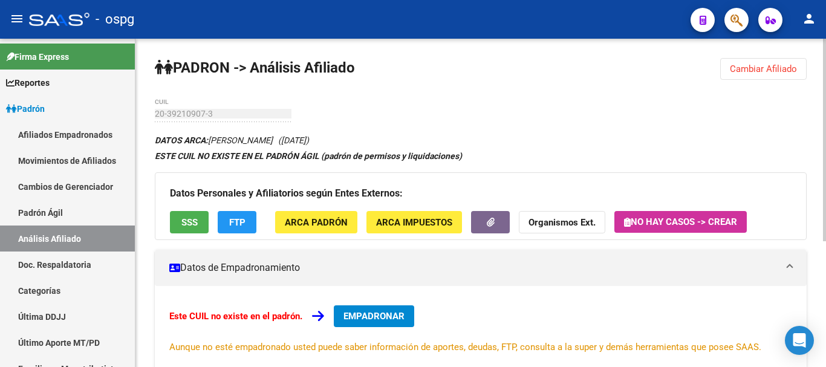
drag, startPoint x: 762, startPoint y: 69, endPoint x: 652, endPoint y: 68, distance: 109.4
click at [744, 68] on span "Cambiar Afiliado" at bounding box center [763, 68] width 67 height 11
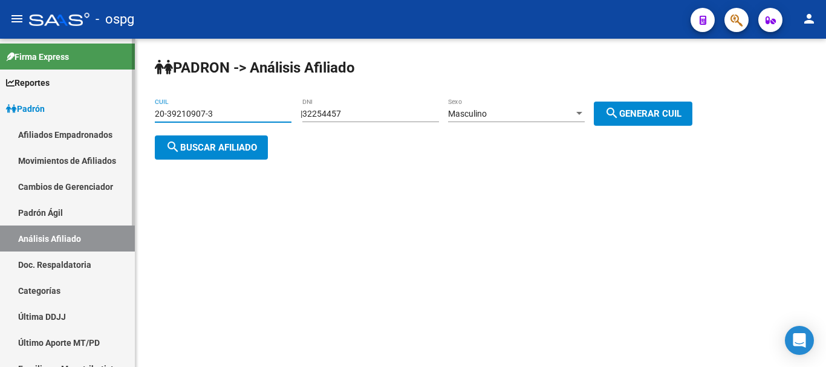
drag, startPoint x: 250, startPoint y: 111, endPoint x: 97, endPoint y: 111, distance: 152.3
click at [97, 111] on mat-sidenav-container "Firma Express Reportes Ingresos Devengados Análisis Histórico Detalles Transfer…" at bounding box center [413, 203] width 826 height 328
paste input "4498761-1"
type input "20-34498761-1"
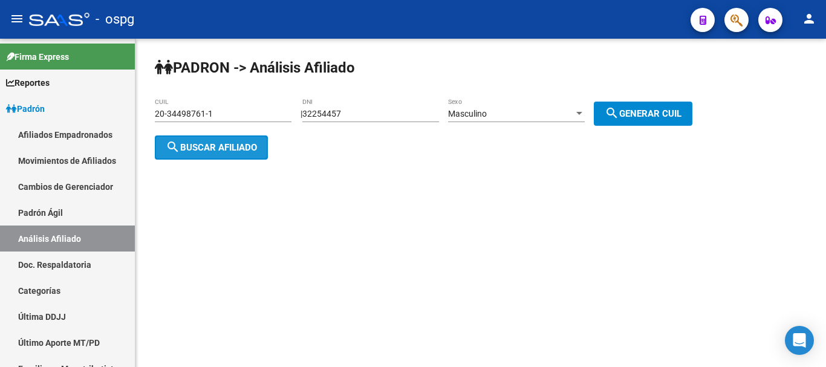
click at [224, 142] on span "search Buscar afiliado" at bounding box center [211, 147] width 91 height 11
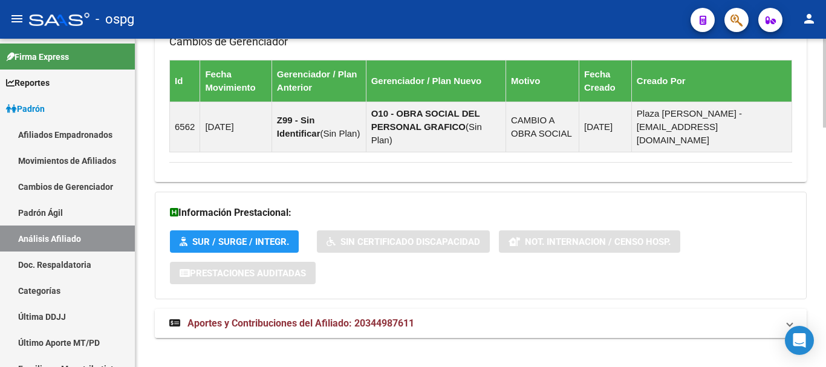
click at [462, 317] on mat-panel-title "Aportes y Contribuciones del Afiliado: 20344987611" at bounding box center [473, 323] width 608 height 13
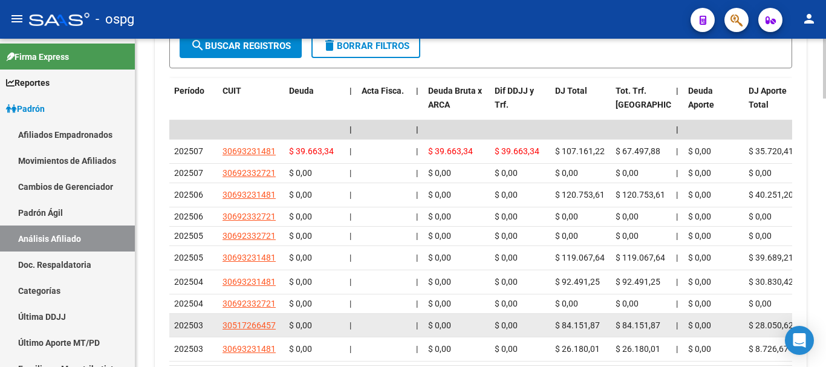
scroll to position [1377, 0]
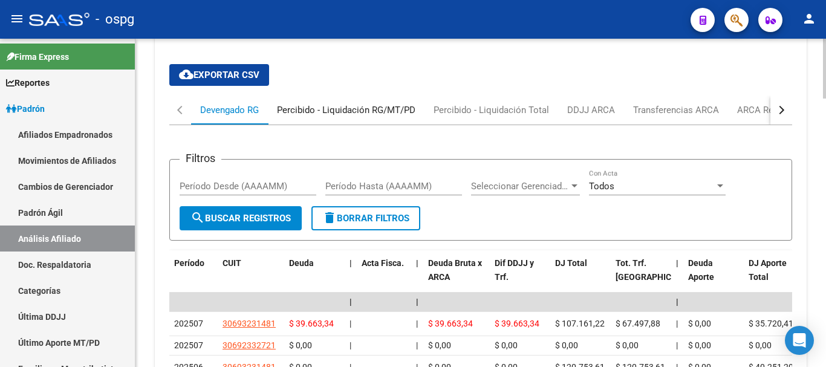
click at [330, 103] on div "Percibido - Liquidación RG/MT/PD" at bounding box center [346, 109] width 138 height 13
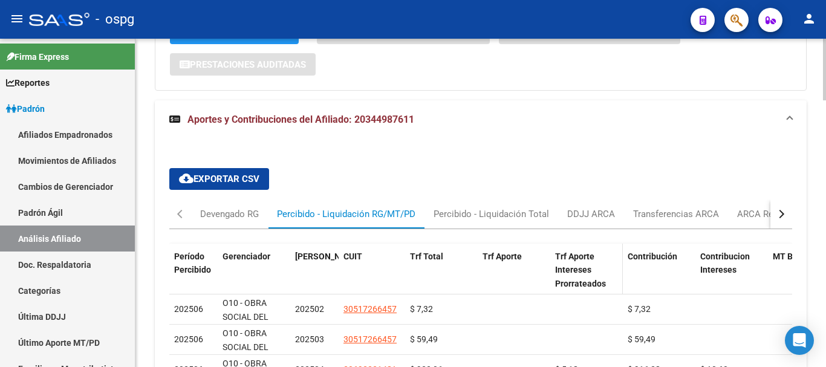
scroll to position [1147, 0]
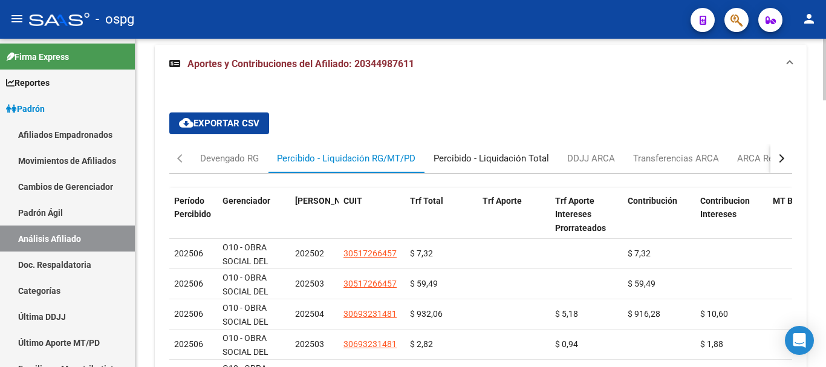
click at [508, 156] on div "Percibido - Liquidación Total" at bounding box center [491, 158] width 134 height 29
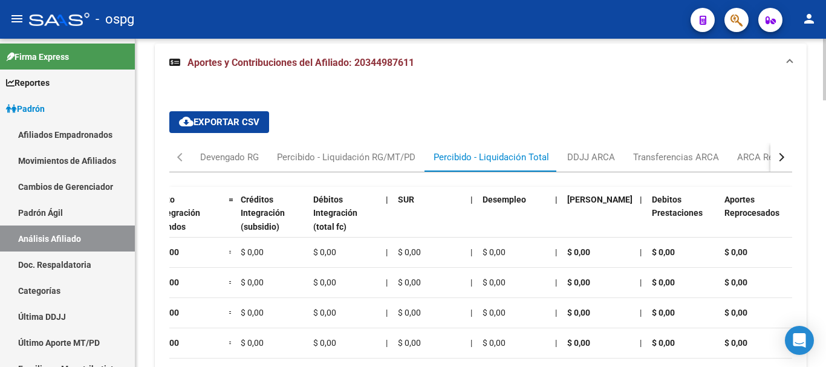
scroll to position [1121, 0]
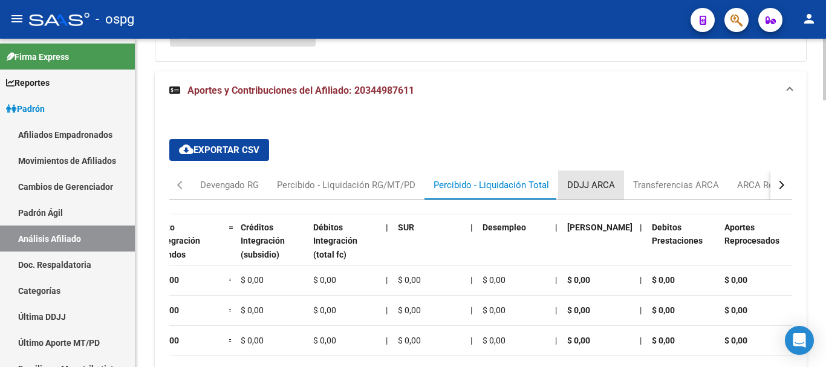
click at [611, 178] on div "DDJJ ARCA" at bounding box center [591, 184] width 48 height 13
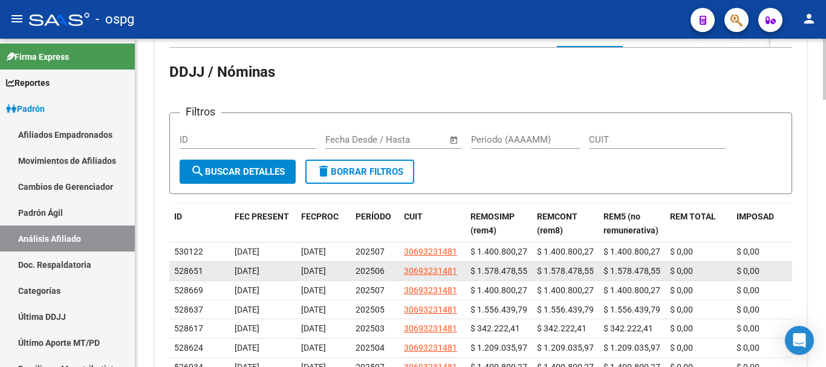
scroll to position [1301, 0]
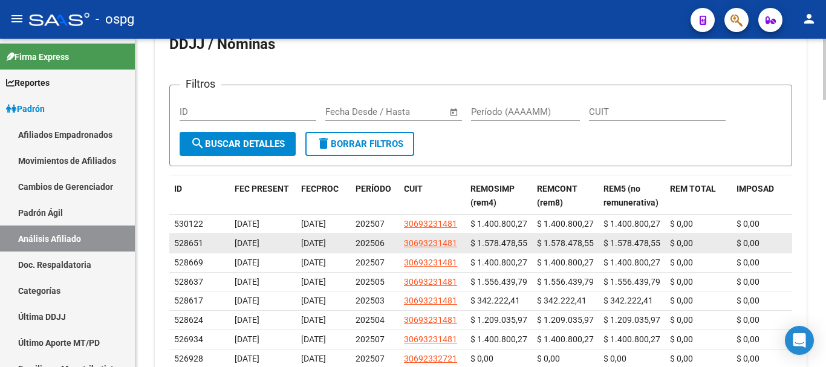
drag, startPoint x: 478, startPoint y: 230, endPoint x: 539, endPoint y: 228, distance: 61.1
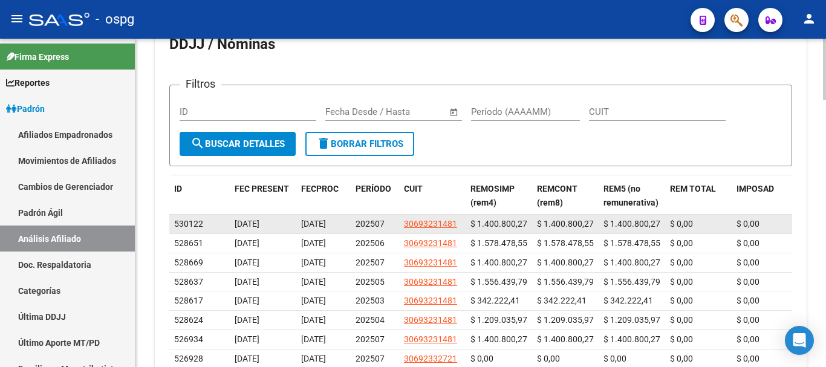
click at [491, 219] on span "$ 1.400.800,27" at bounding box center [498, 224] width 57 height 10
drag, startPoint x: 478, startPoint y: 210, endPoint x: 535, endPoint y: 212, distance: 56.8
click at [535, 215] on datatable-body-cell "$ 1.400.800,27" at bounding box center [565, 224] width 66 height 19
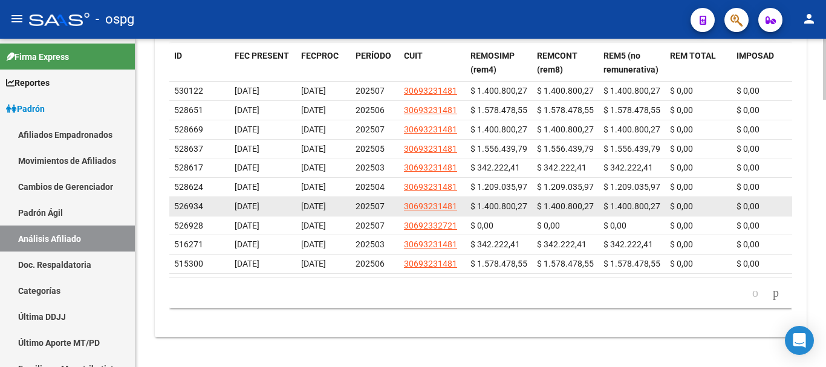
scroll to position [1442, 0]
